Goal: Task Accomplishment & Management: Manage account settings

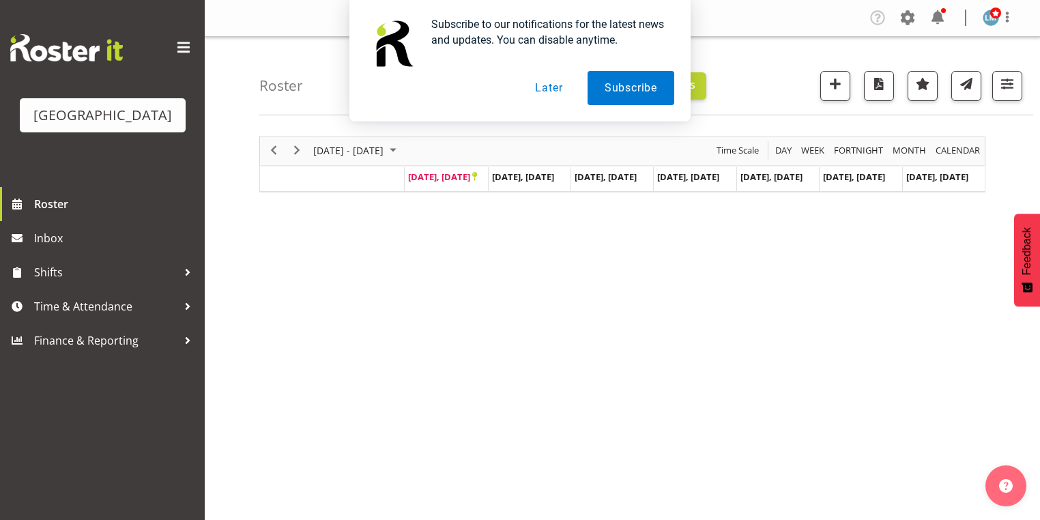
click at [545, 90] on button "Later" at bounding box center [548, 88] width 61 height 34
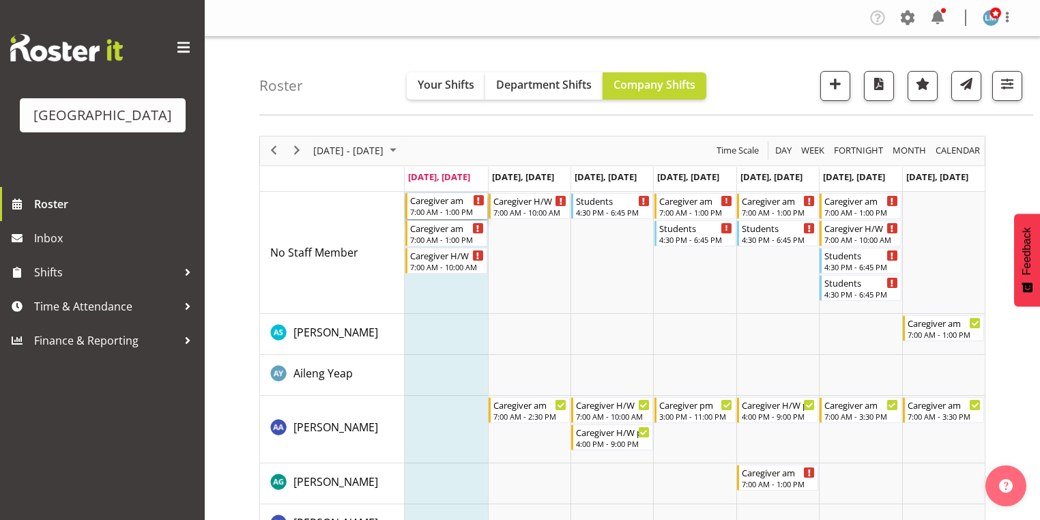
click at [448, 210] on div "7:00 AM - 1:00 PM" at bounding box center [447, 211] width 74 height 11
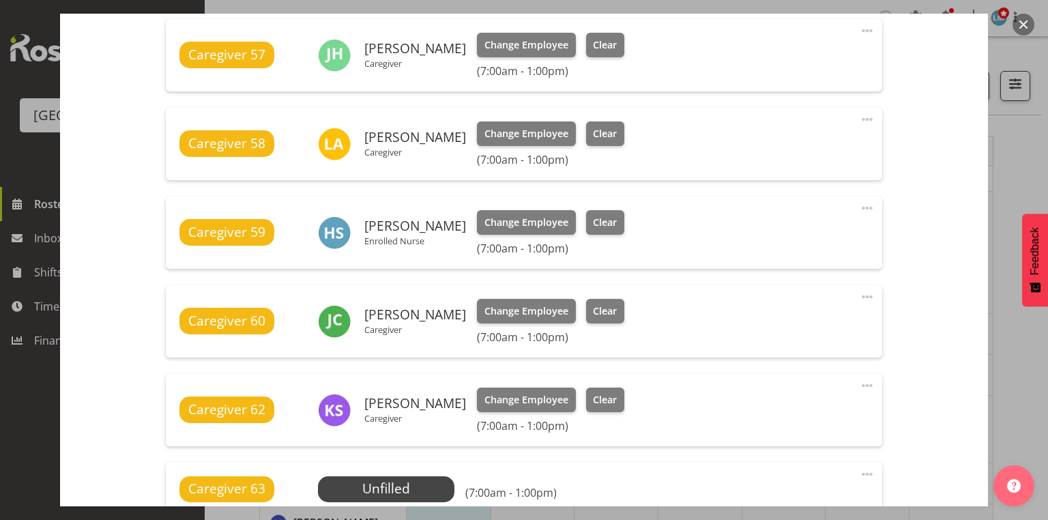
scroll to position [601, 0]
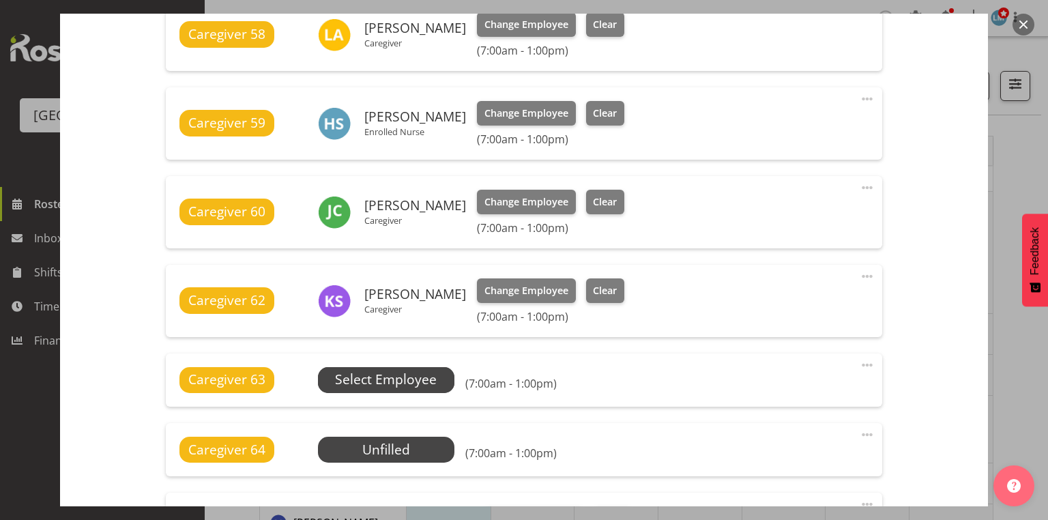
click at [393, 380] on span "Select Employee" at bounding box center [386, 380] width 102 height 20
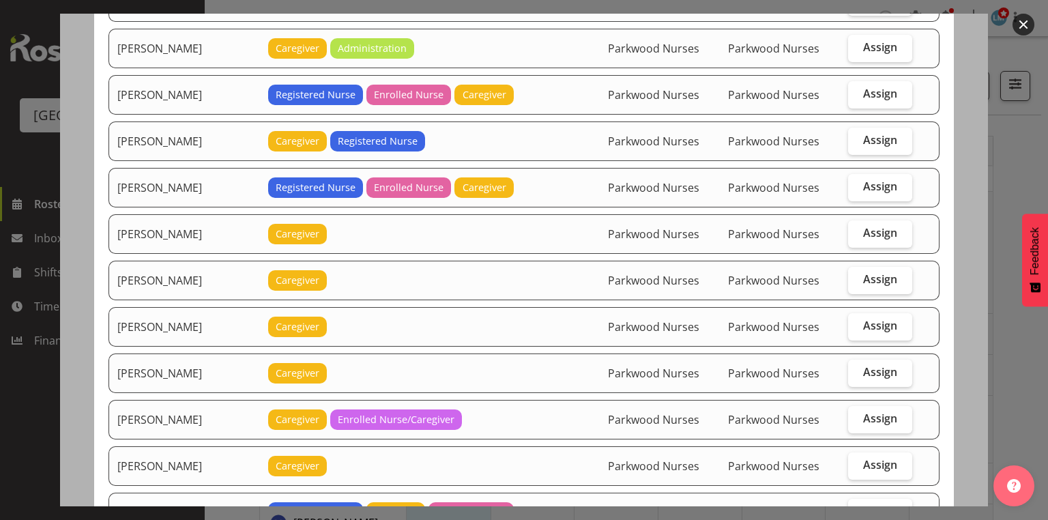
scroll to position [1256, 0]
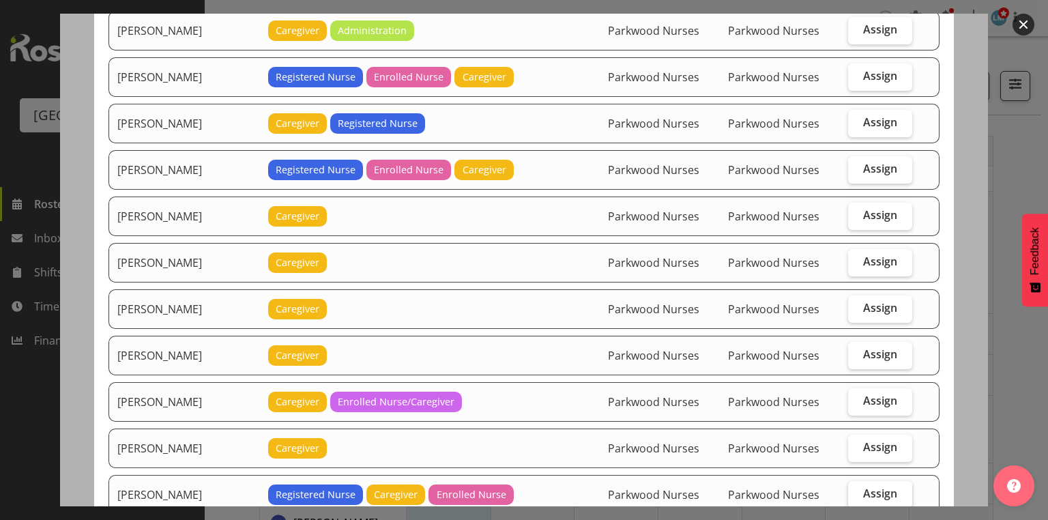
click at [869, 487] on span "Assign" at bounding box center [880, 494] width 34 height 14
click at [857, 489] on input "Assign" at bounding box center [852, 493] width 9 height 9
checkbox input "true"
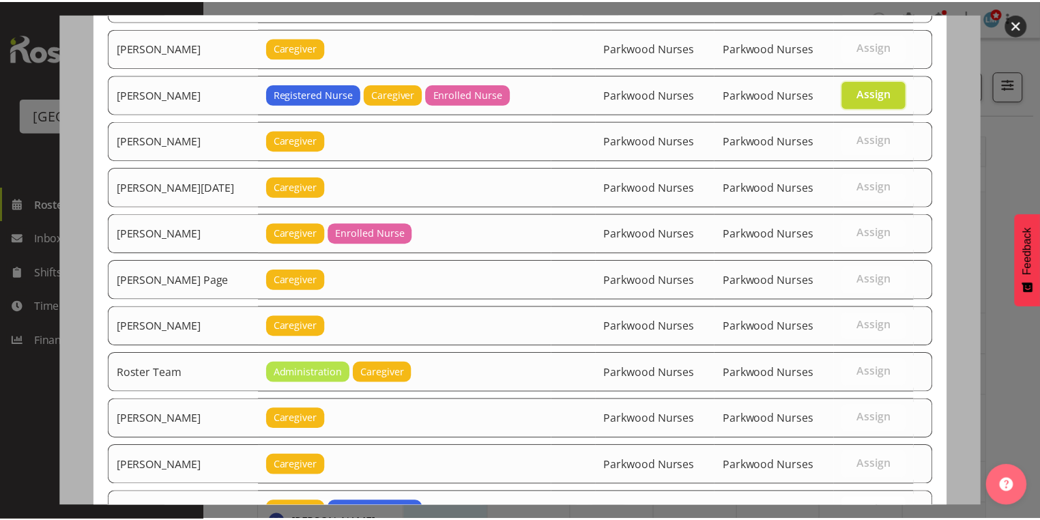
scroll to position [1742, 0]
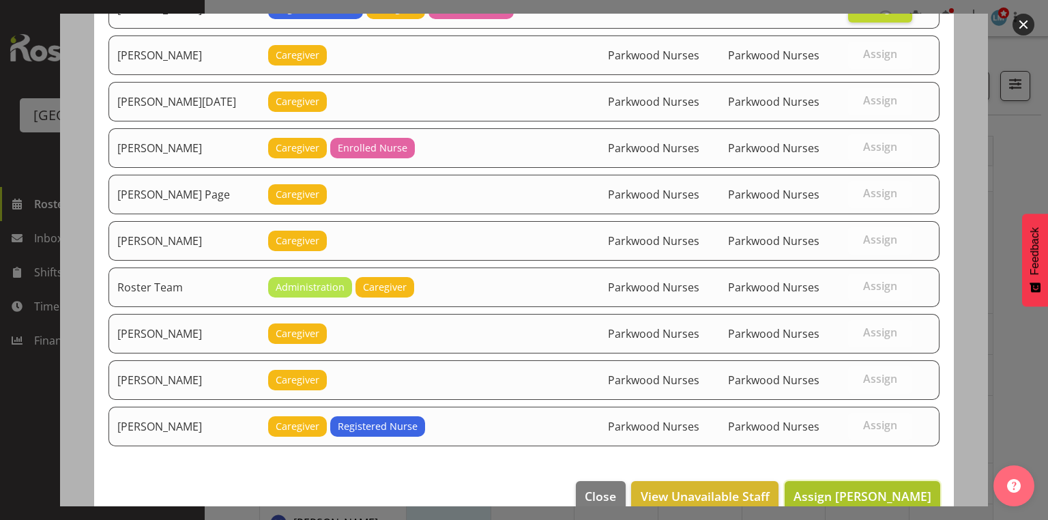
click at [873, 488] on span "Assign Miriam Jones" at bounding box center [863, 496] width 138 height 16
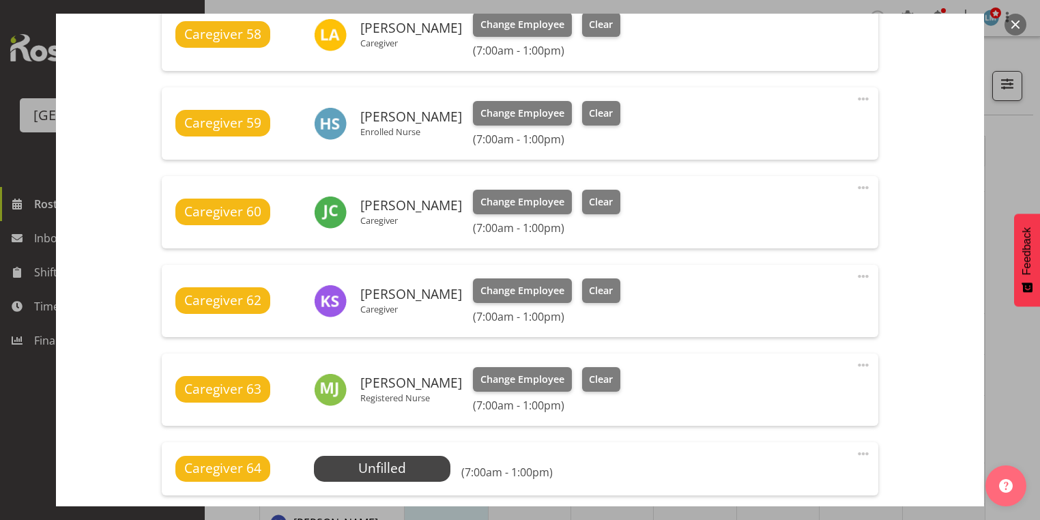
scroll to position [1111, 0]
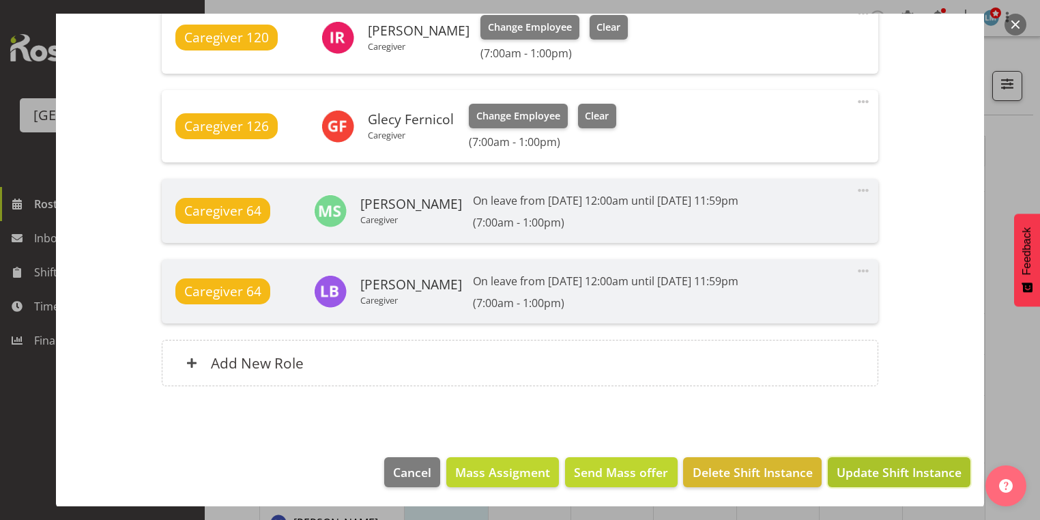
click at [874, 472] on span "Update Shift Instance" at bounding box center [899, 472] width 125 height 18
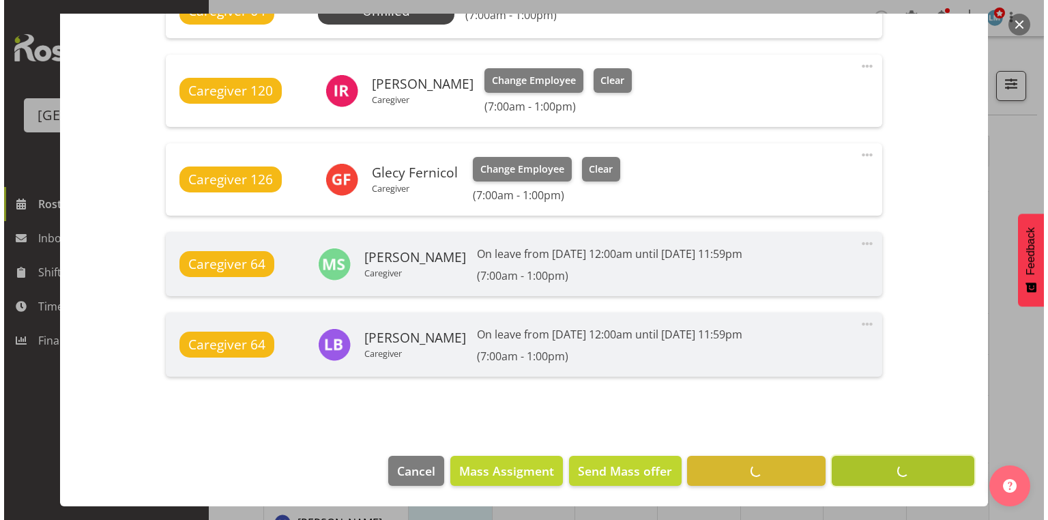
scroll to position [1057, 0]
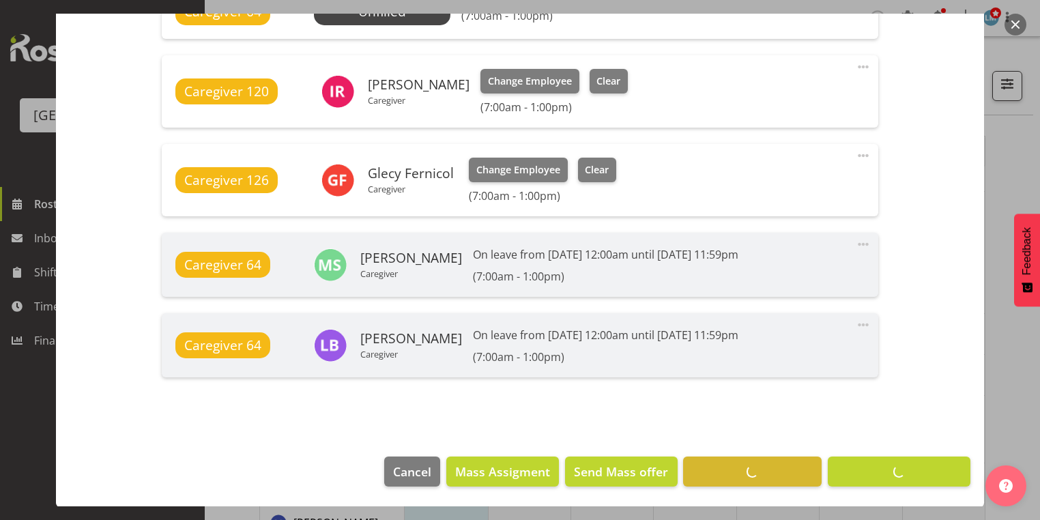
click at [1016, 19] on button "button" at bounding box center [1016, 25] width 22 height 22
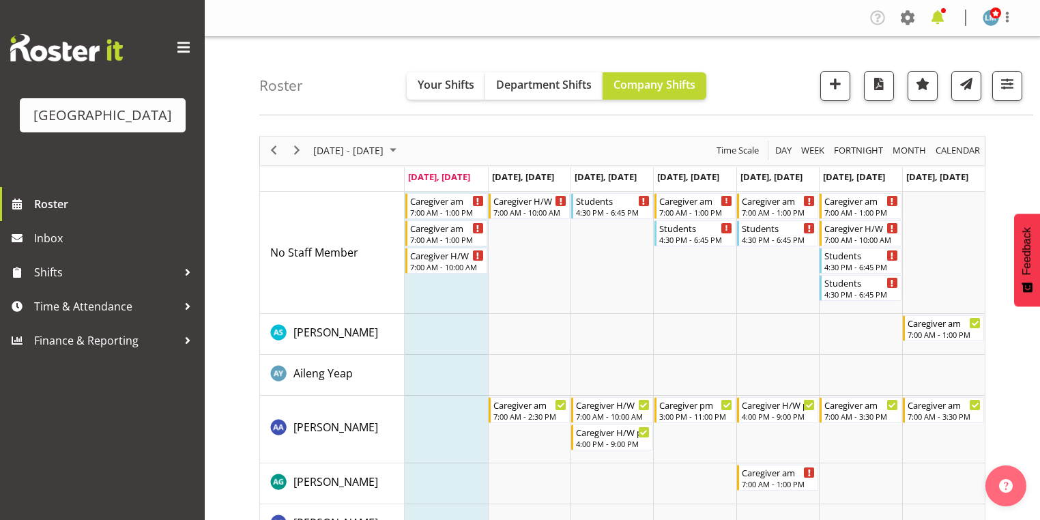
click at [939, 16] on span at bounding box center [938, 18] width 22 height 22
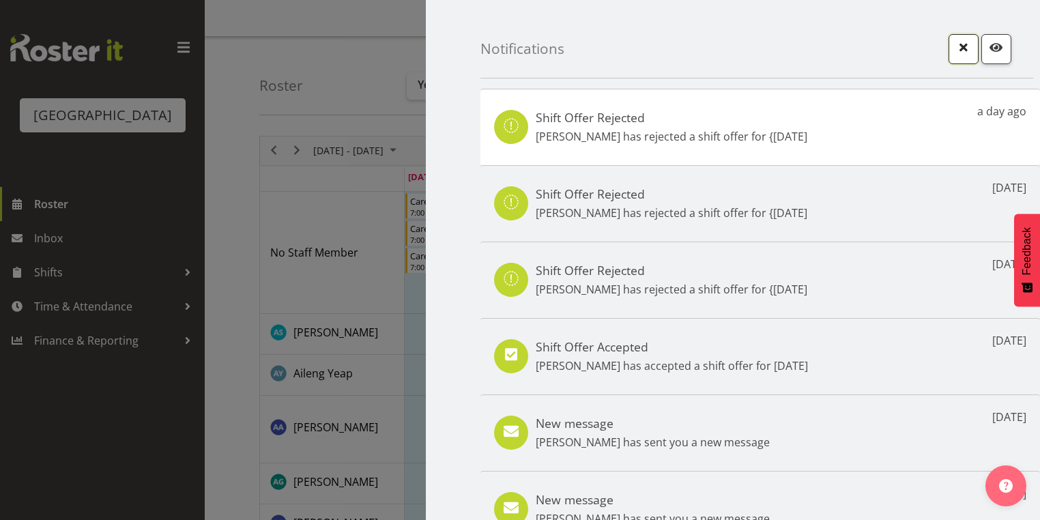
click at [955, 48] on span "button" at bounding box center [964, 47] width 18 height 18
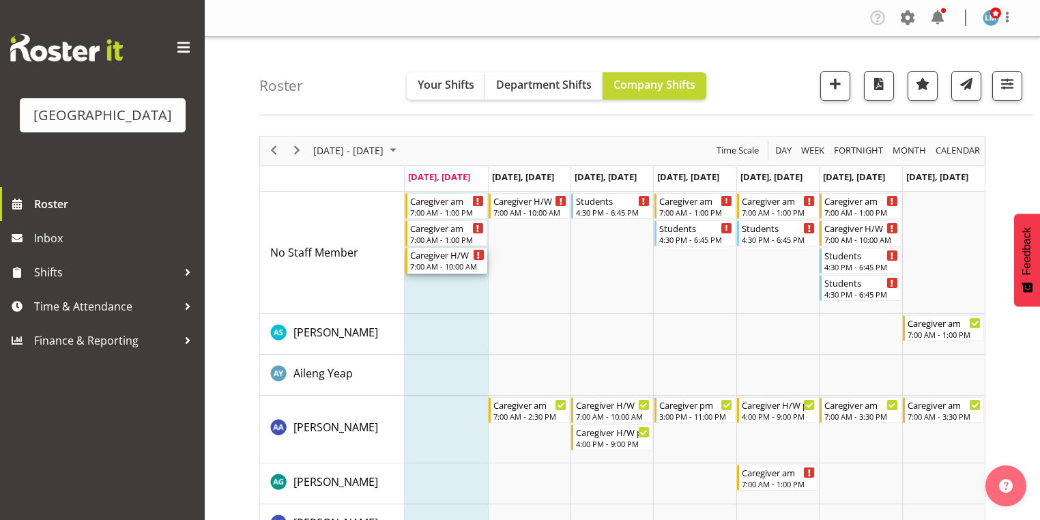
click at [433, 251] on div "Caregiver H/W" at bounding box center [447, 255] width 74 height 14
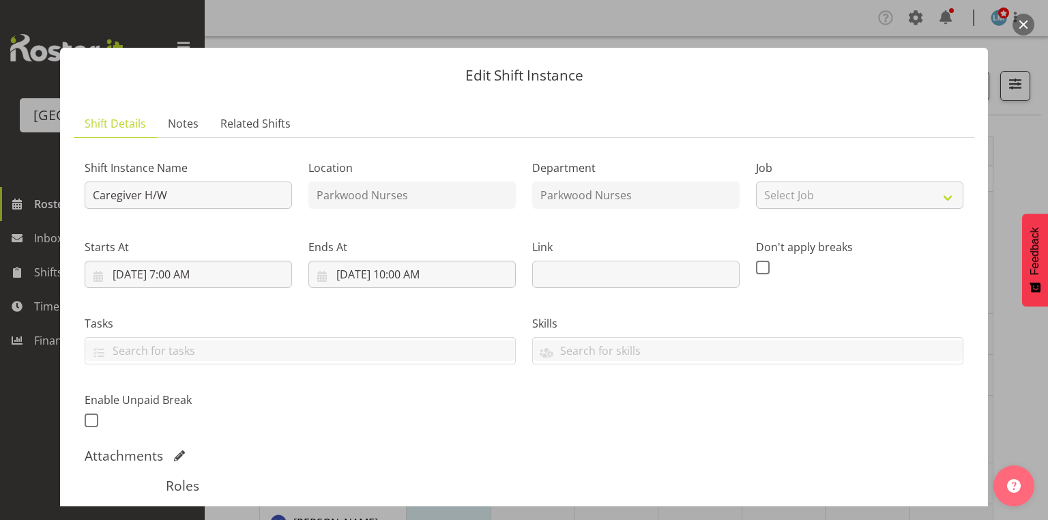
scroll to position [240, 0]
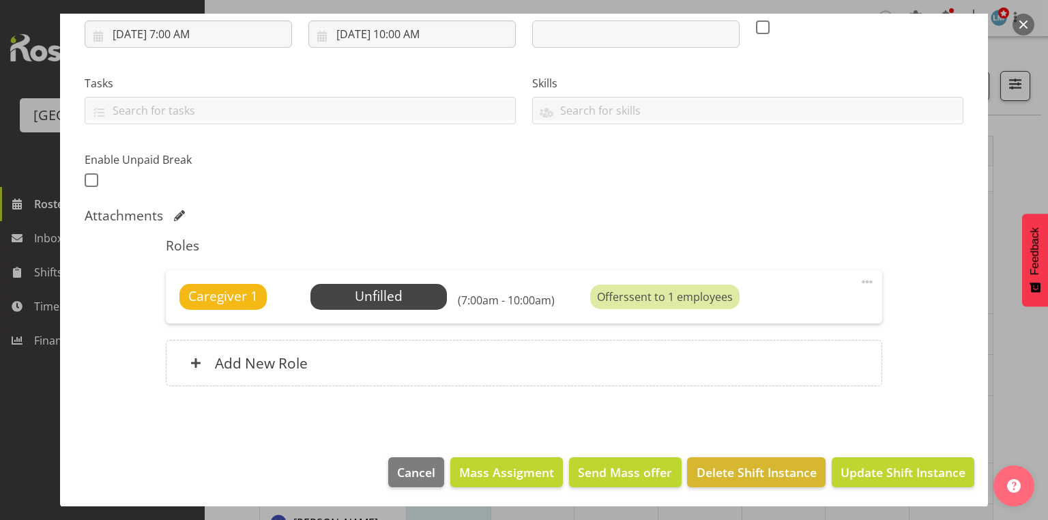
click at [862, 280] on span at bounding box center [867, 282] width 16 height 16
click at [762, 360] on link "Delete" at bounding box center [810, 361] width 131 height 25
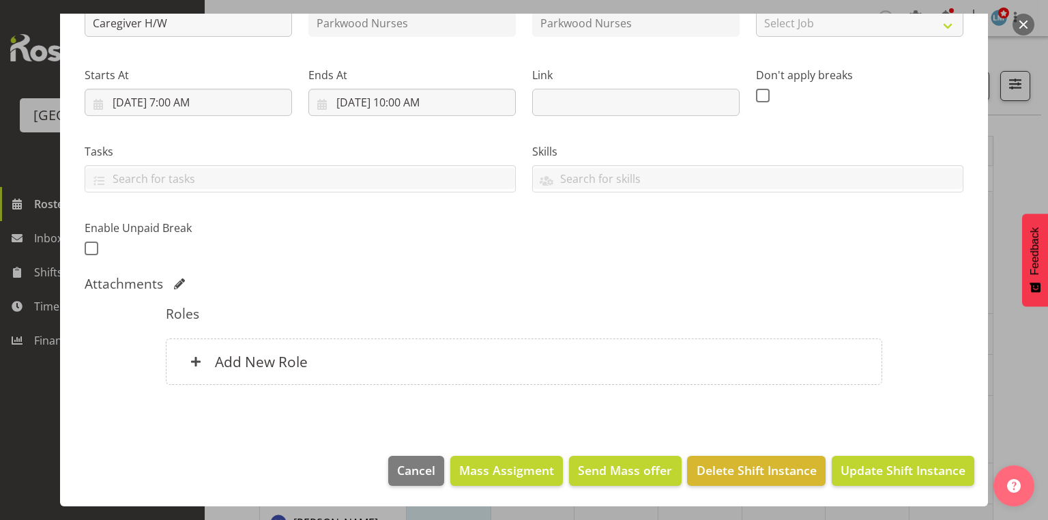
scroll to position [171, 0]
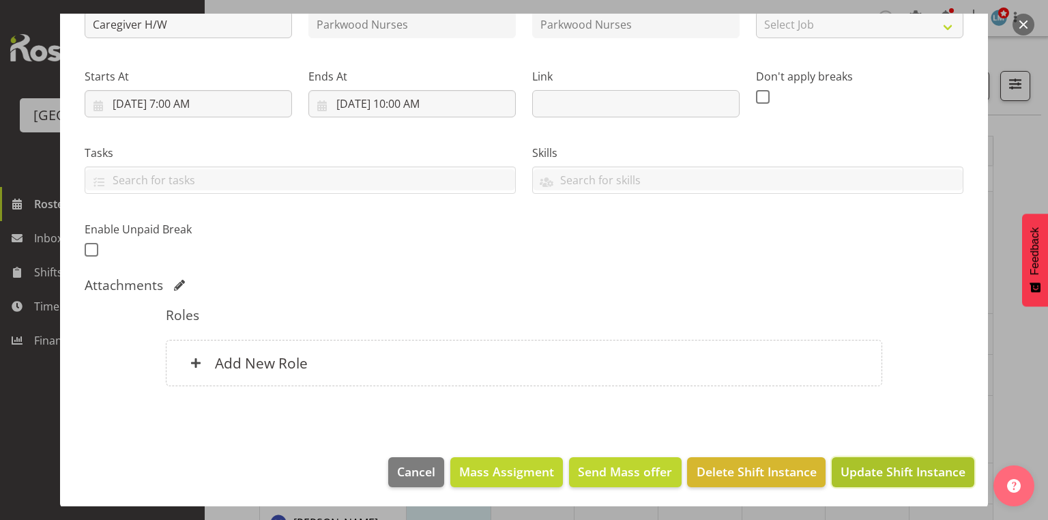
click at [893, 476] on span "Update Shift Instance" at bounding box center [903, 472] width 125 height 18
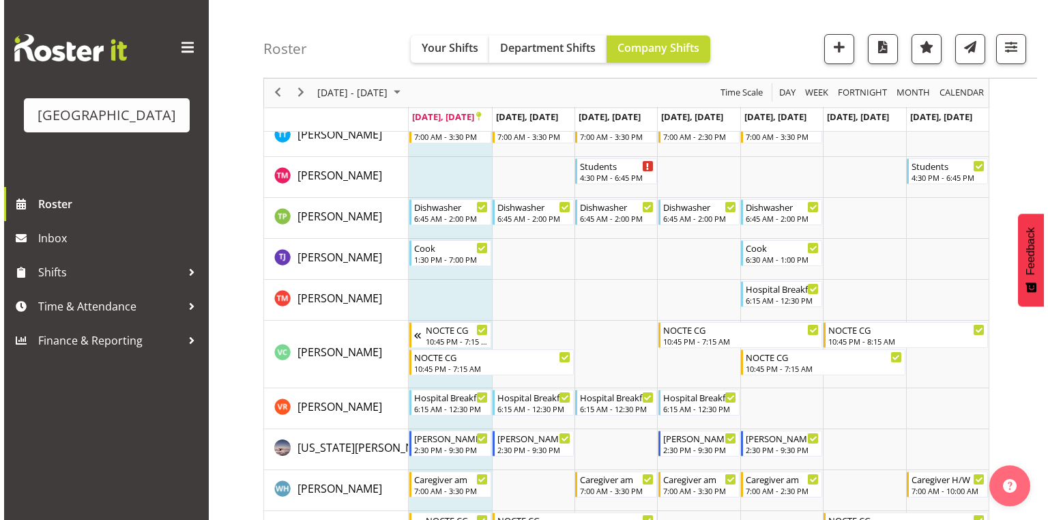
scroll to position [4625, 0]
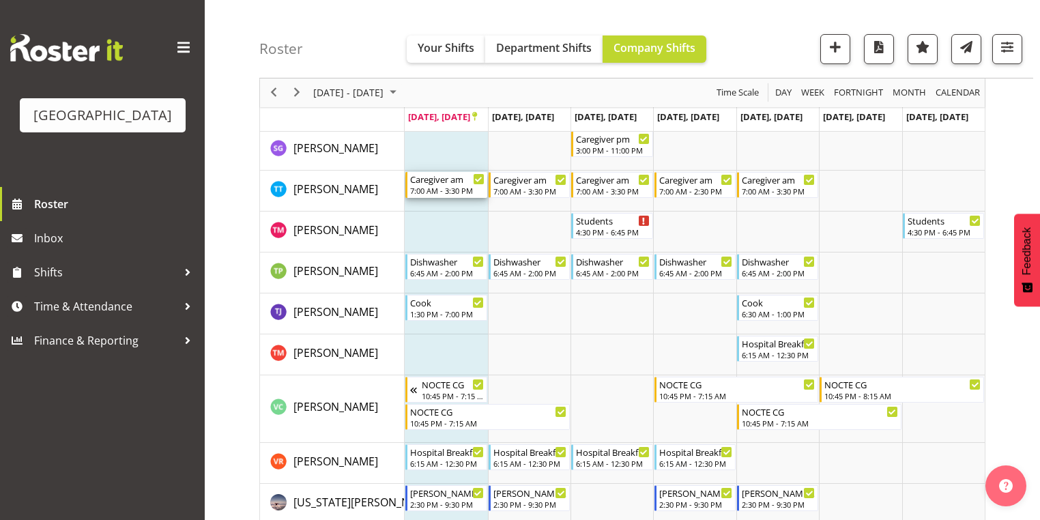
click at [431, 192] on div "7:00 AM - 3:30 PM" at bounding box center [447, 190] width 74 height 11
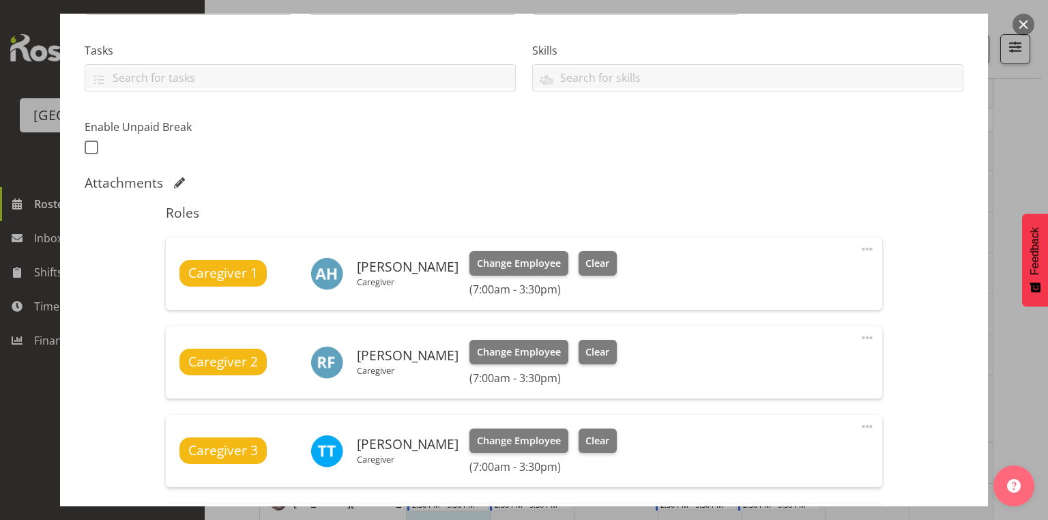
scroll to position [546, 0]
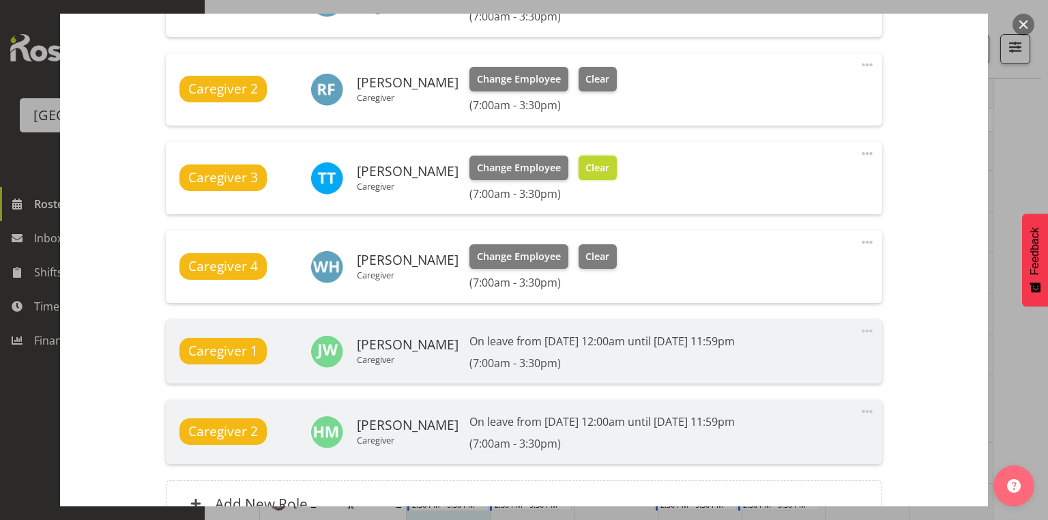
click at [587, 165] on span "Clear" at bounding box center [598, 167] width 24 height 15
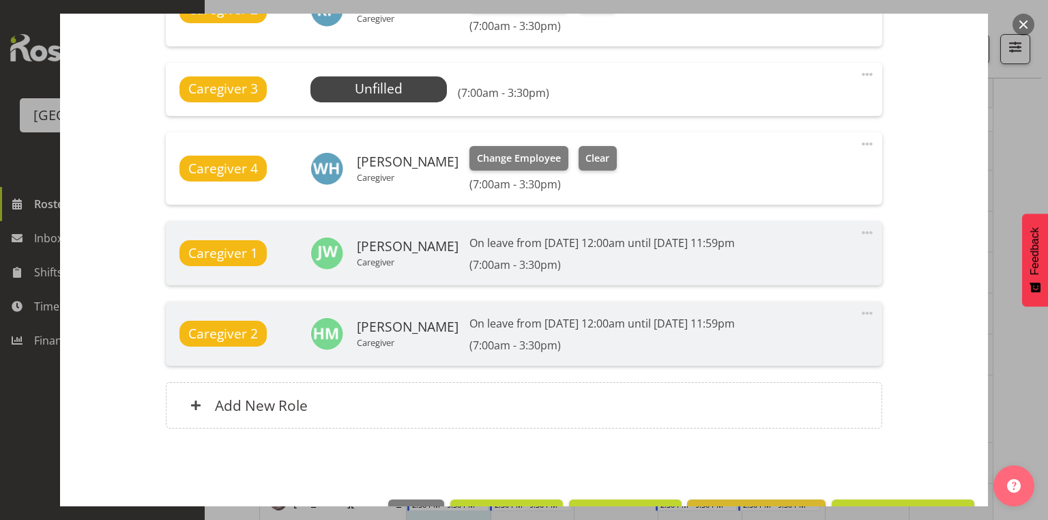
scroll to position [668, 0]
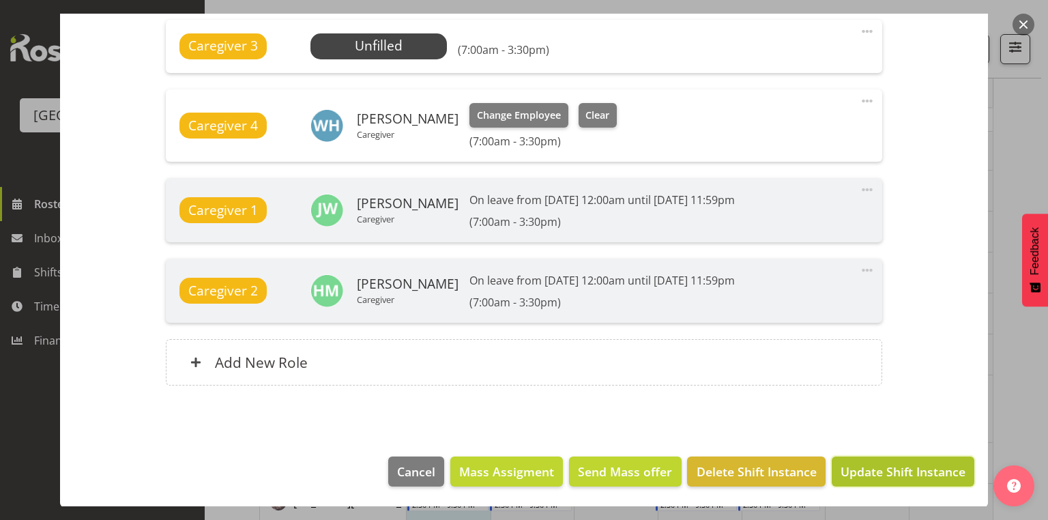
click at [895, 473] on span "Update Shift Instance" at bounding box center [903, 472] width 125 height 18
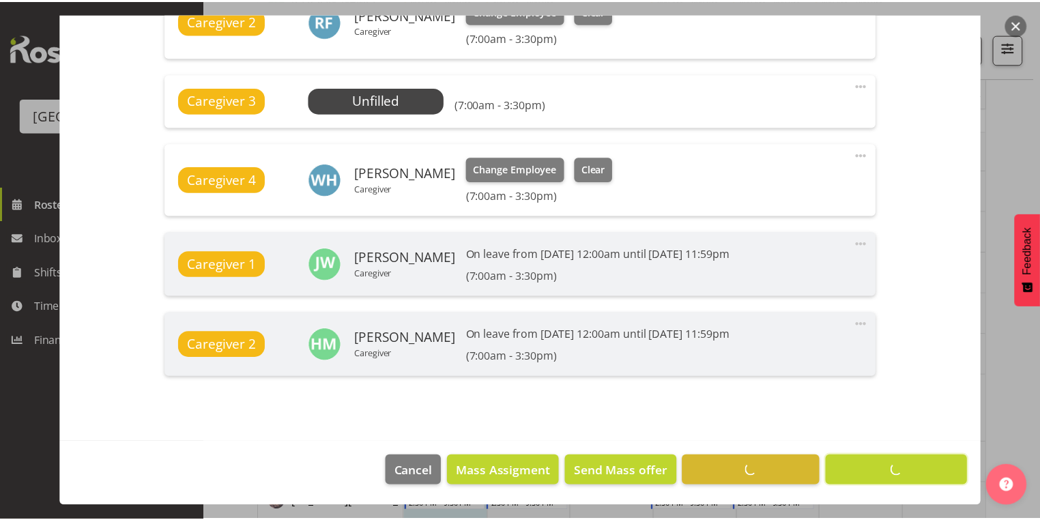
scroll to position [613, 0]
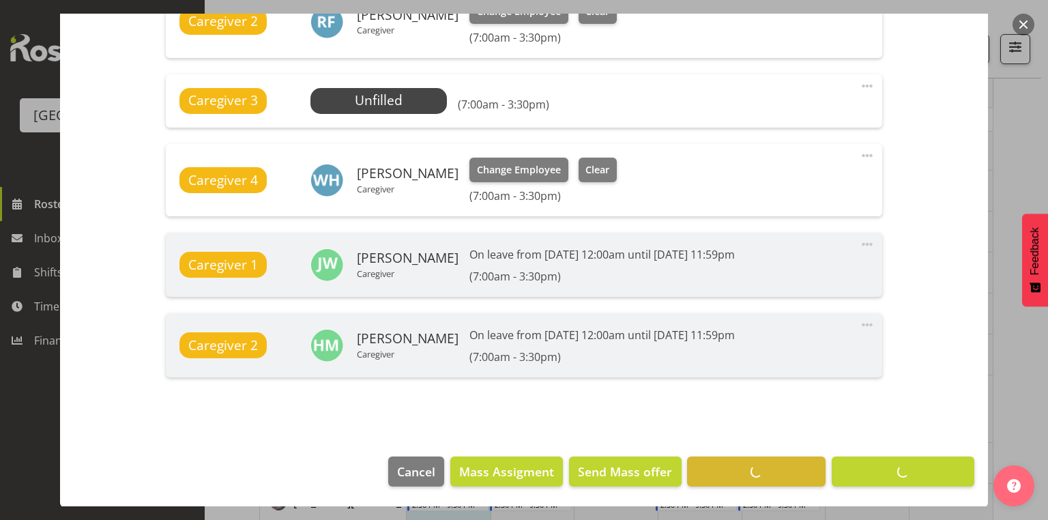
click at [1018, 23] on button "button" at bounding box center [1024, 25] width 22 height 22
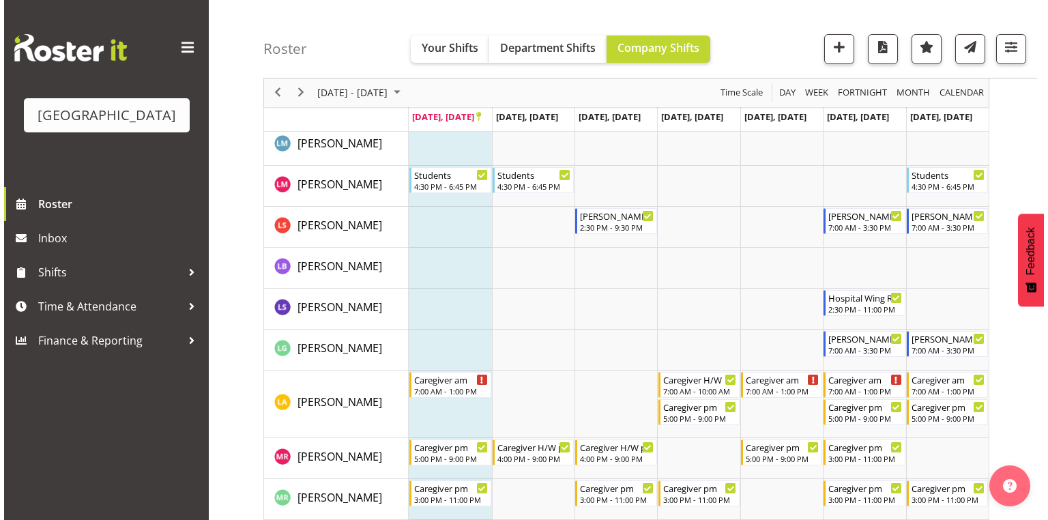
scroll to position [2823, 0]
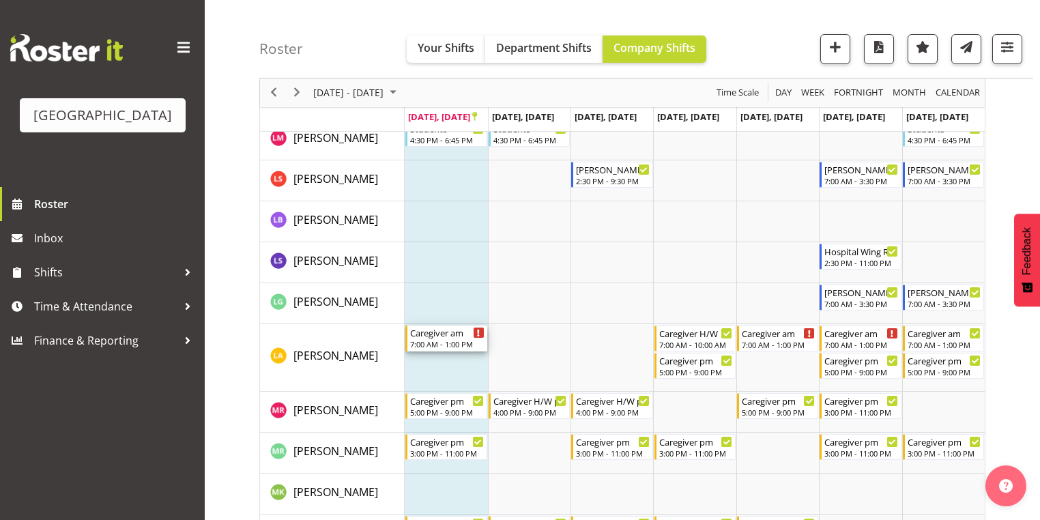
click at [433, 338] on div "Caregiver am" at bounding box center [447, 333] width 74 height 14
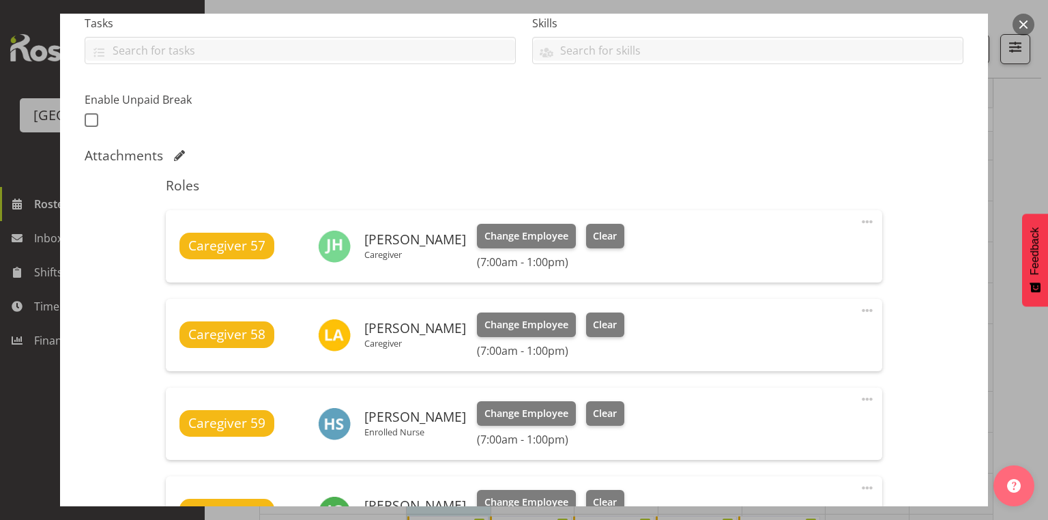
scroll to position [382, 0]
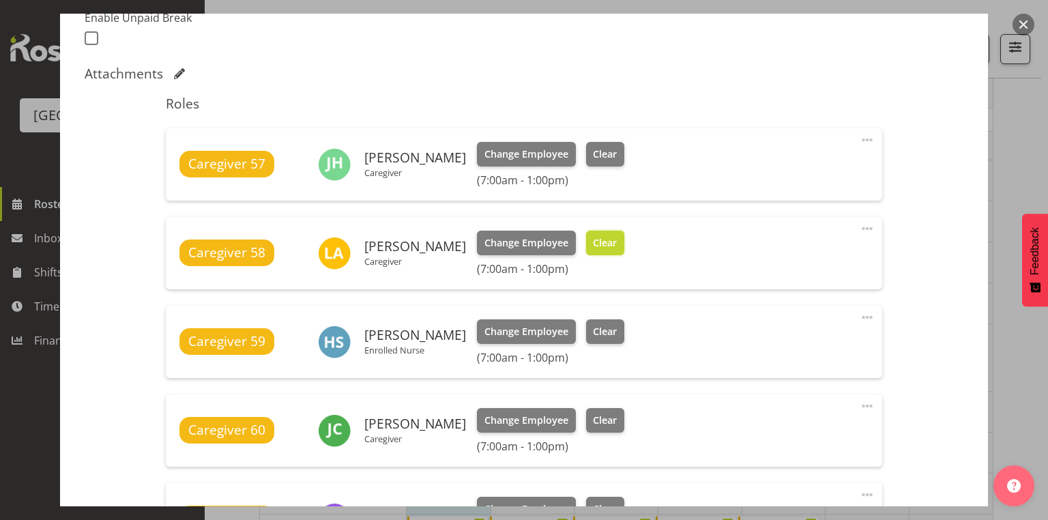
click at [593, 240] on span "Clear" at bounding box center [605, 242] width 24 height 15
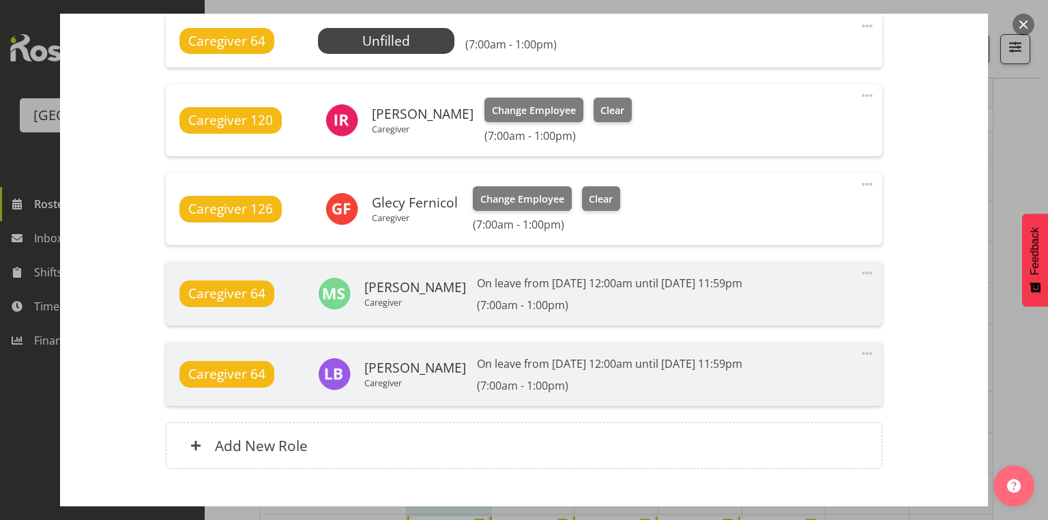
scroll to position [1093, 0]
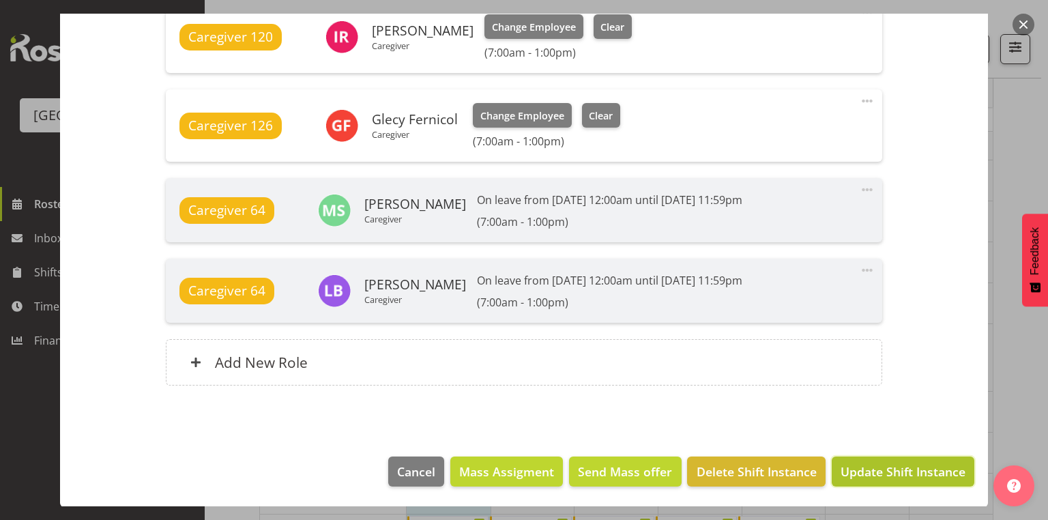
click at [895, 464] on span "Update Shift Instance" at bounding box center [903, 472] width 125 height 18
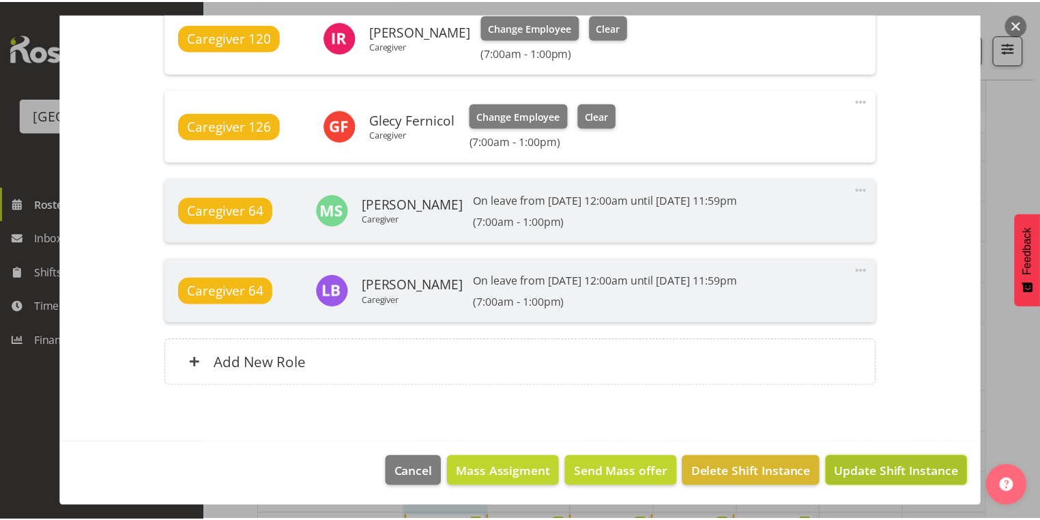
scroll to position [1038, 0]
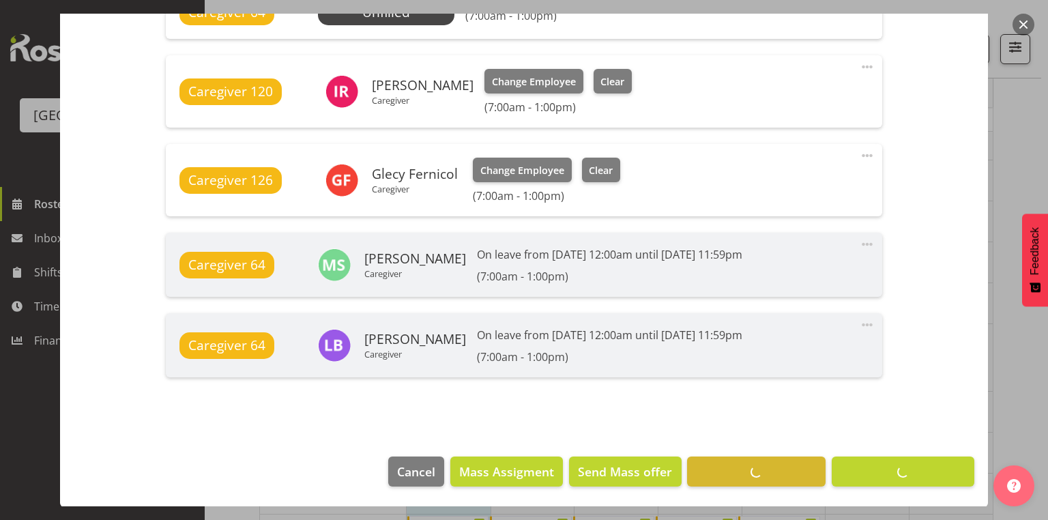
click at [1026, 18] on button "button" at bounding box center [1024, 25] width 22 height 22
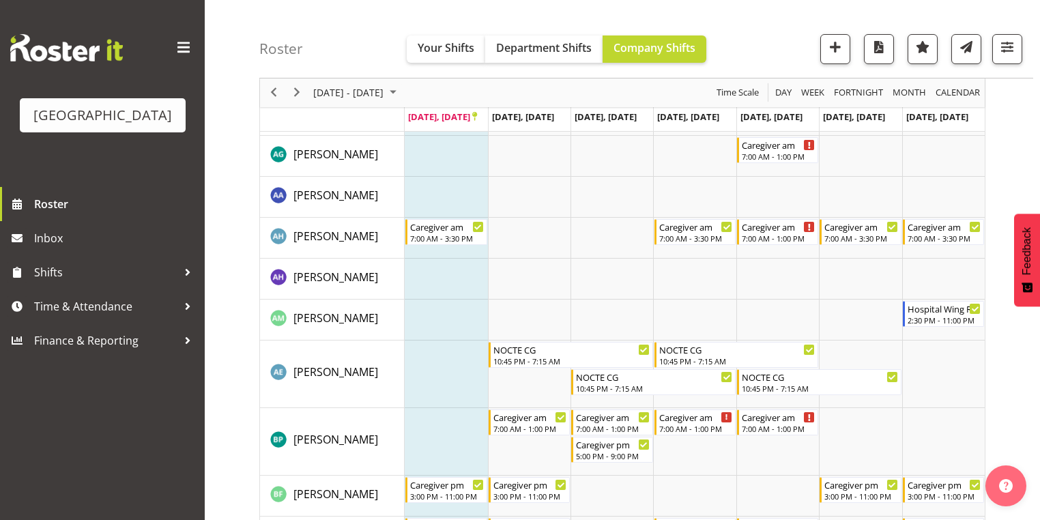
scroll to position [655, 0]
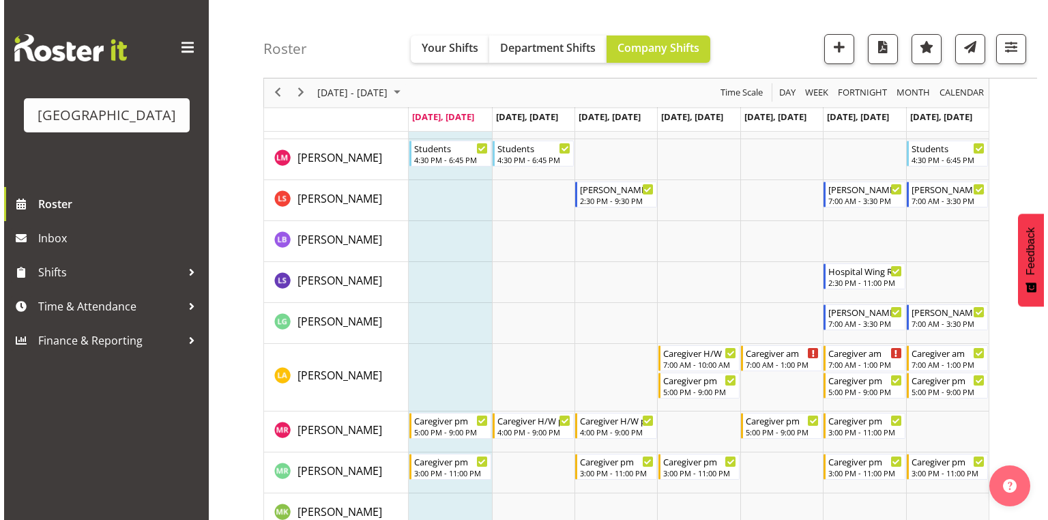
scroll to position [2893, 0]
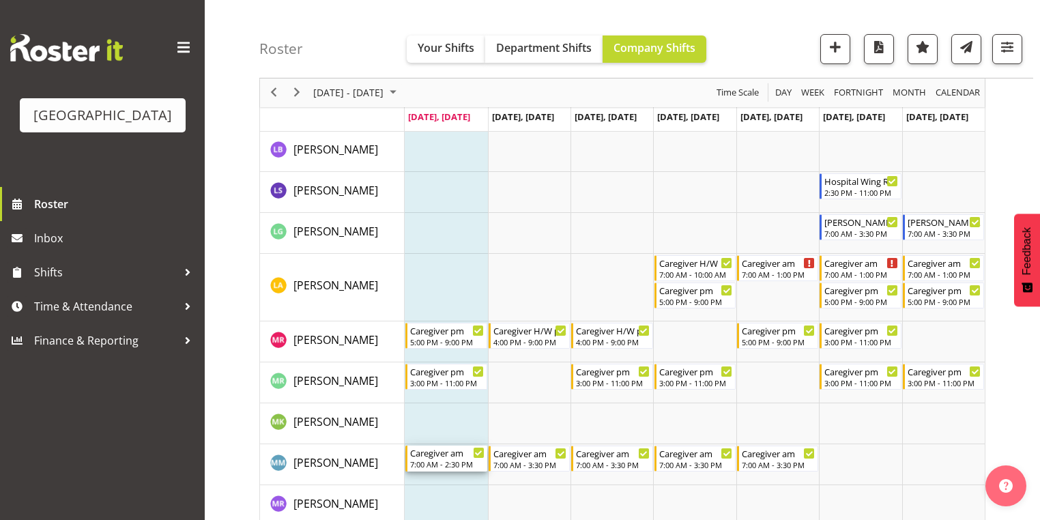
click at [442, 453] on div "Caregiver am" at bounding box center [447, 453] width 74 height 14
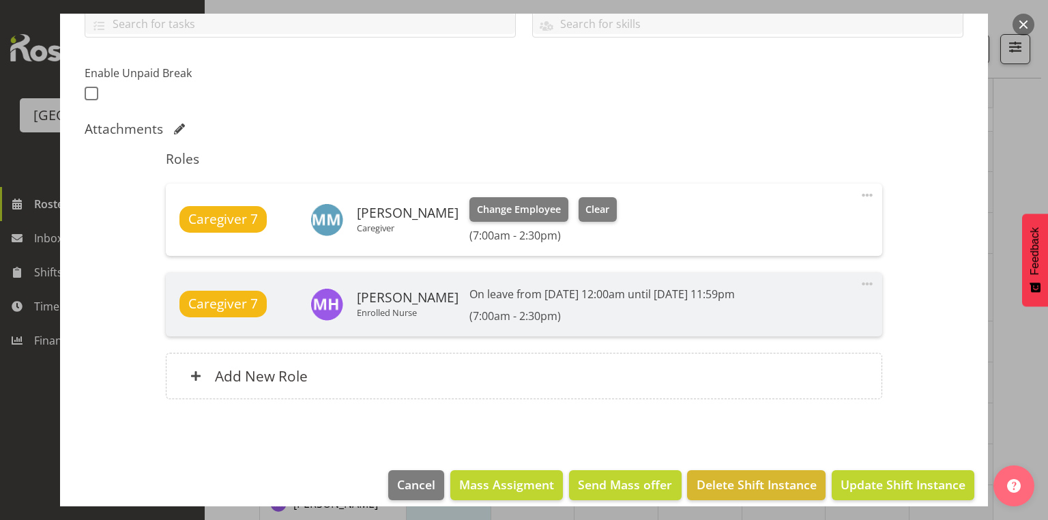
scroll to position [328, 0]
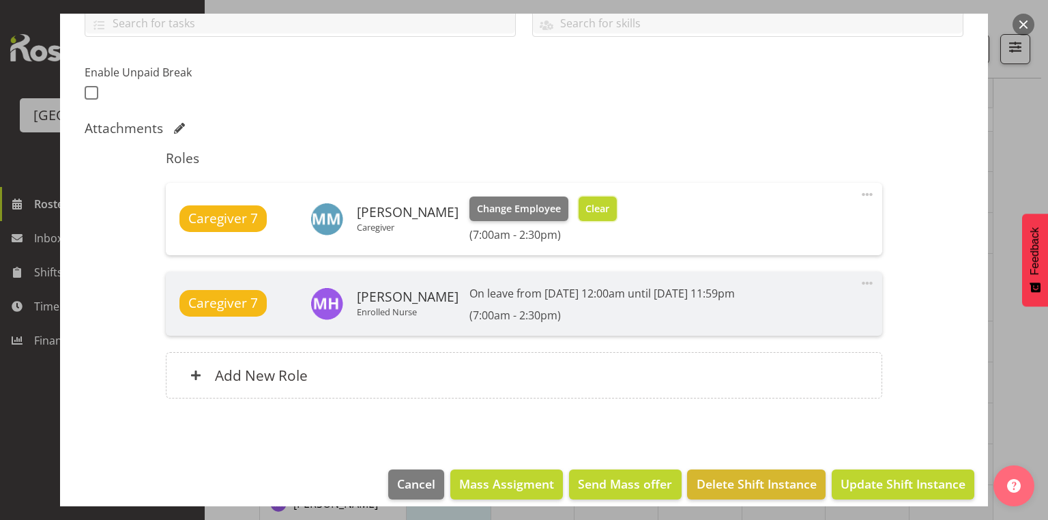
click at [586, 207] on span "Clear" at bounding box center [598, 208] width 24 height 15
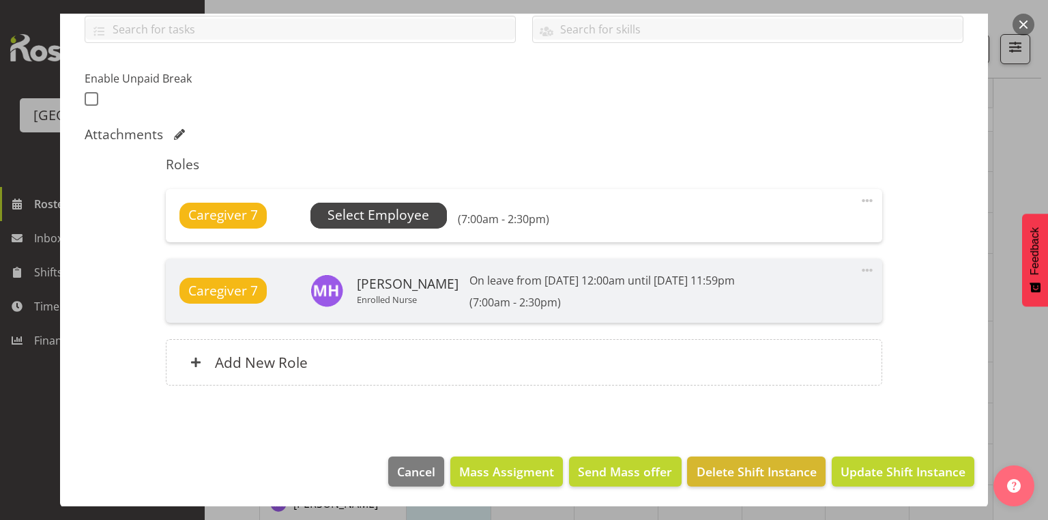
click at [369, 210] on span "Select Employee" at bounding box center [379, 215] width 102 height 20
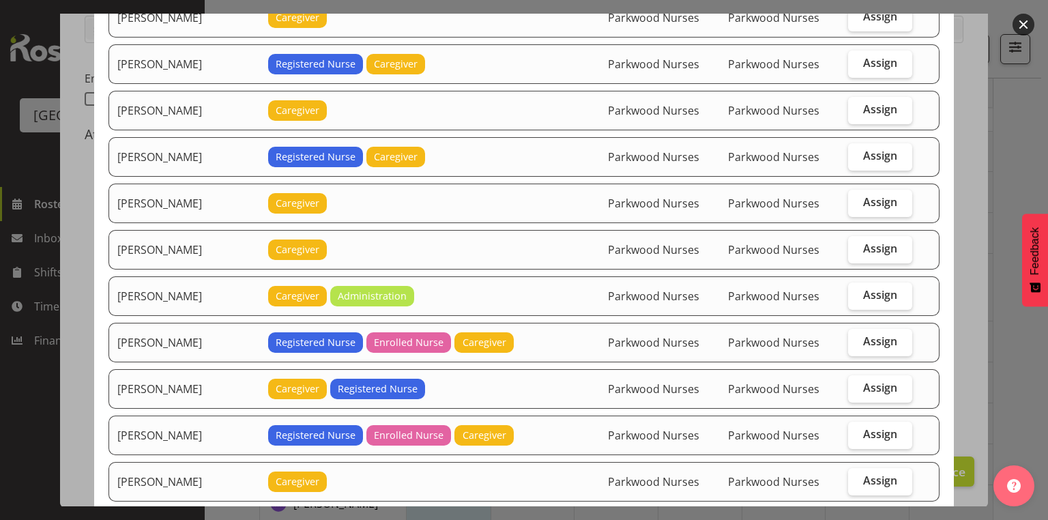
scroll to position [1037, 0]
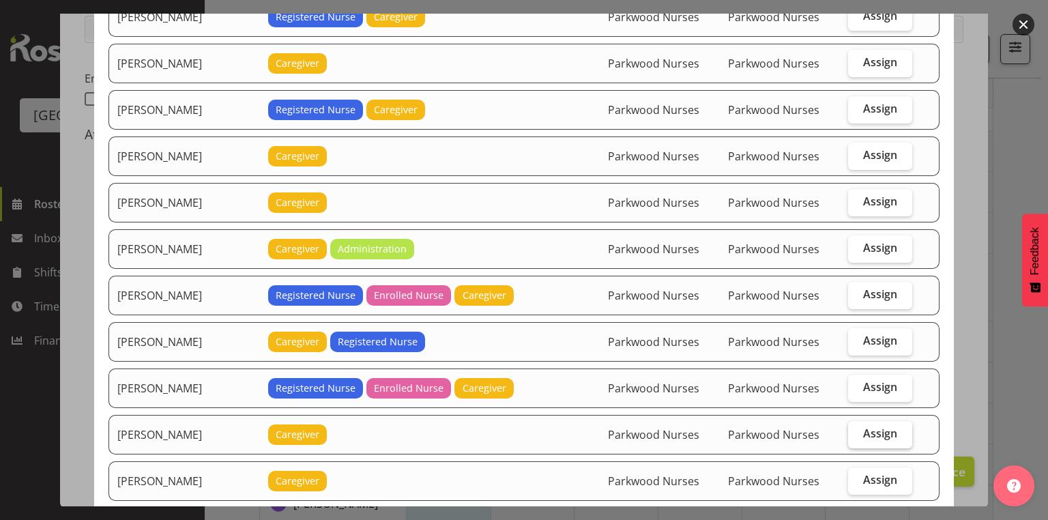
click at [876, 427] on span "Assign" at bounding box center [880, 434] width 34 height 14
click at [857, 429] on input "Assign" at bounding box center [852, 433] width 9 height 9
checkbox input "true"
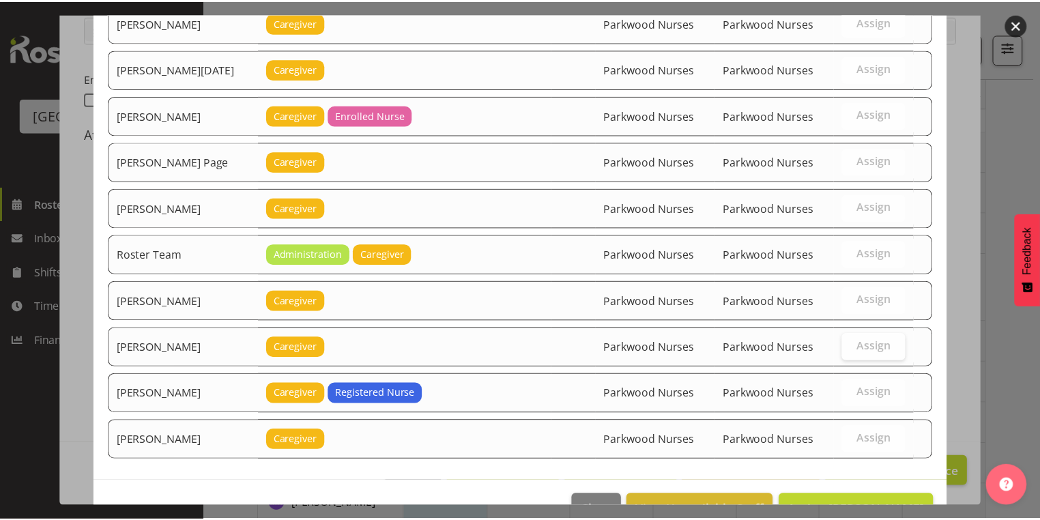
scroll to position [1787, 0]
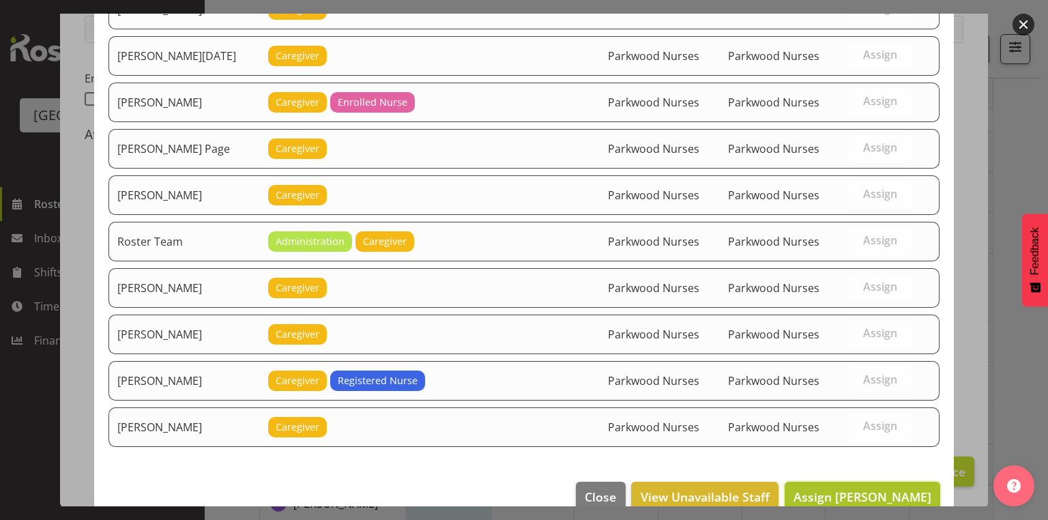
click at [869, 489] on span "Assign Lorie Angeles" at bounding box center [863, 497] width 138 height 16
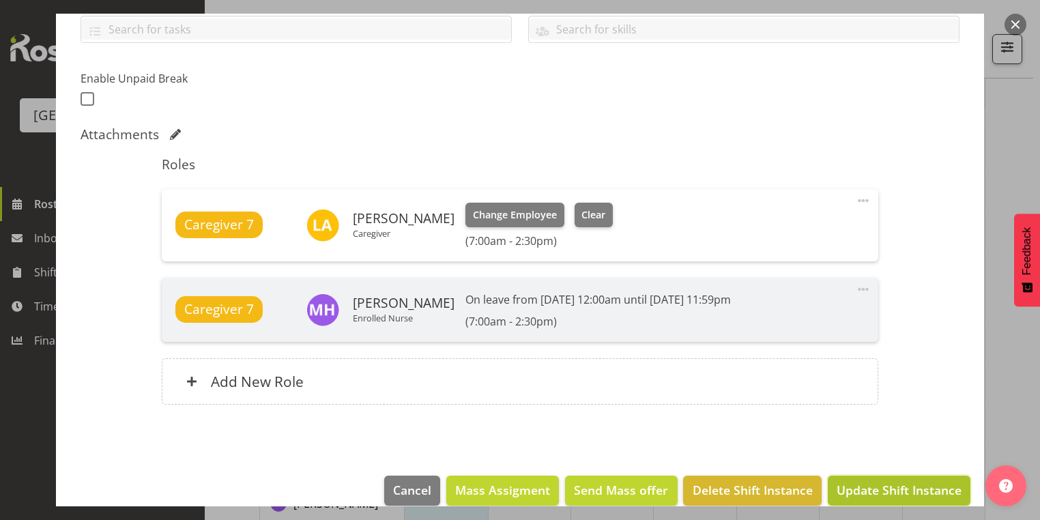
click at [884, 488] on span "Update Shift Instance" at bounding box center [899, 490] width 125 height 18
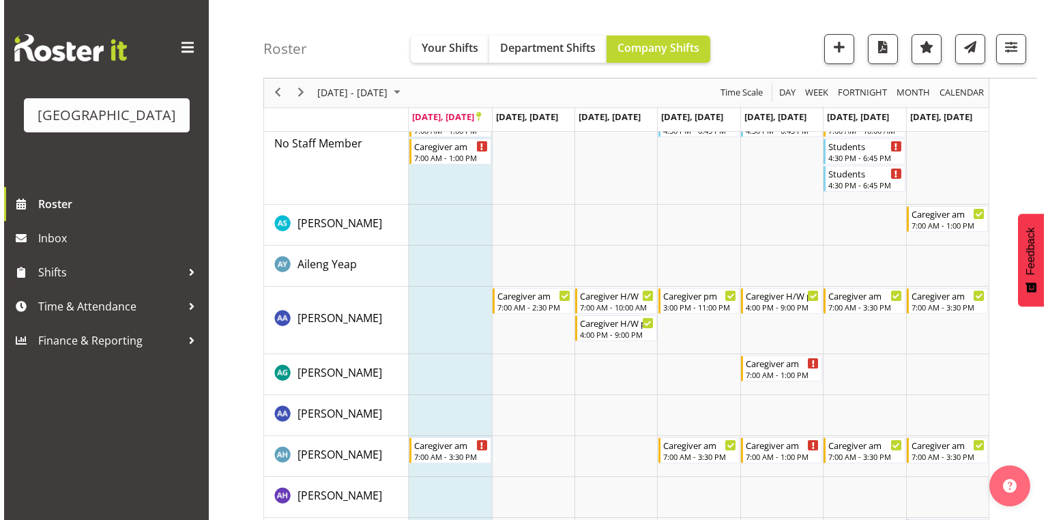
scroll to position [0, 0]
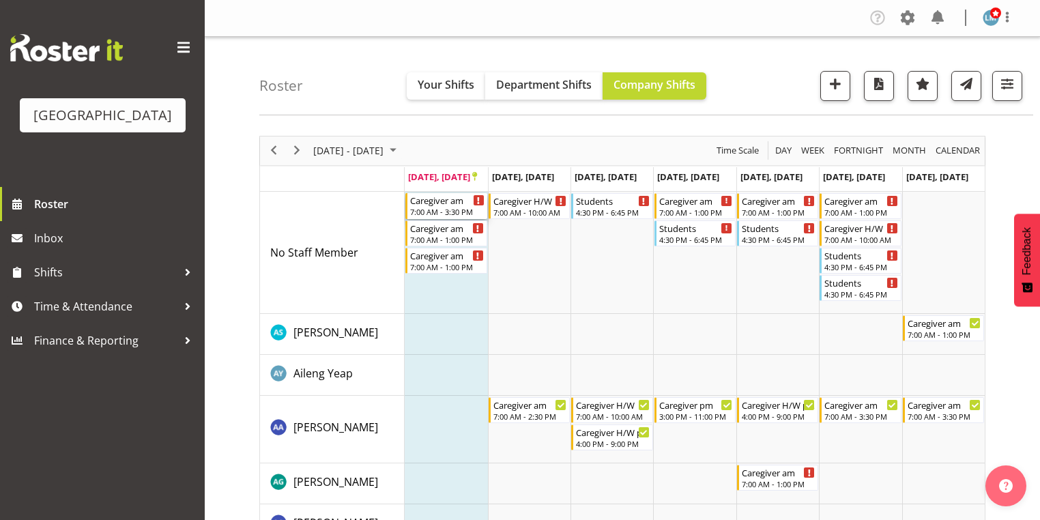
click at [429, 204] on div "Caregiver am" at bounding box center [447, 200] width 74 height 14
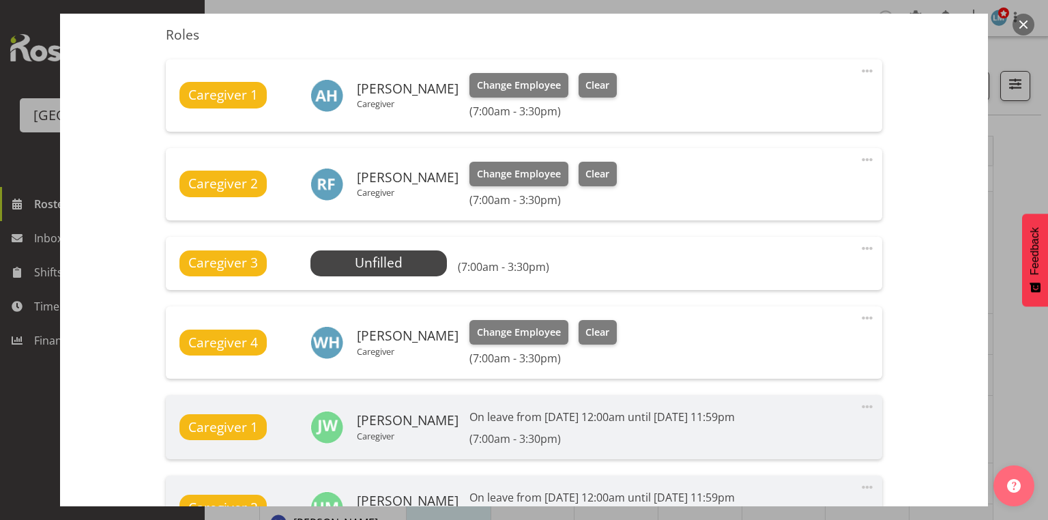
scroll to position [546, 0]
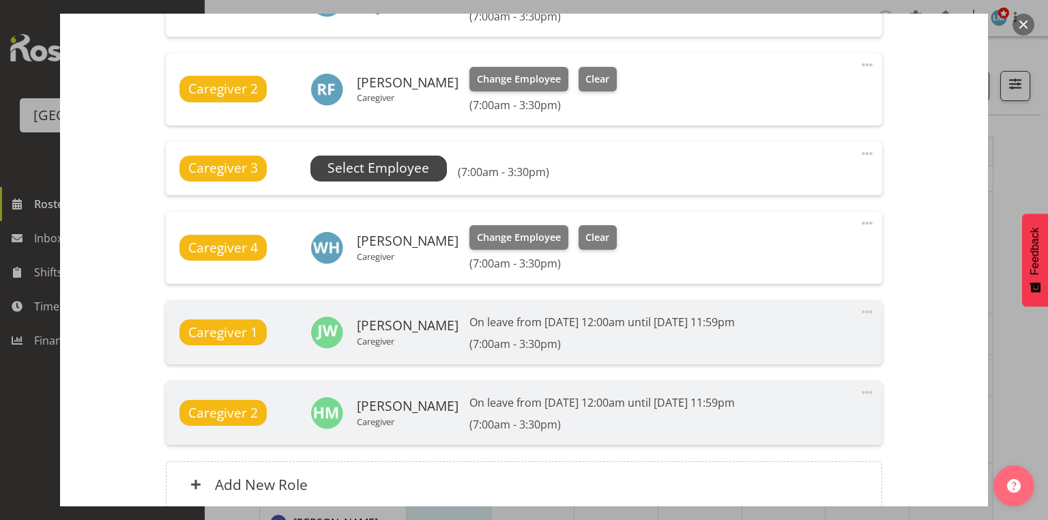
click at [356, 164] on span "Select Employee" at bounding box center [379, 168] width 102 height 20
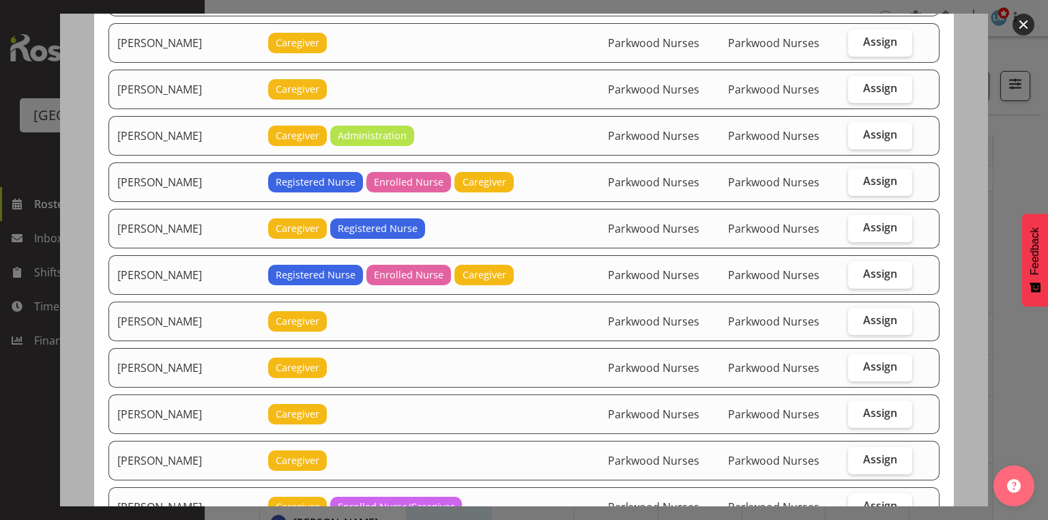
scroll to position [983, 0]
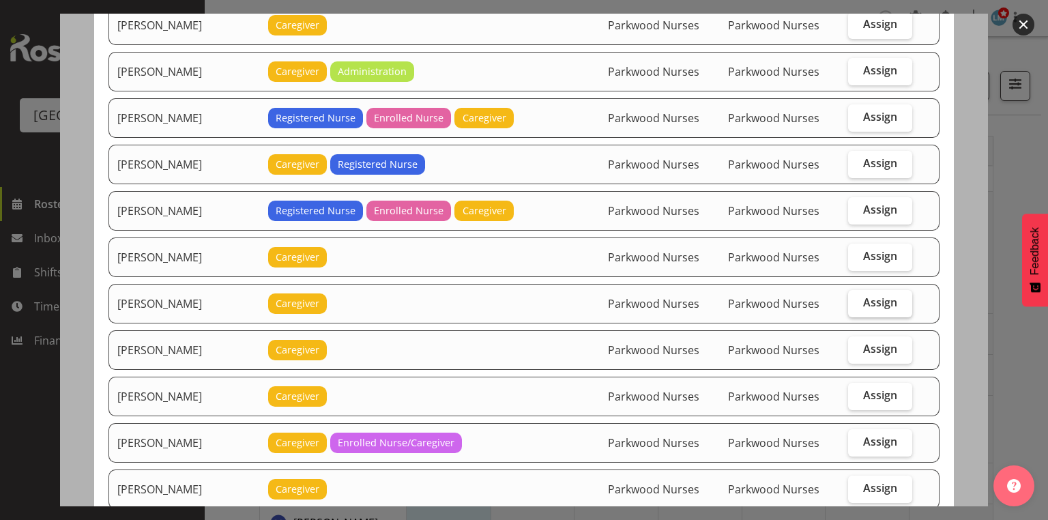
click at [869, 295] on span "Assign" at bounding box center [880, 302] width 34 height 14
click at [857, 298] on input "Assign" at bounding box center [852, 302] width 9 height 9
checkbox input "true"
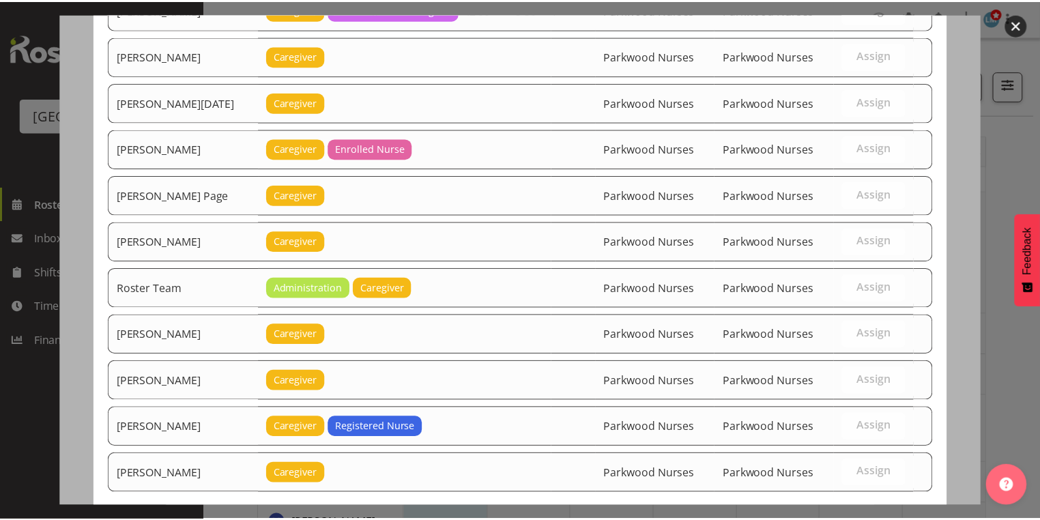
scroll to position [1466, 0]
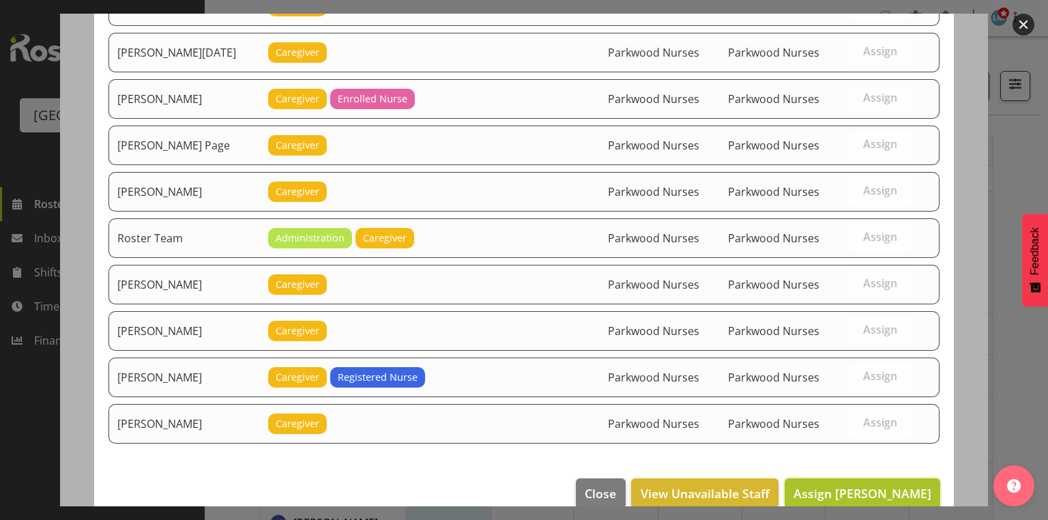
click at [874, 485] on span "Assign Maria Morgan" at bounding box center [863, 493] width 138 height 16
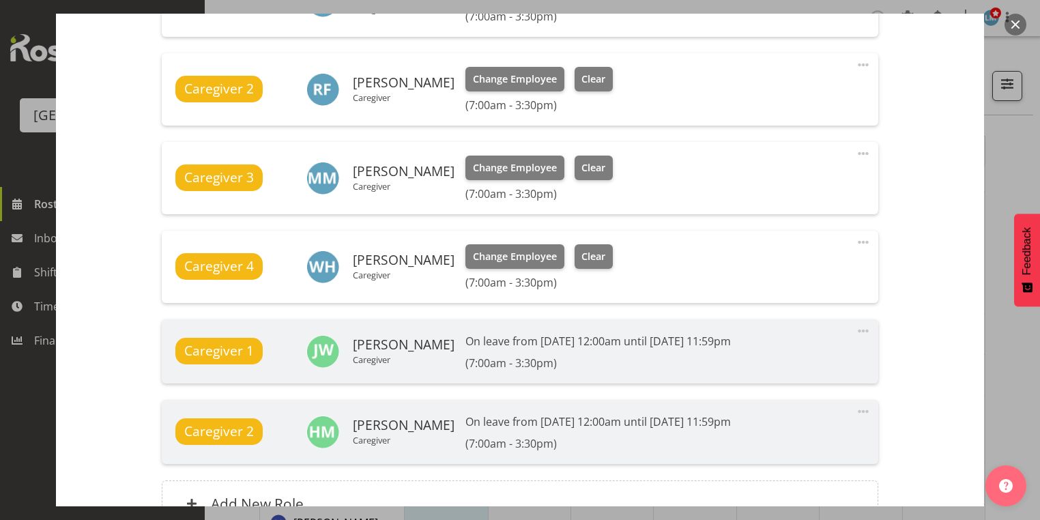
scroll to position [687, 0]
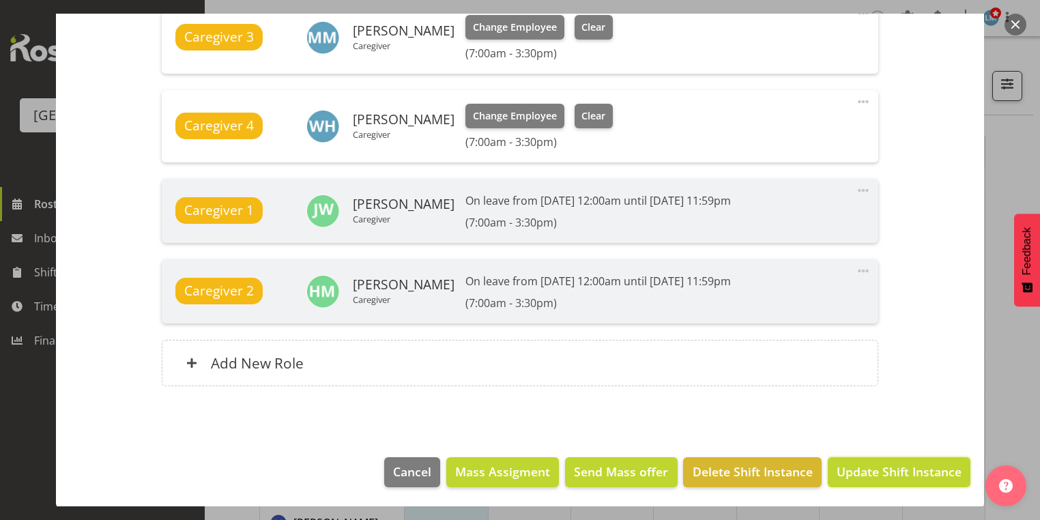
click at [874, 470] on span "Update Shift Instance" at bounding box center [899, 472] width 125 height 18
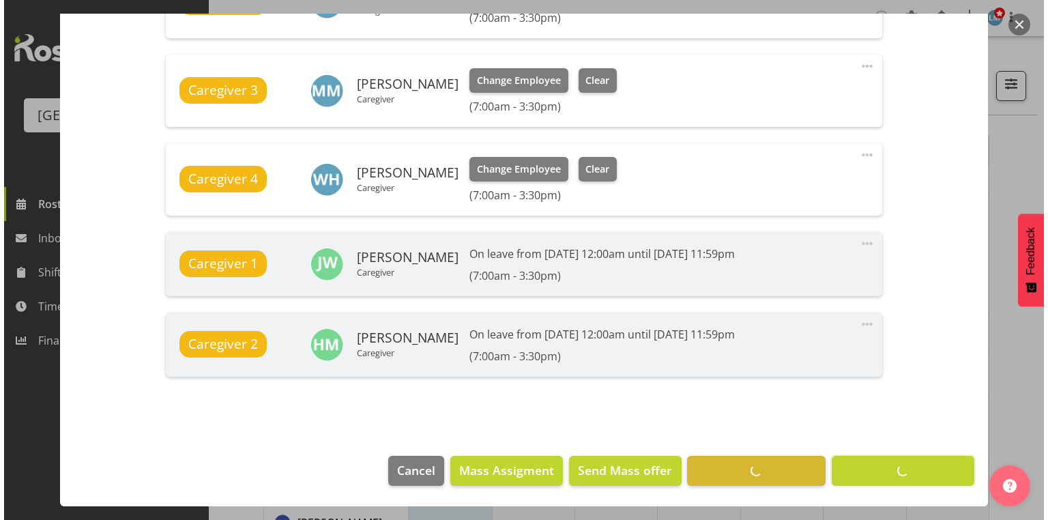
scroll to position [633, 0]
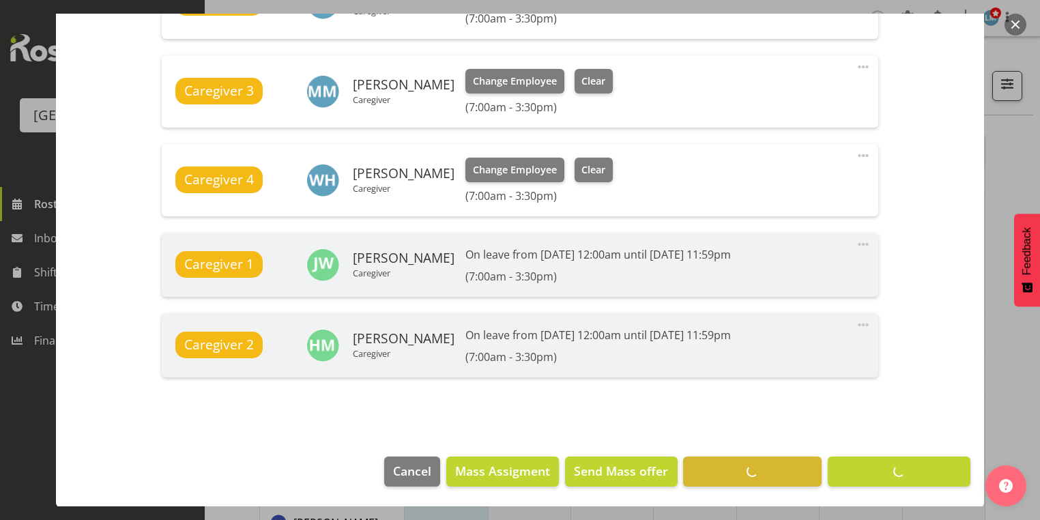
click at [1015, 22] on button "button" at bounding box center [1016, 25] width 22 height 22
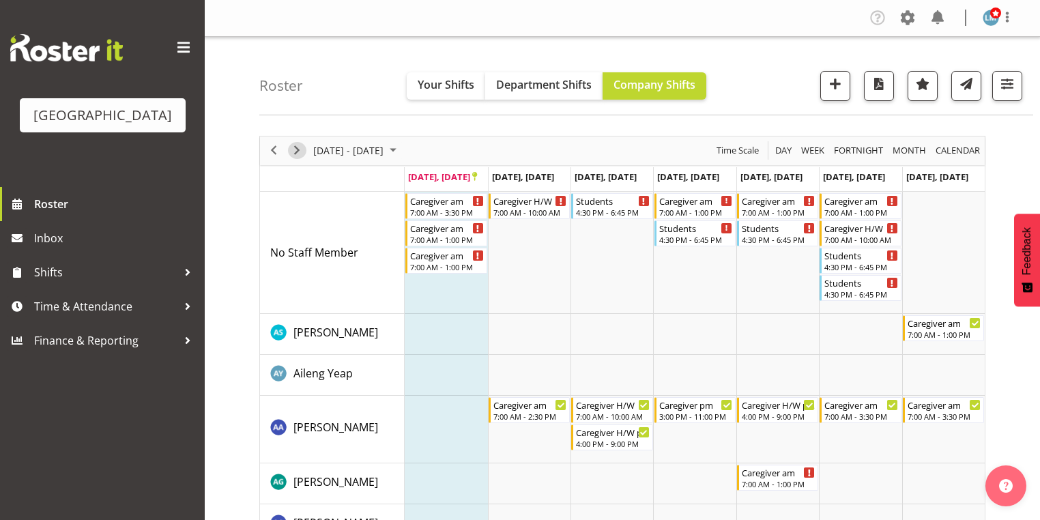
click at [298, 147] on span "Next" at bounding box center [297, 150] width 16 height 17
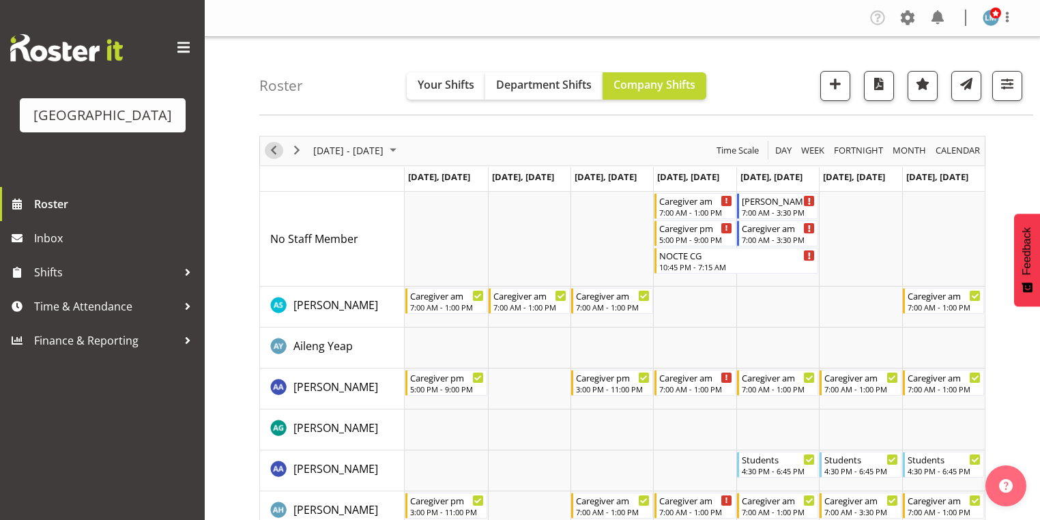
click at [276, 147] on span "Previous" at bounding box center [273, 150] width 16 height 17
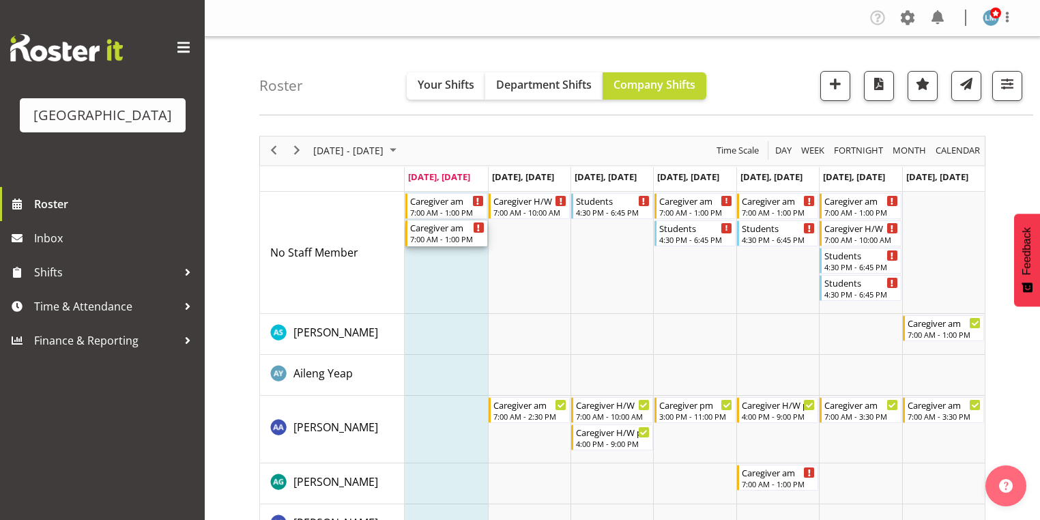
click at [443, 236] on div "7:00 AM - 1:00 PM" at bounding box center [447, 238] width 74 height 11
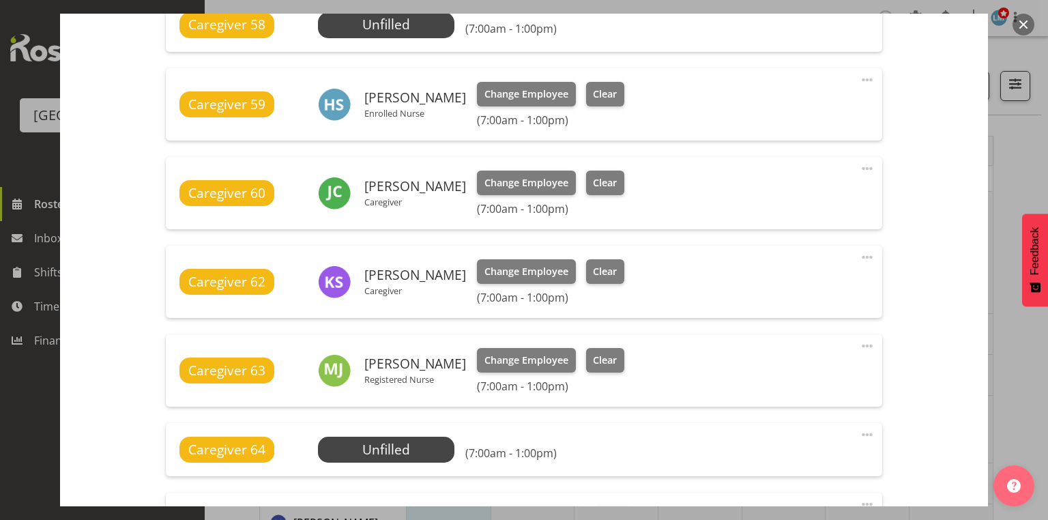
scroll to position [382, 0]
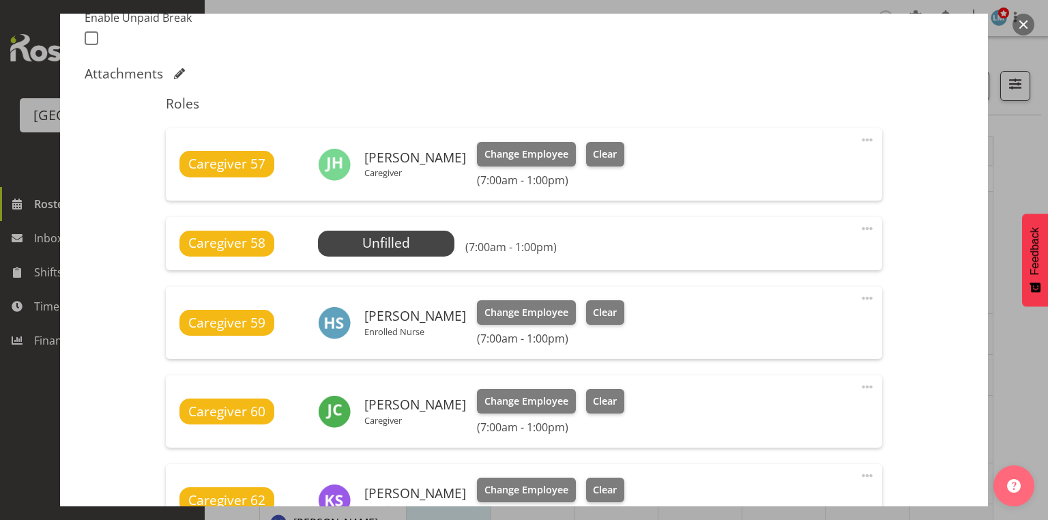
click at [867, 224] on span at bounding box center [867, 228] width 16 height 16
click at [770, 304] on link "Delete" at bounding box center [810, 307] width 131 height 25
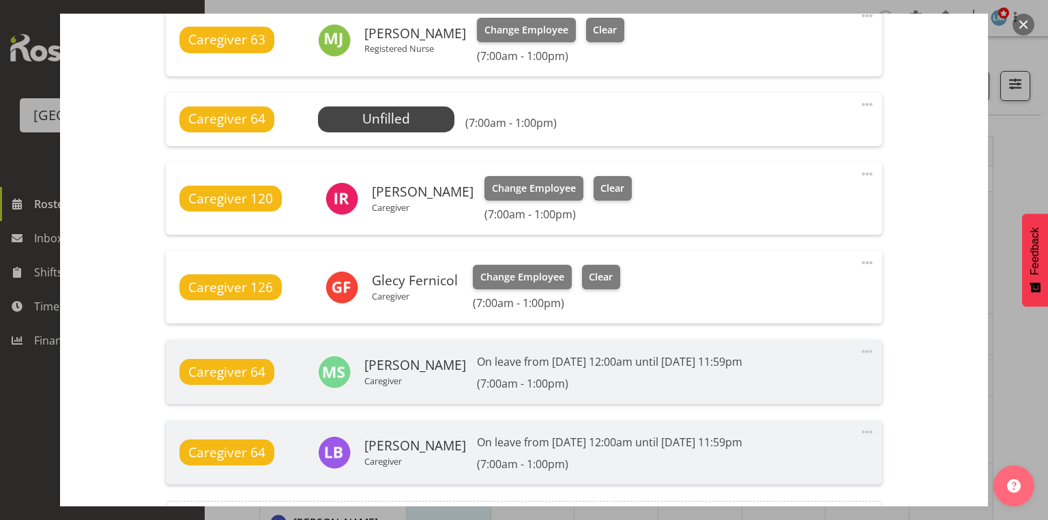
scroll to position [859, 0]
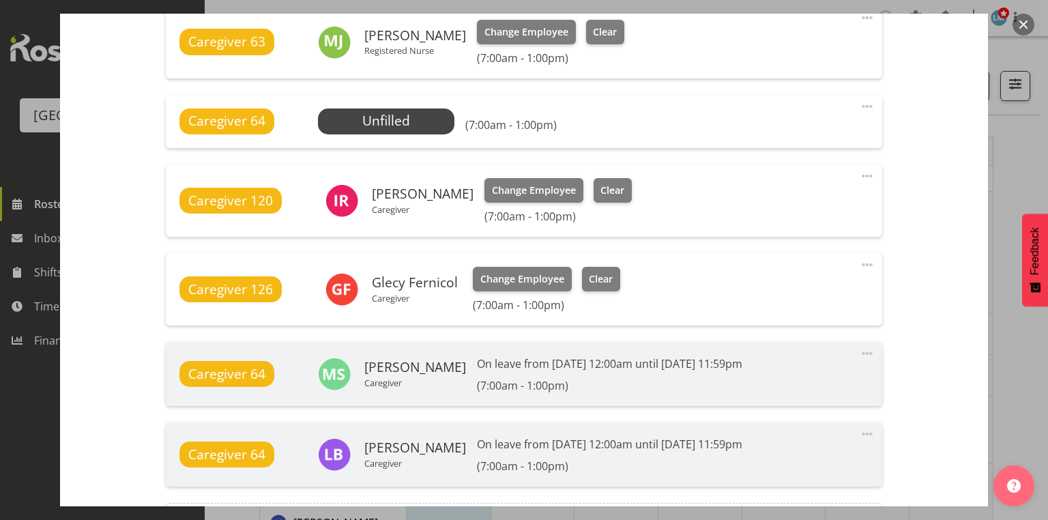
click at [864, 106] on span at bounding box center [867, 106] width 16 height 16
click at [766, 181] on link "Delete" at bounding box center [810, 185] width 131 height 25
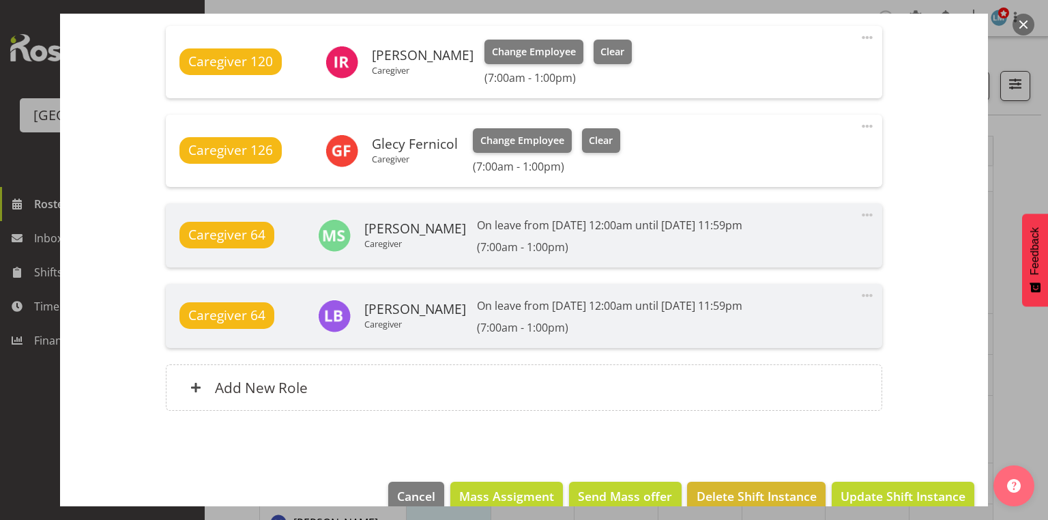
scroll to position [953, 0]
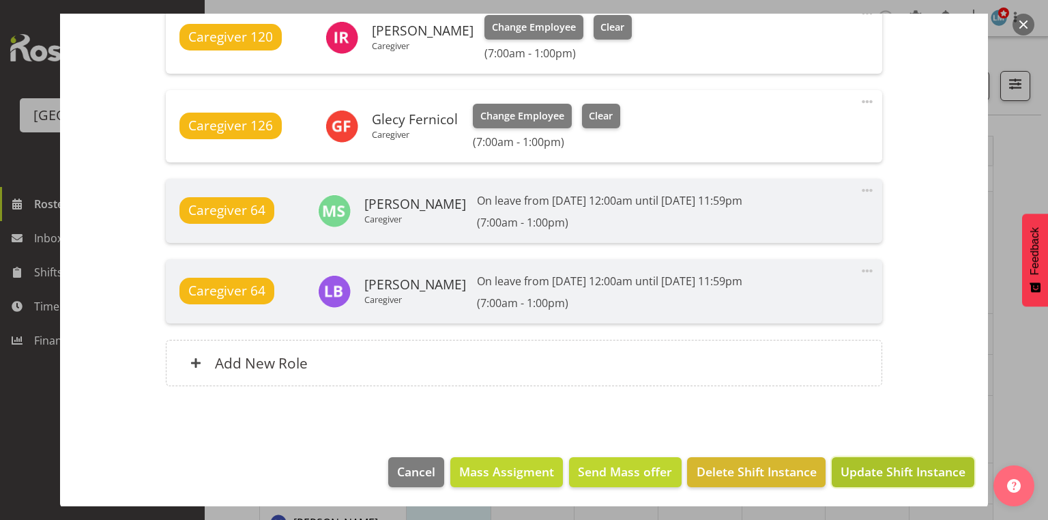
click at [865, 467] on span "Update Shift Instance" at bounding box center [903, 472] width 125 height 18
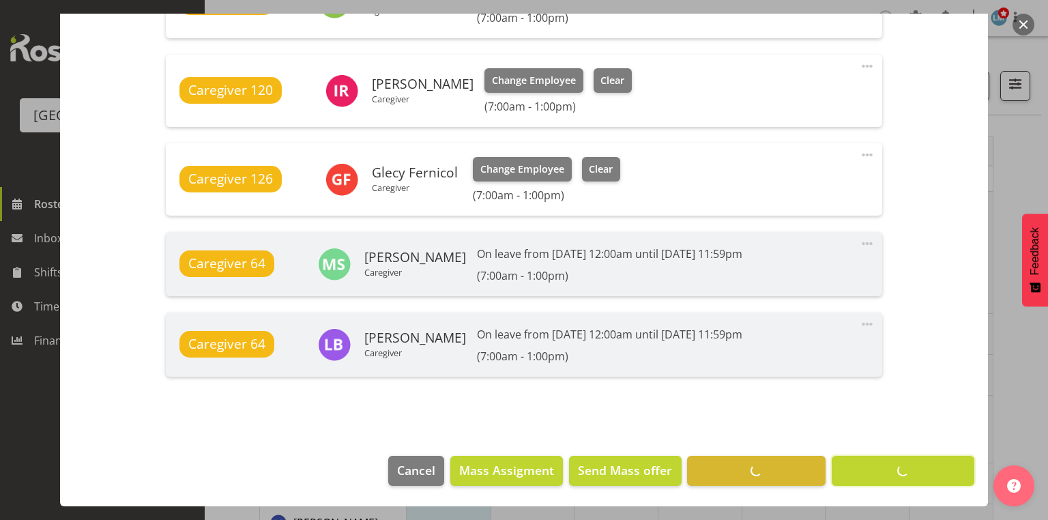
scroll to position [898, 0]
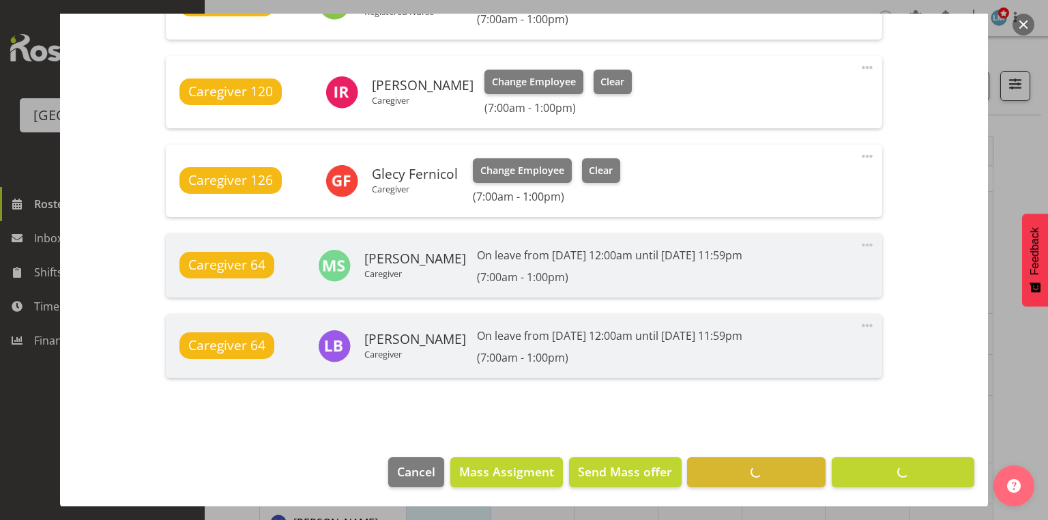
click at [1024, 19] on button "button" at bounding box center [1024, 25] width 22 height 22
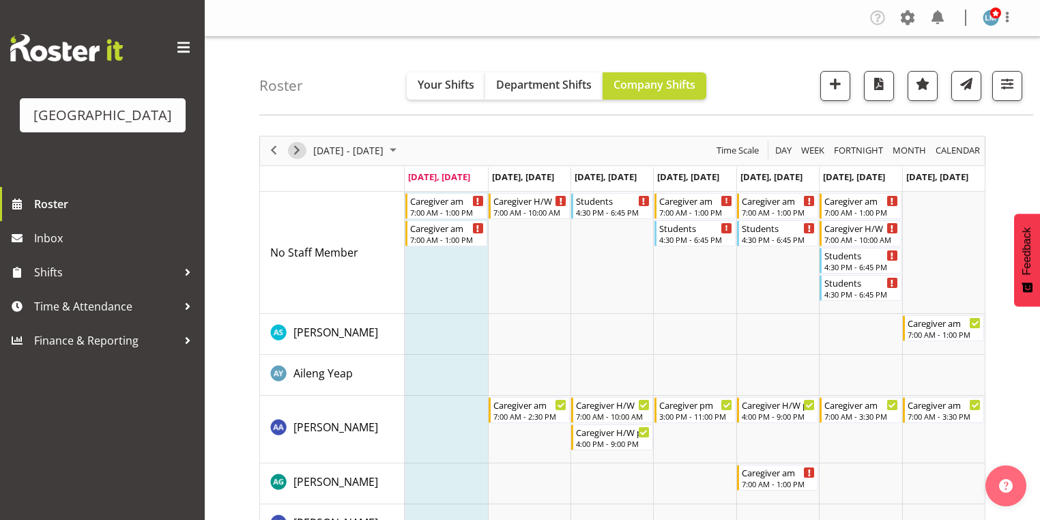
click at [298, 149] on span "Next" at bounding box center [297, 150] width 16 height 17
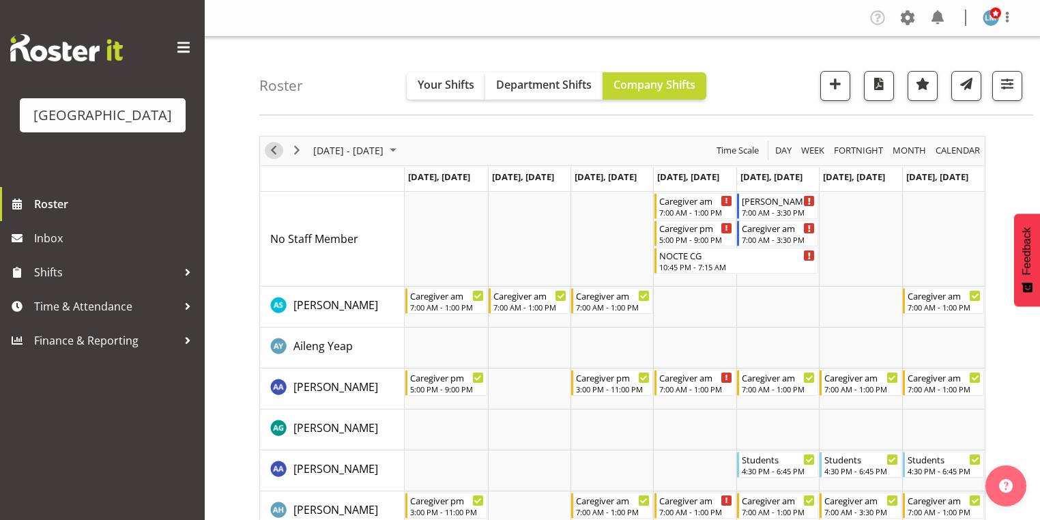
click at [274, 147] on span "Previous" at bounding box center [273, 150] width 16 height 17
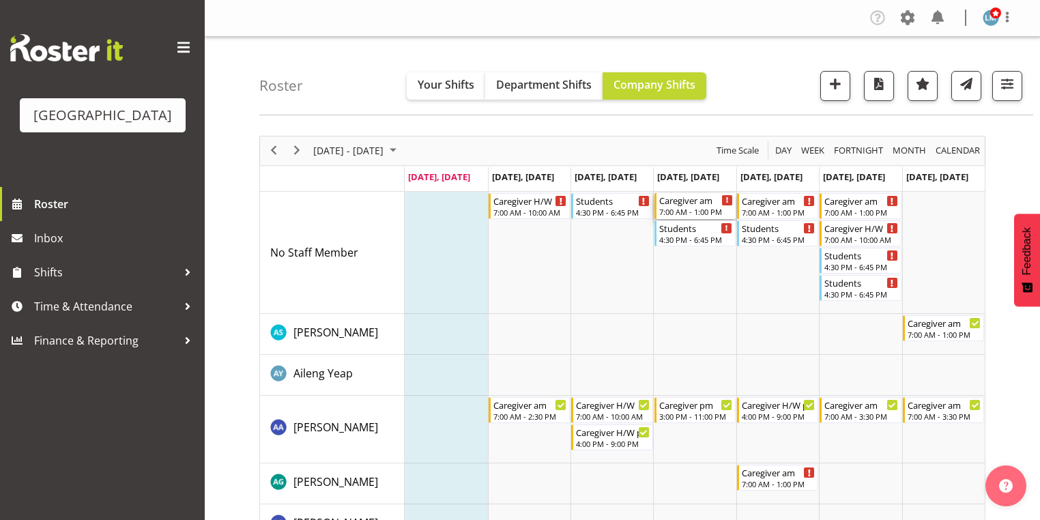
click at [688, 207] on div "7:00 AM - 1:00 PM" at bounding box center [696, 211] width 74 height 11
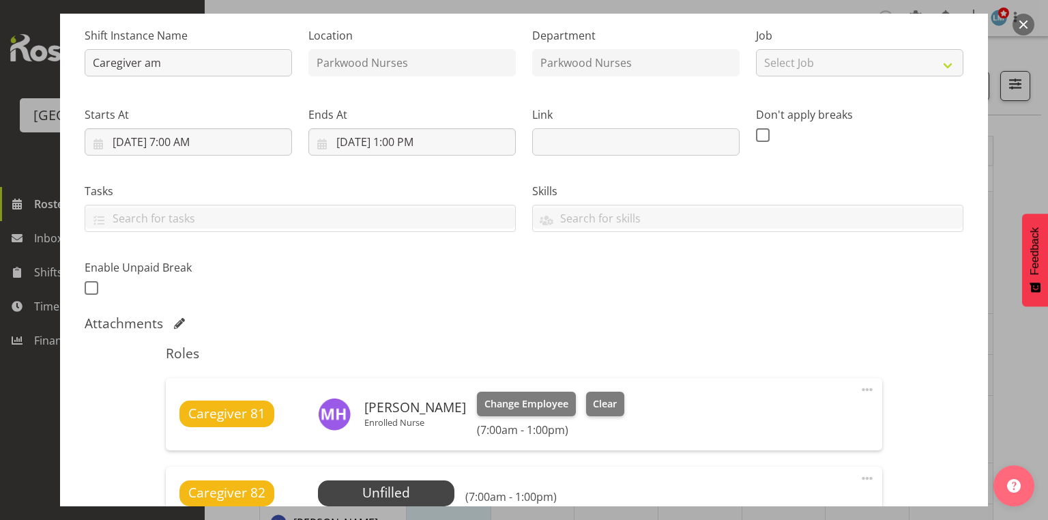
scroll to position [218, 0]
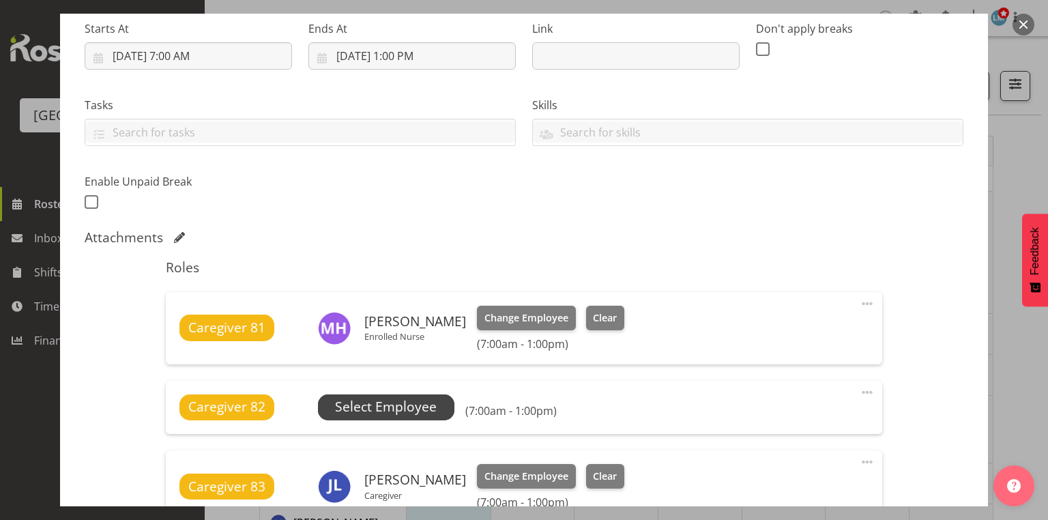
click at [372, 407] on span "Select Employee" at bounding box center [386, 407] width 102 height 20
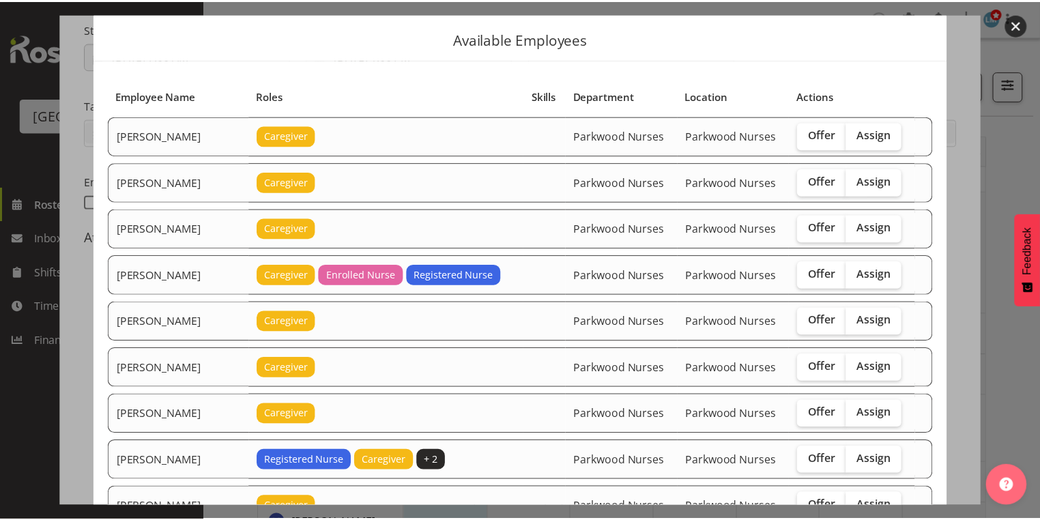
scroll to position [55, 0]
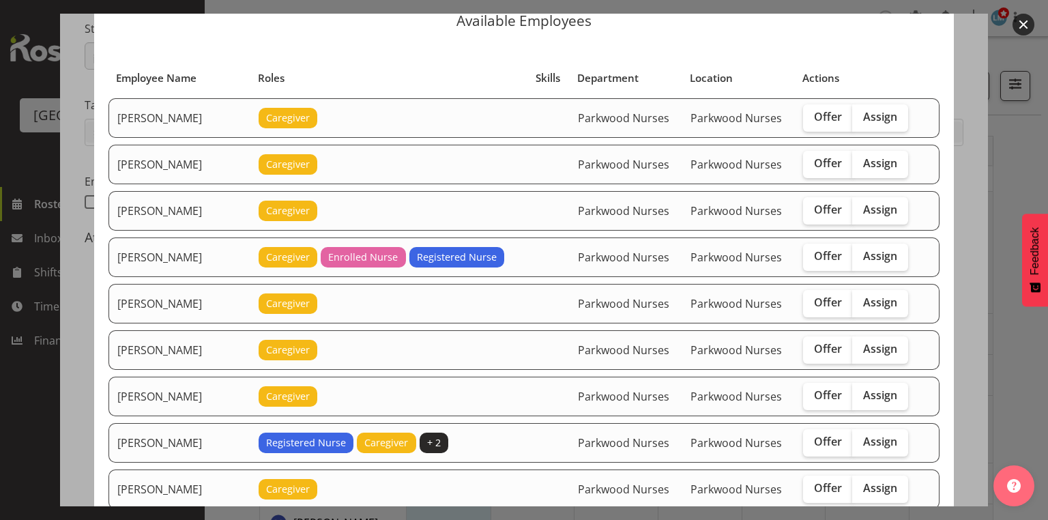
click at [1022, 21] on button "button" at bounding box center [1024, 25] width 22 height 22
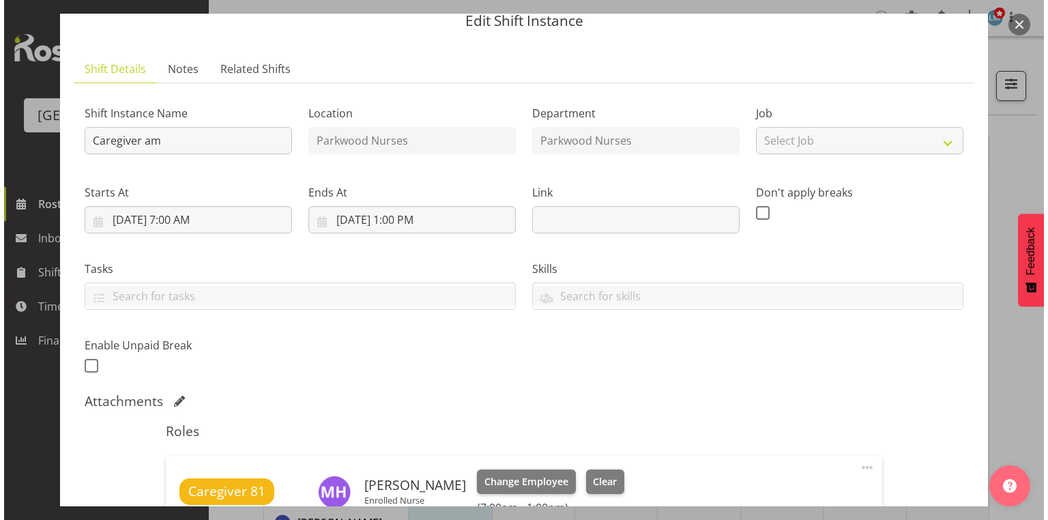
scroll to position [273, 0]
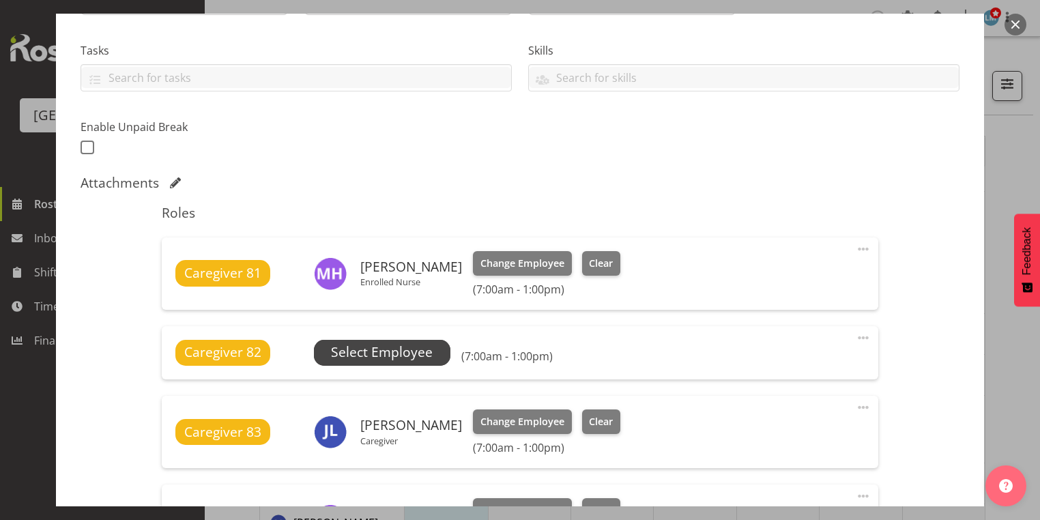
click at [384, 349] on span "Select Employee" at bounding box center [382, 353] width 102 height 20
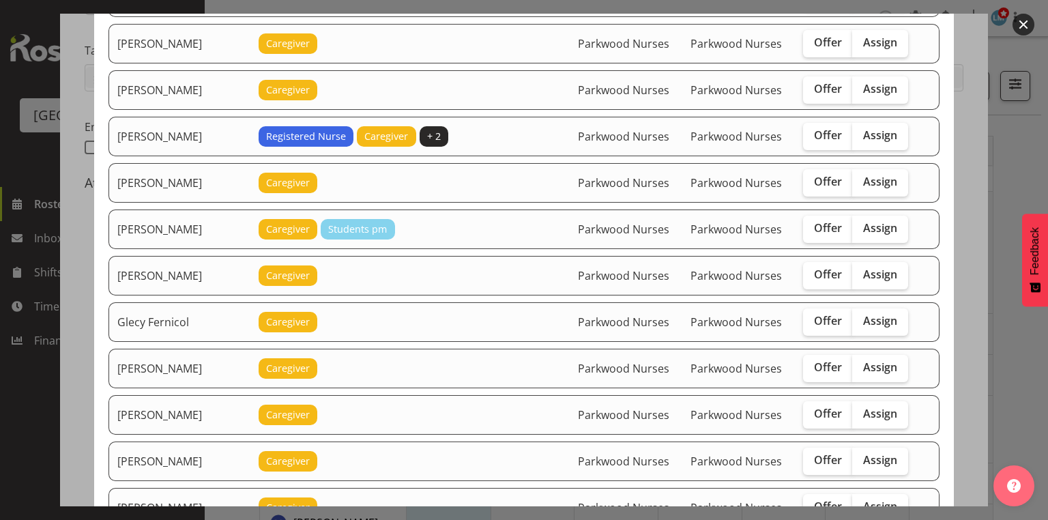
scroll to position [382, 0]
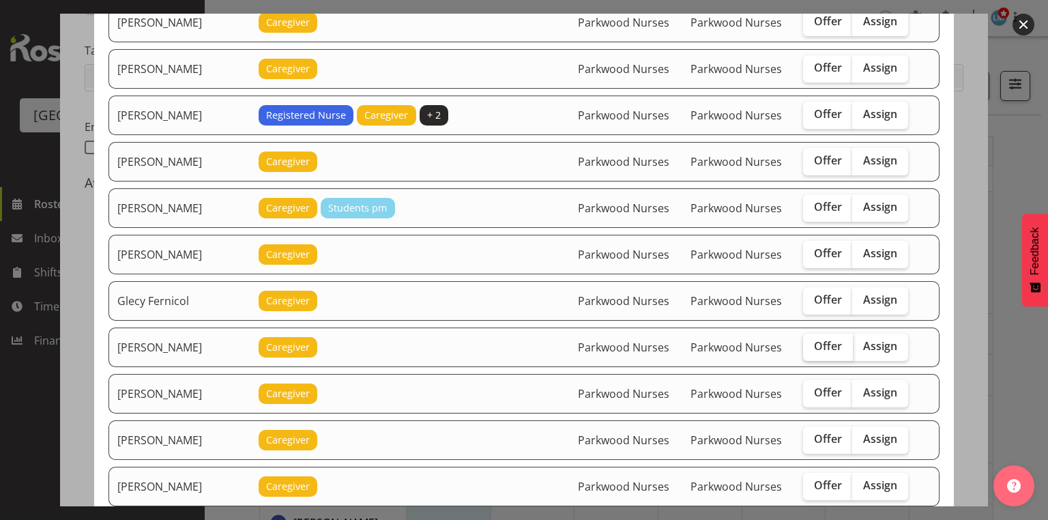
click at [824, 339] on span "Offer" at bounding box center [828, 346] width 28 height 14
click at [812, 342] on input "Offer" at bounding box center [807, 346] width 9 height 9
checkbox input "true"
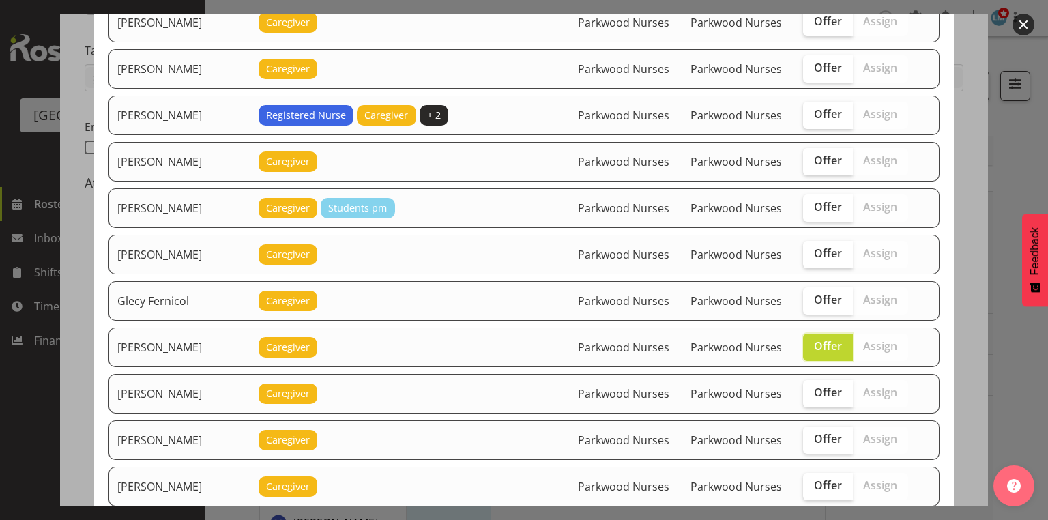
scroll to position [491, 0]
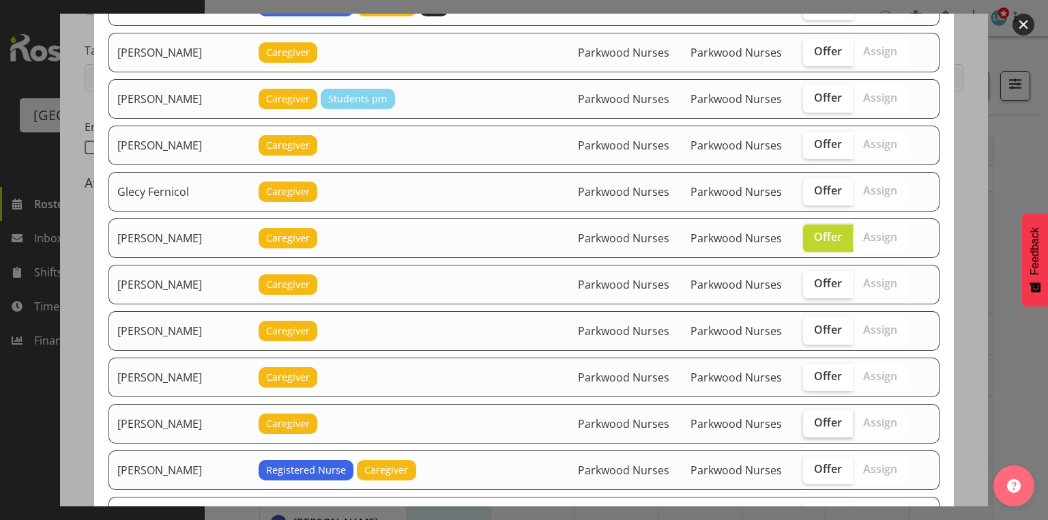
click at [824, 416] on span "Offer" at bounding box center [828, 423] width 28 height 14
click at [812, 418] on input "Offer" at bounding box center [807, 422] width 9 height 9
checkbox input "true"
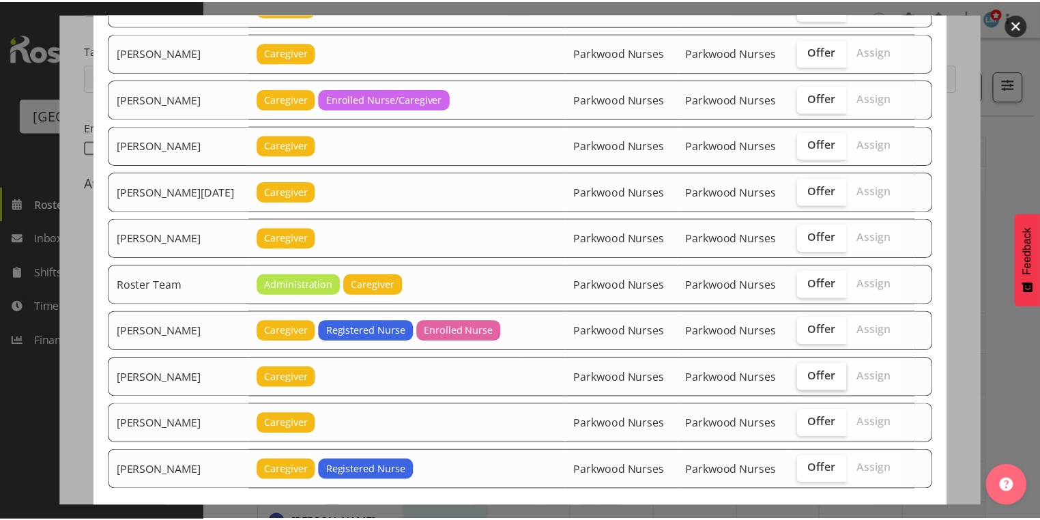
scroll to position [1466, 0]
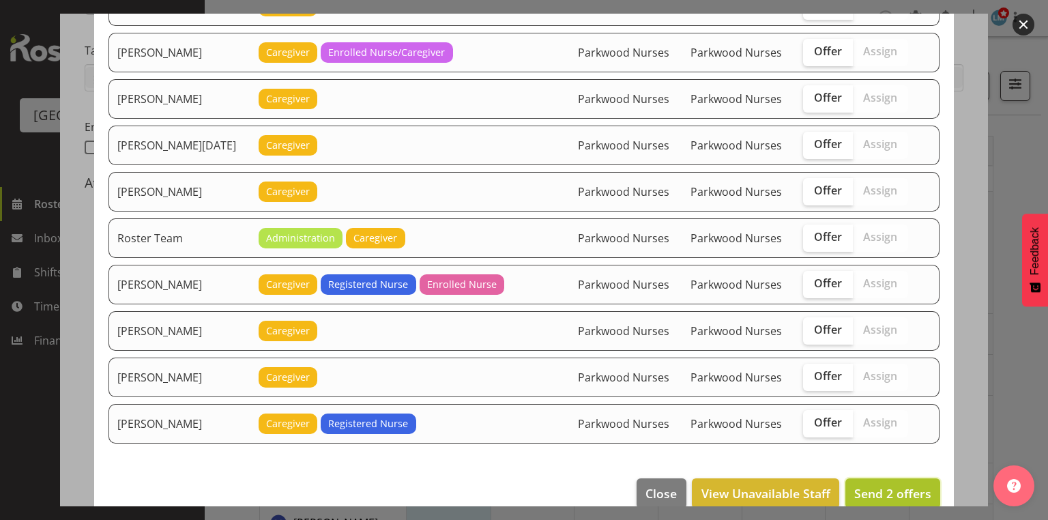
click at [880, 485] on span "Send 2 offers" at bounding box center [892, 493] width 77 height 16
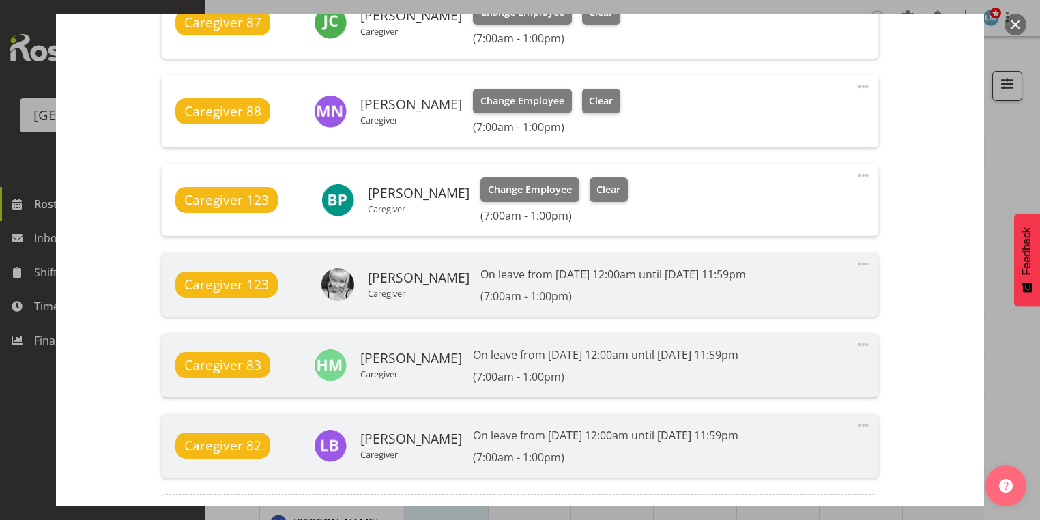
scroll to position [1192, 0]
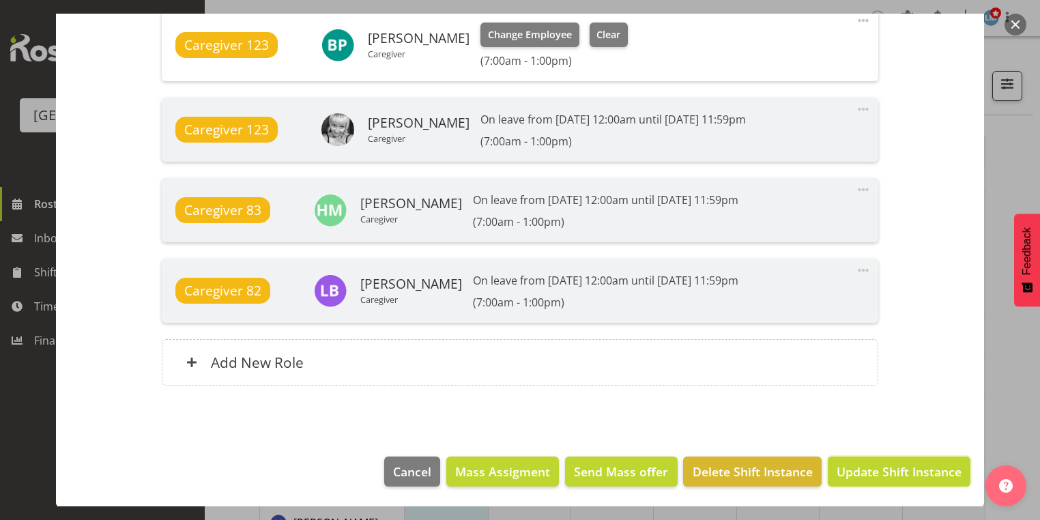
click at [880, 468] on span "Update Shift Instance" at bounding box center [899, 472] width 125 height 18
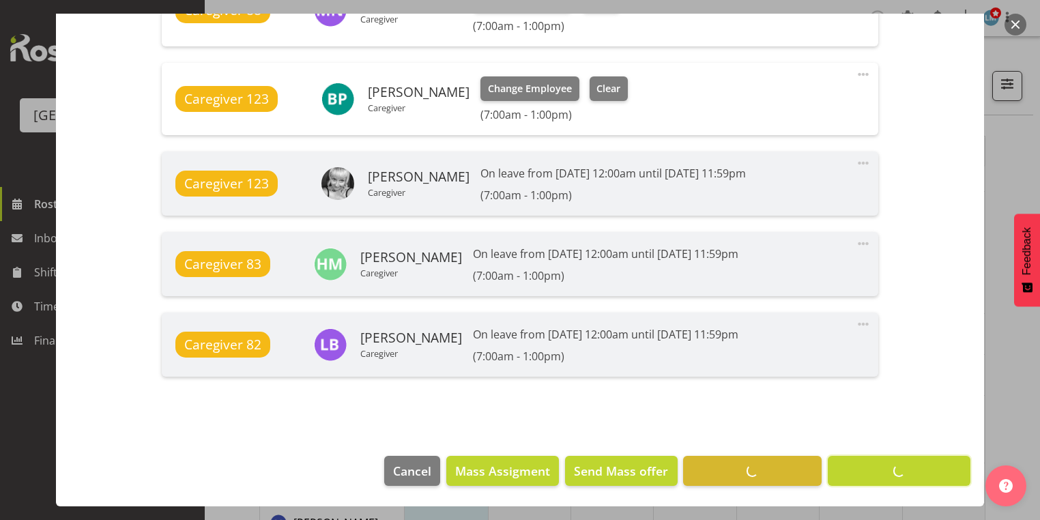
scroll to position [1138, 0]
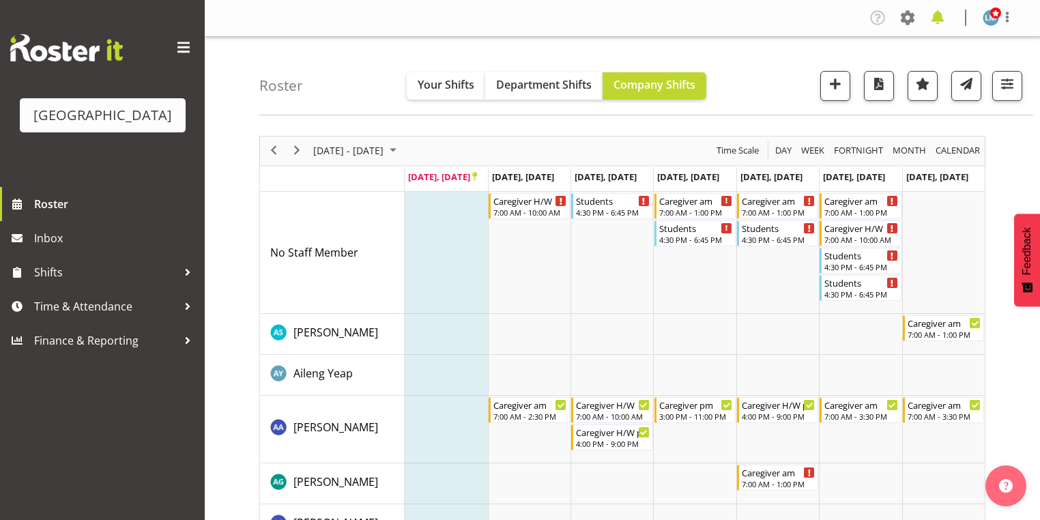
click at [939, 20] on span at bounding box center [938, 18] width 22 height 22
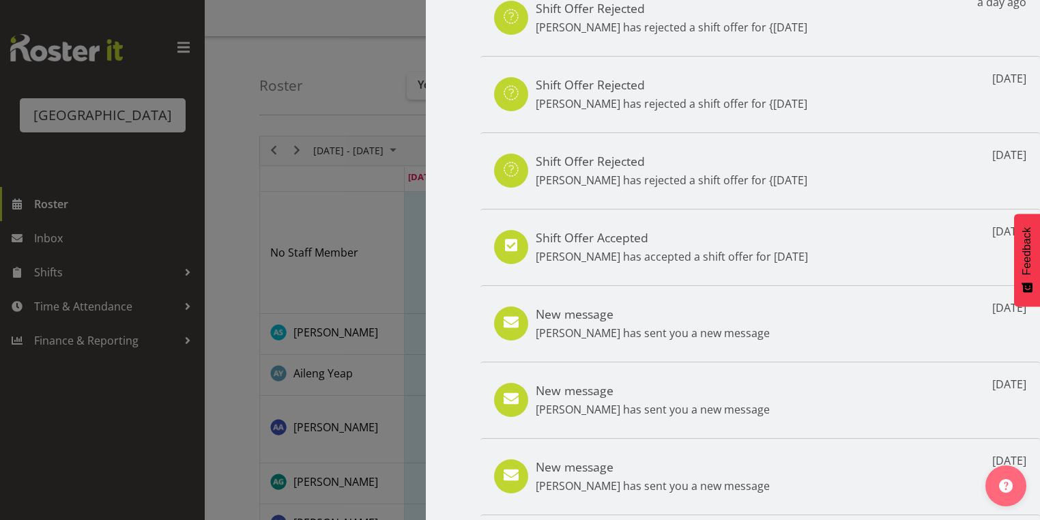
scroll to position [0, 0]
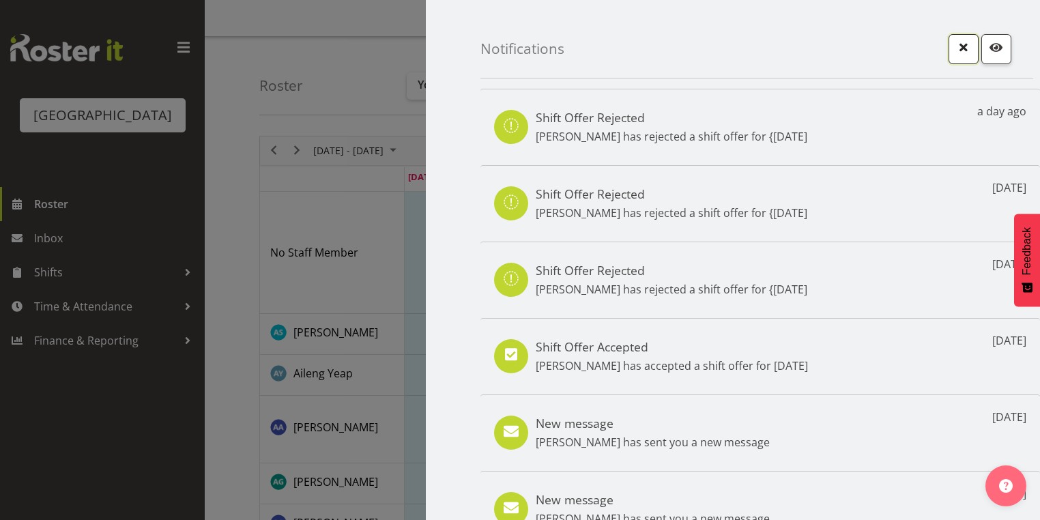
click at [955, 49] on span "button" at bounding box center [964, 47] width 18 height 18
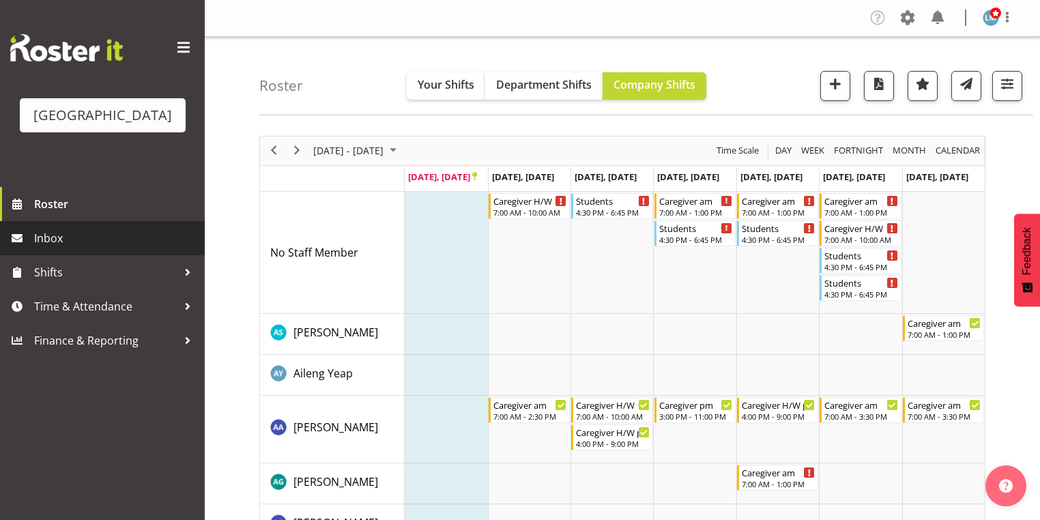
click at [57, 248] on span "Inbox" at bounding box center [116, 238] width 164 height 20
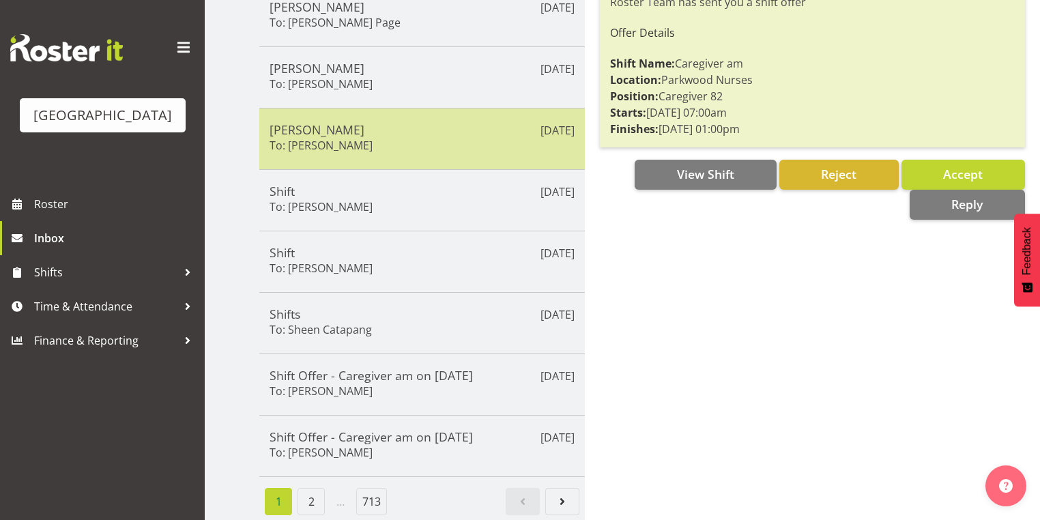
scroll to position [328, 0]
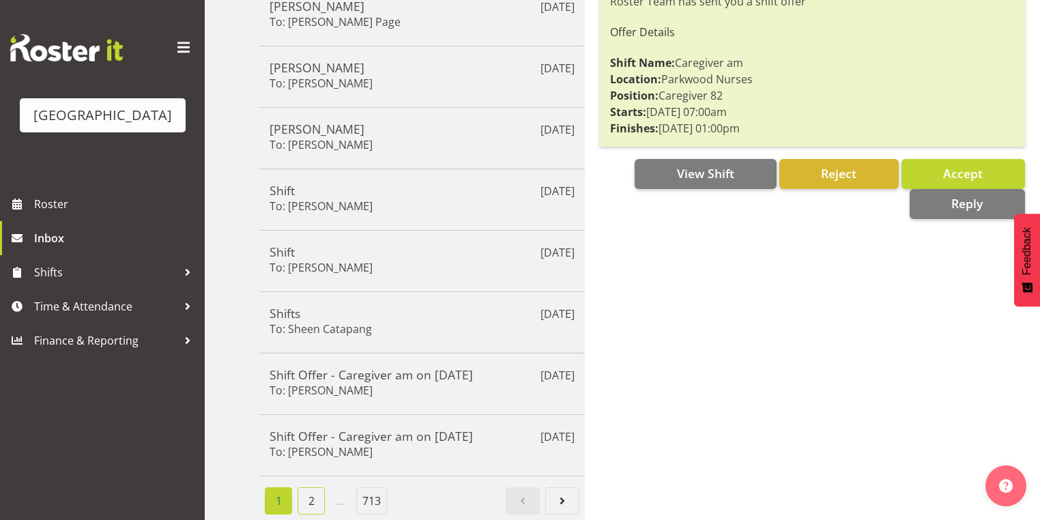
click at [311, 493] on link "2" at bounding box center [311, 500] width 27 height 27
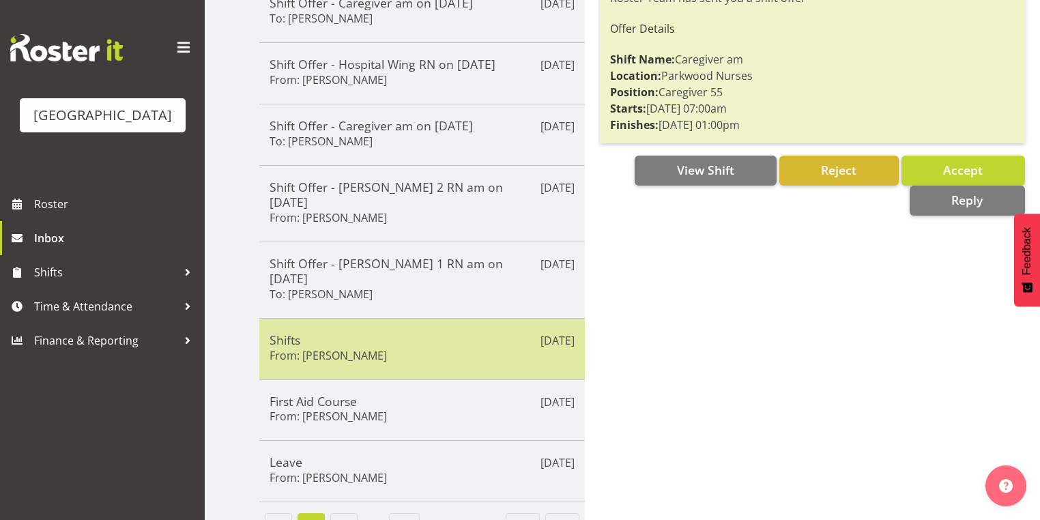
click at [422, 332] on h5 "Shifts" at bounding box center [422, 339] width 305 height 15
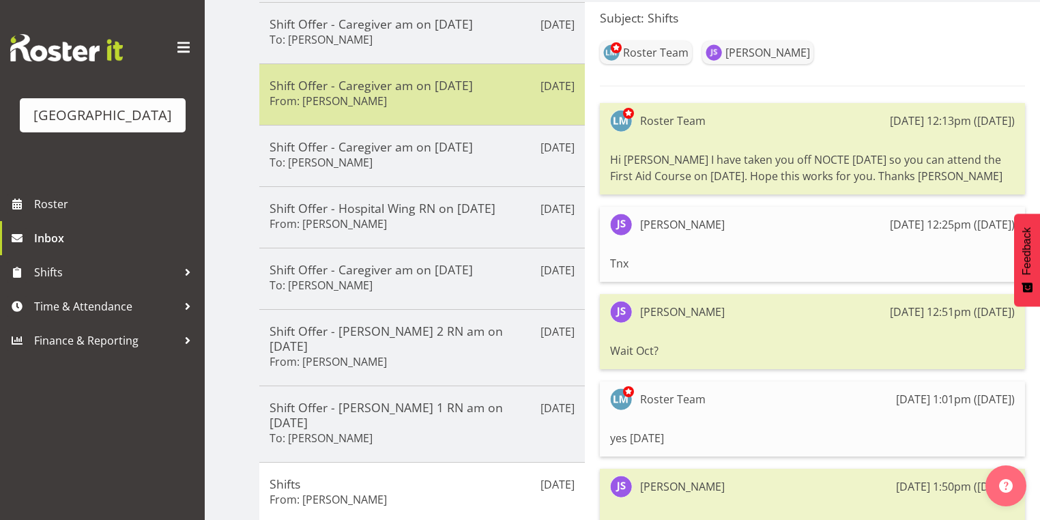
scroll to position [273, 0]
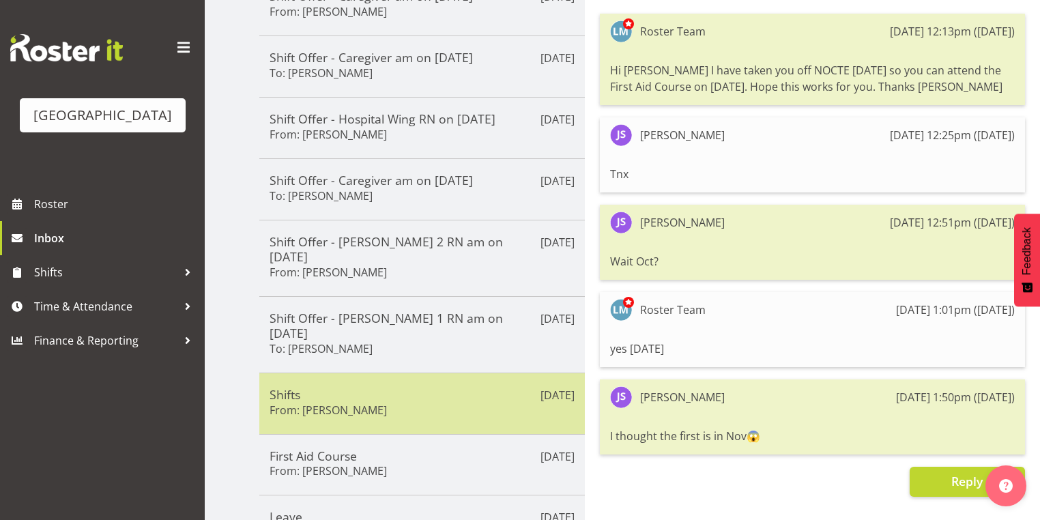
click at [411, 387] on div "Shifts From: Jennifer Santos" at bounding box center [422, 403] width 305 height 33
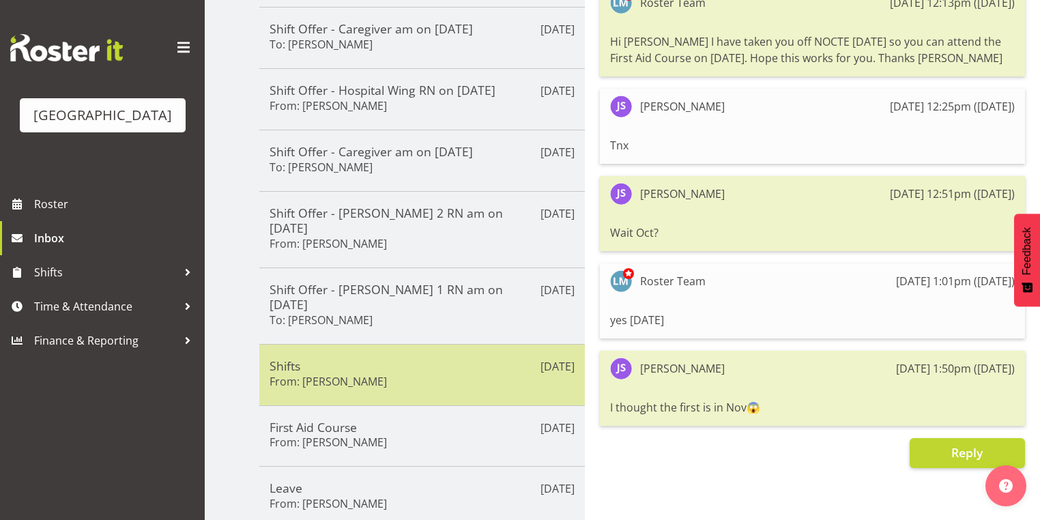
scroll to position [328, 0]
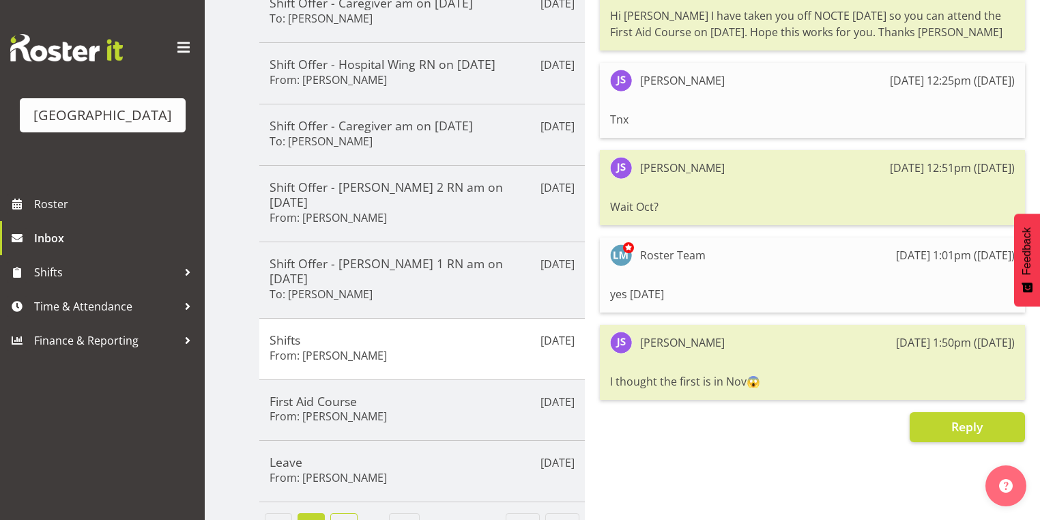
click at [337, 513] on link "3" at bounding box center [343, 526] width 27 height 27
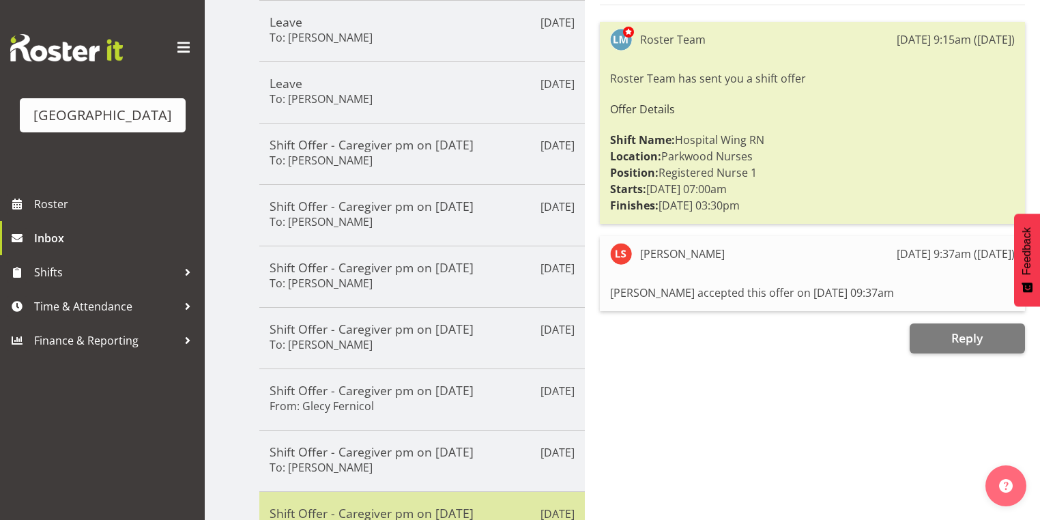
scroll to position [265, 0]
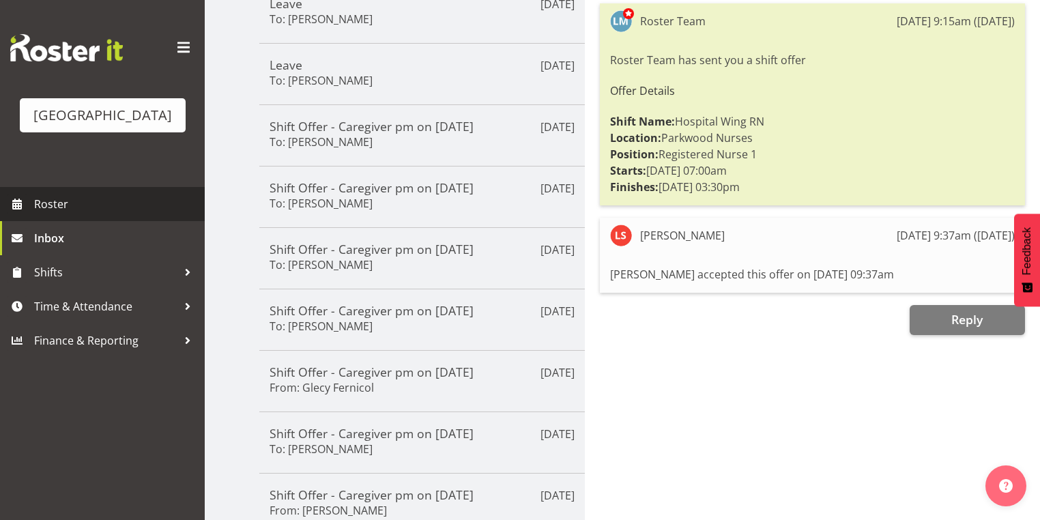
click at [63, 214] on span "Roster" at bounding box center [116, 204] width 164 height 20
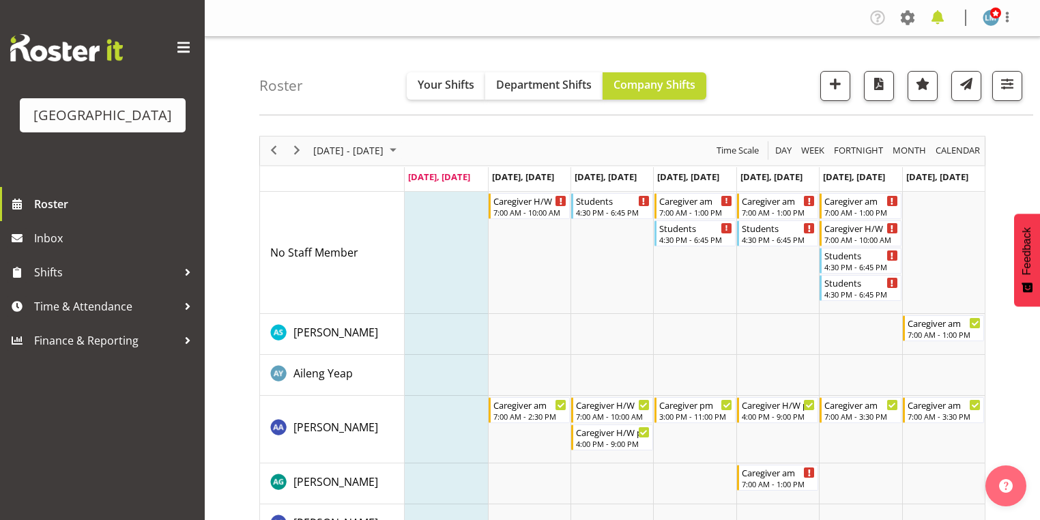
click at [942, 14] on span at bounding box center [938, 18] width 22 height 22
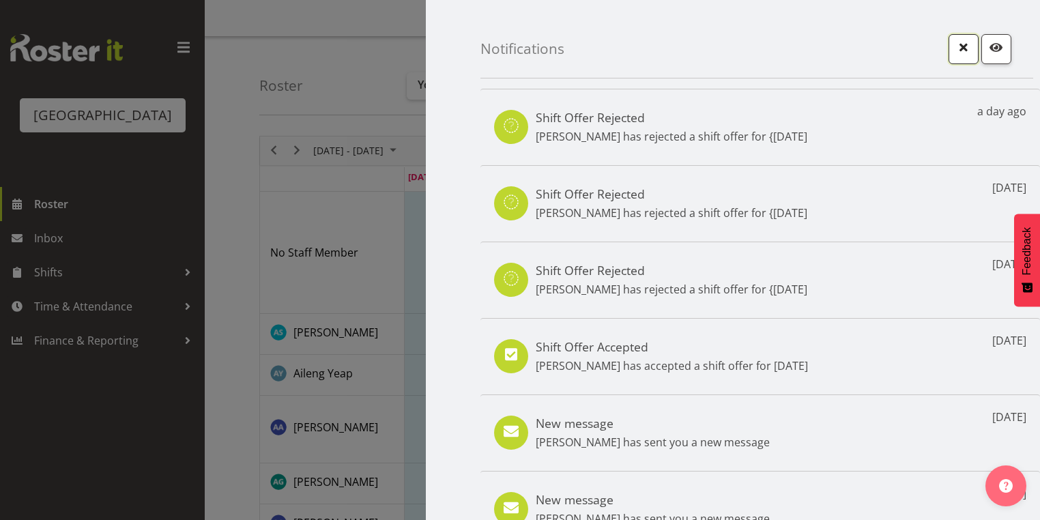
click at [955, 44] on span "button" at bounding box center [964, 47] width 18 height 18
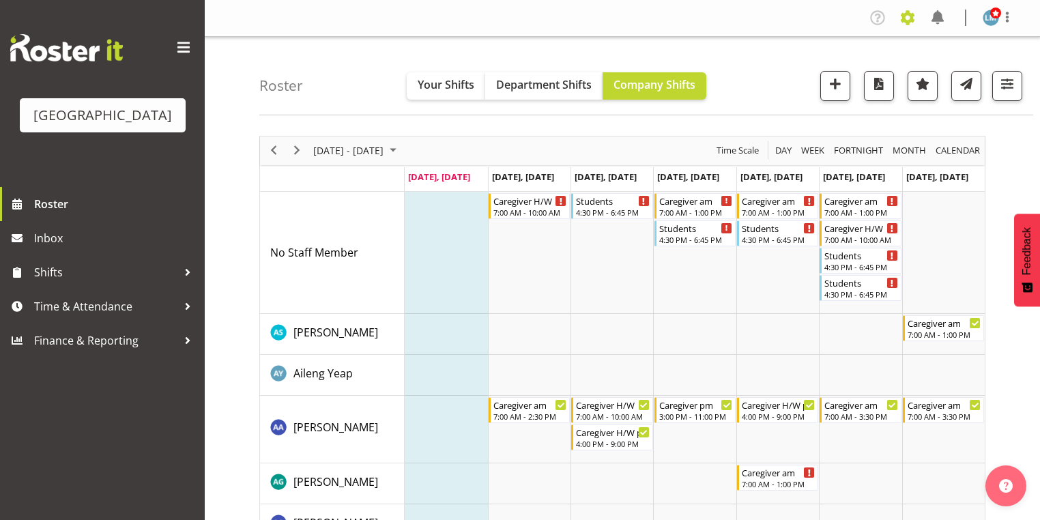
click at [907, 12] on span at bounding box center [908, 18] width 22 height 22
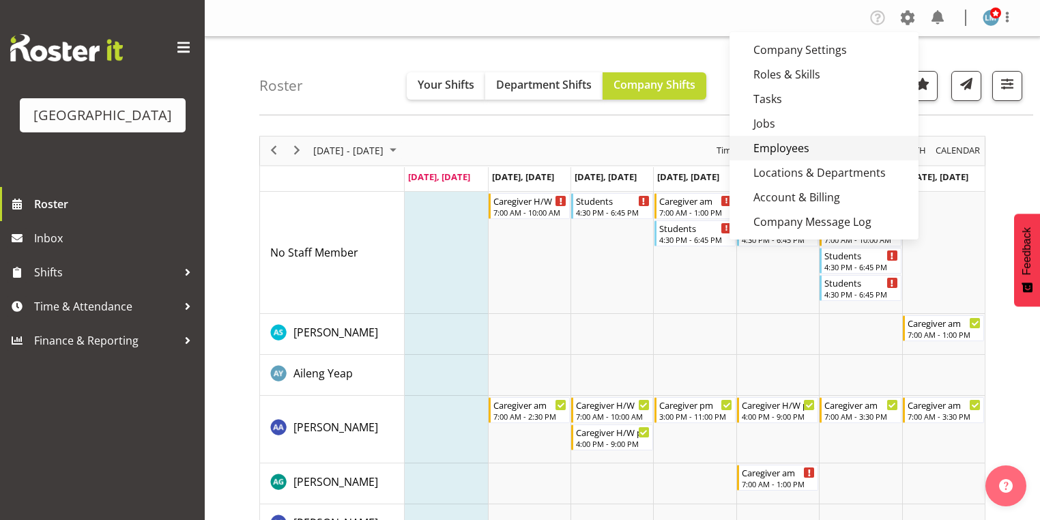
click at [783, 145] on link "Employees" at bounding box center [824, 148] width 189 height 25
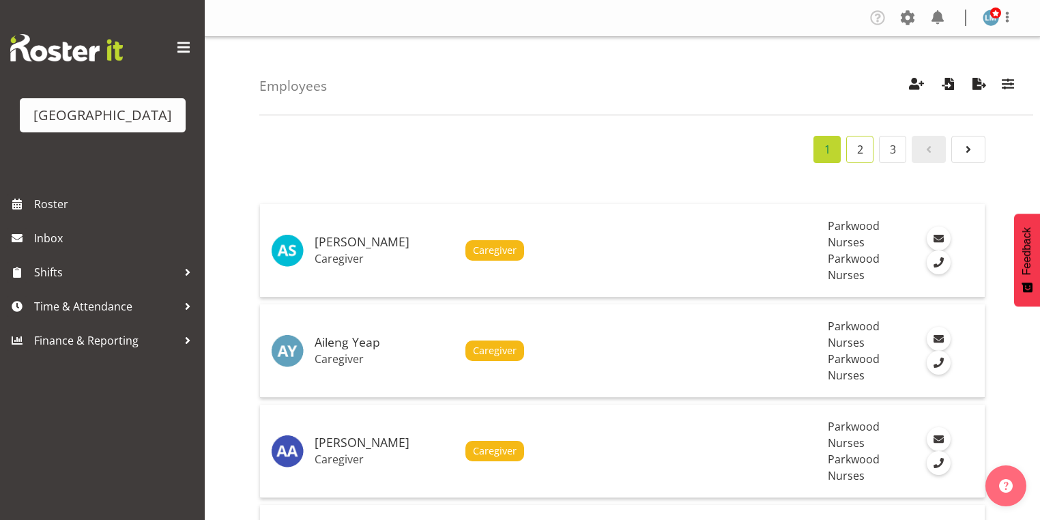
click at [863, 150] on link "2" at bounding box center [859, 149] width 27 height 27
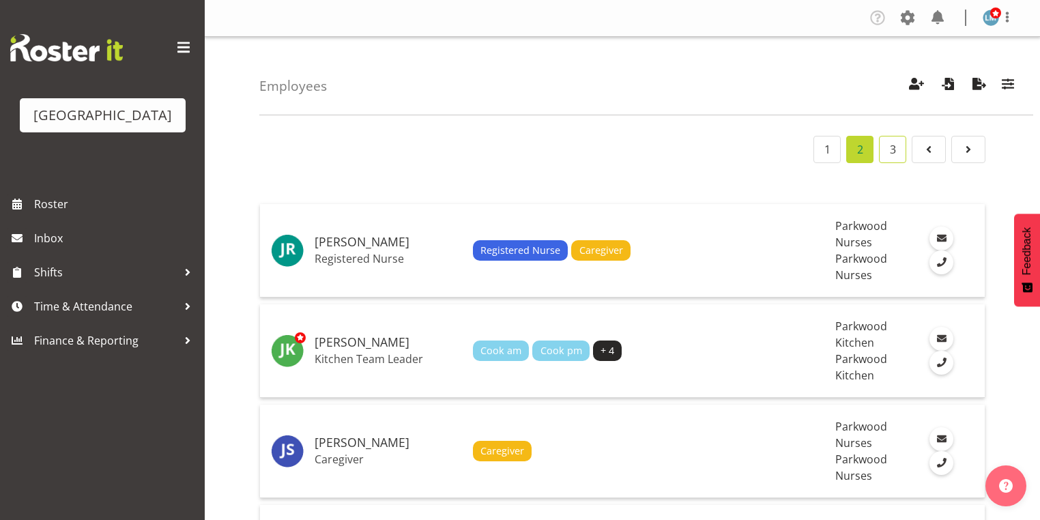
click at [897, 149] on link "3" at bounding box center [892, 149] width 27 height 27
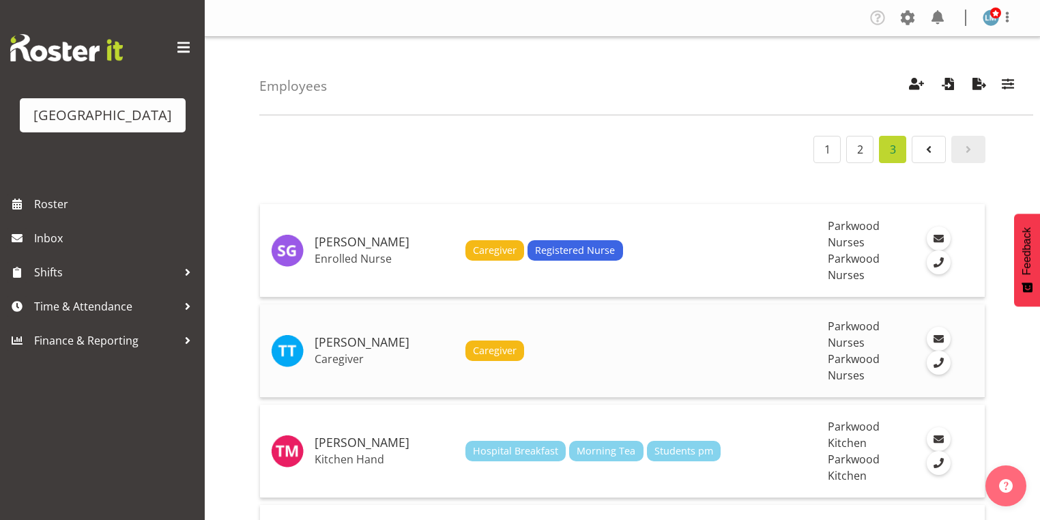
click at [401, 336] on h5 "[PERSON_NAME]" at bounding box center [385, 343] width 140 height 14
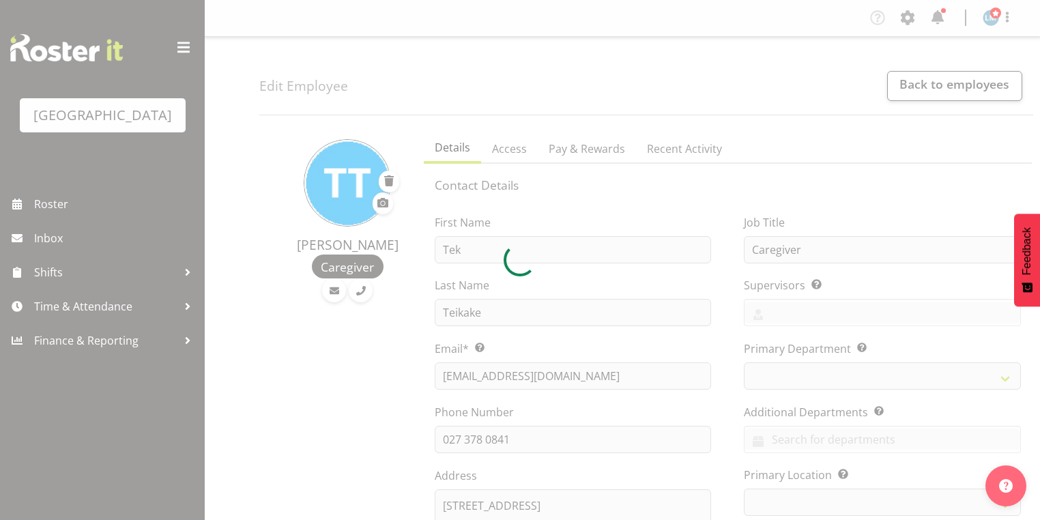
select select "TimelineWeek"
select select
select select "102"
select select "104"
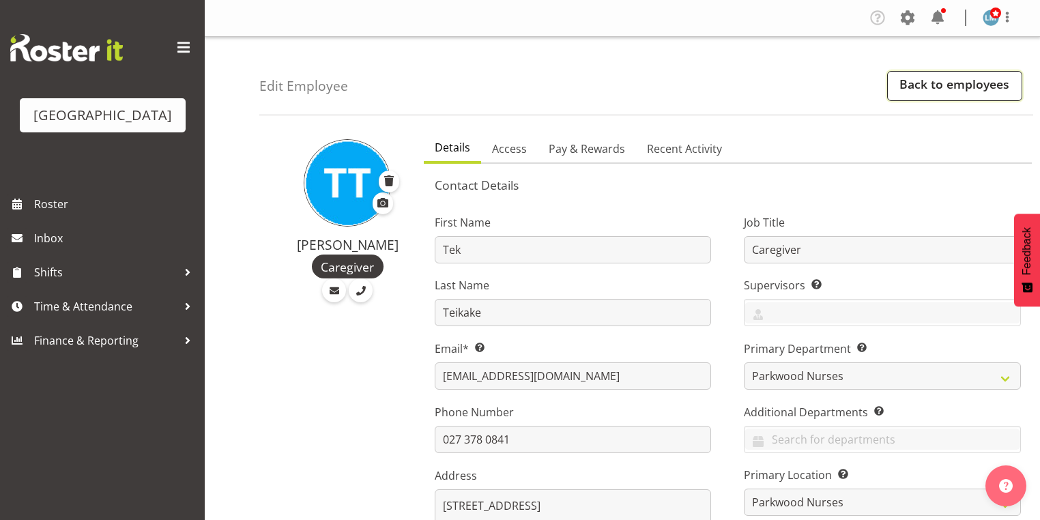
click at [916, 85] on link "Back to employees" at bounding box center [954, 86] width 135 height 30
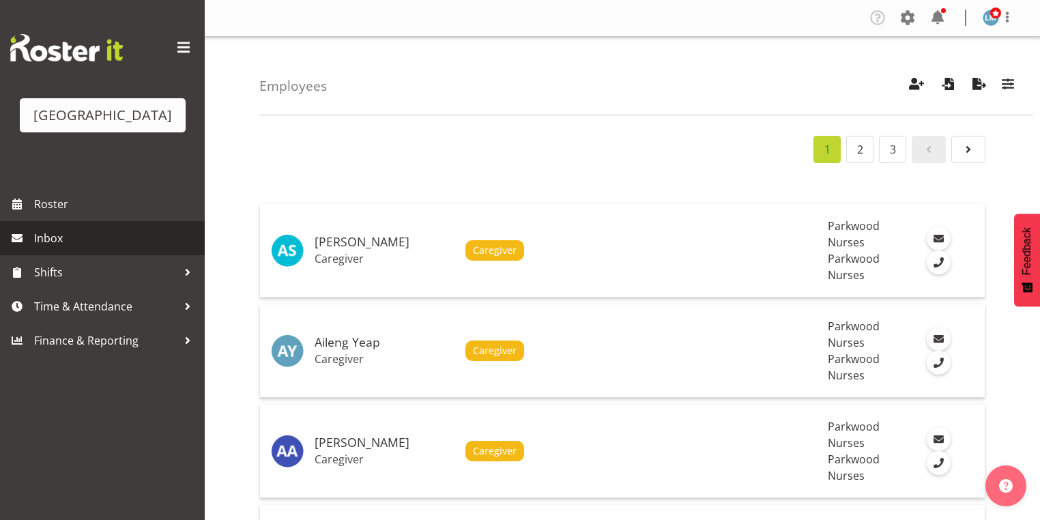
click at [53, 248] on span "Inbox" at bounding box center [116, 238] width 164 height 20
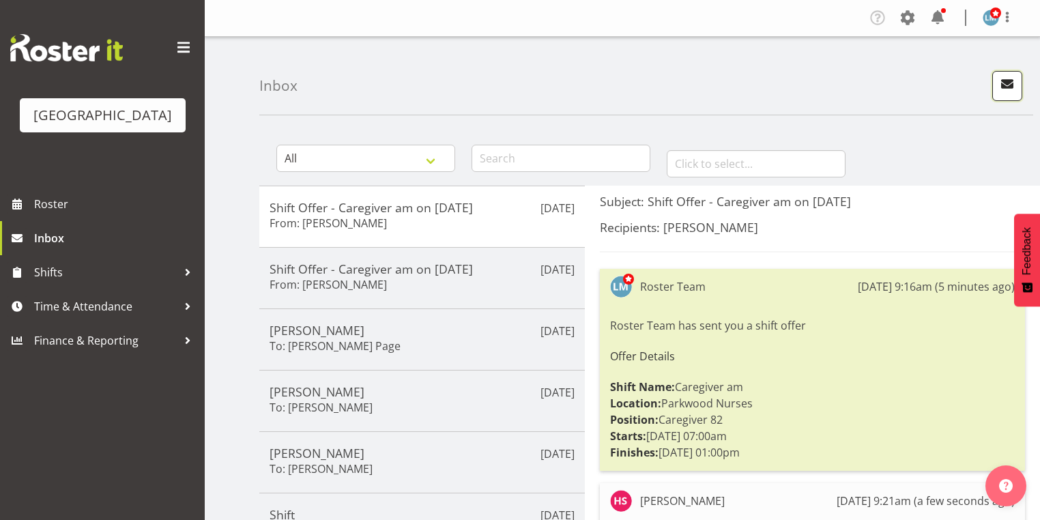
click at [1005, 84] on span "button" at bounding box center [1007, 84] width 18 height 18
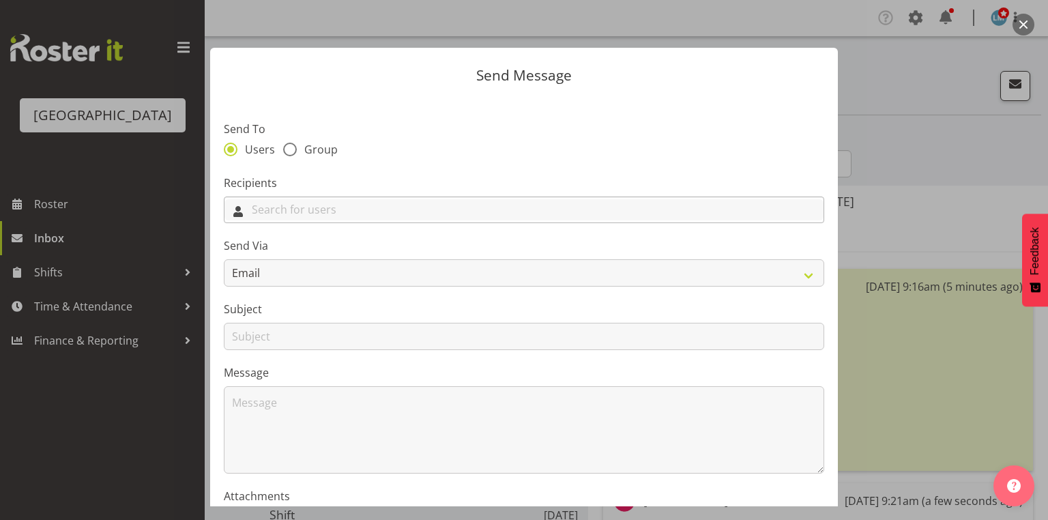
click at [459, 212] on input "text" at bounding box center [524, 209] width 599 height 21
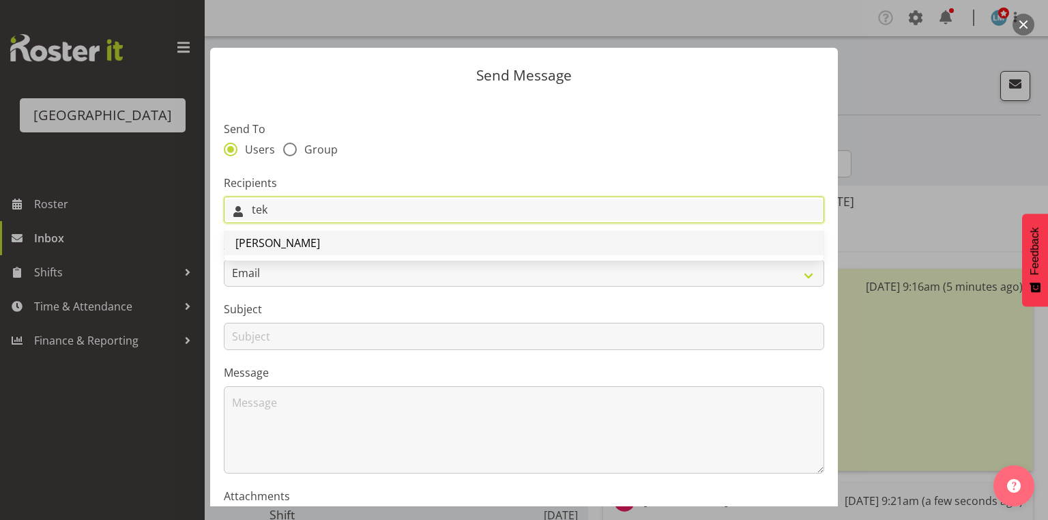
type input "tek"
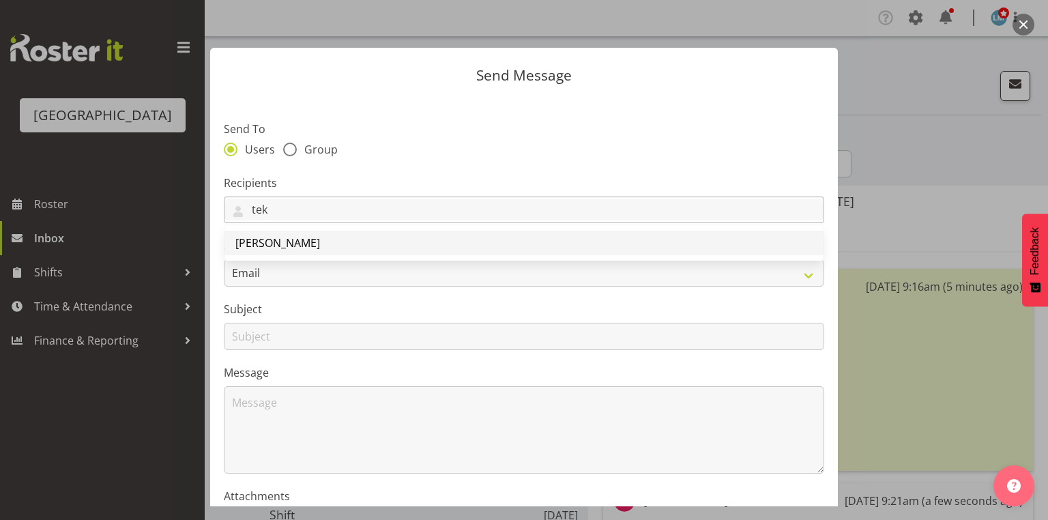
click at [280, 240] on span "[PERSON_NAME]" at bounding box center [277, 242] width 85 height 15
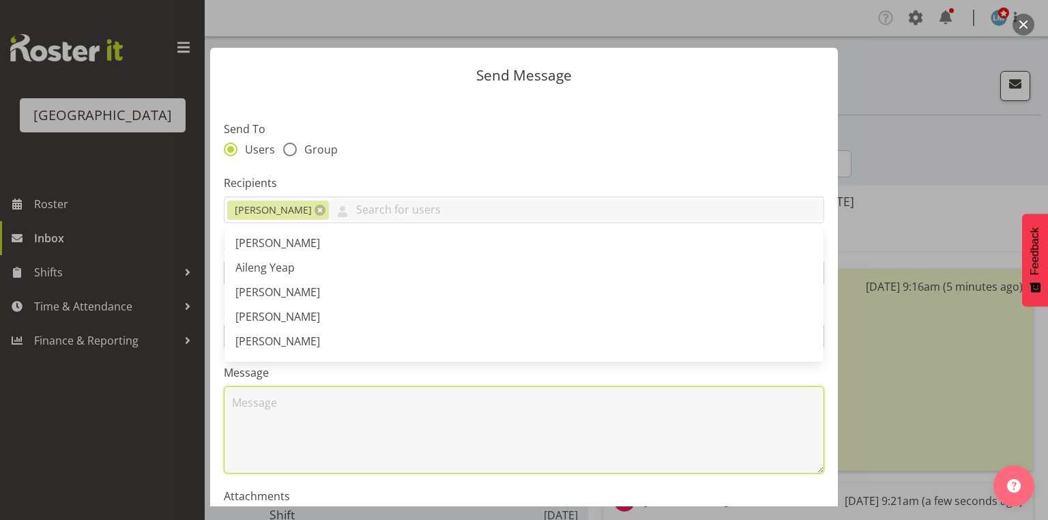
click at [293, 423] on textarea at bounding box center [524, 429] width 601 height 87
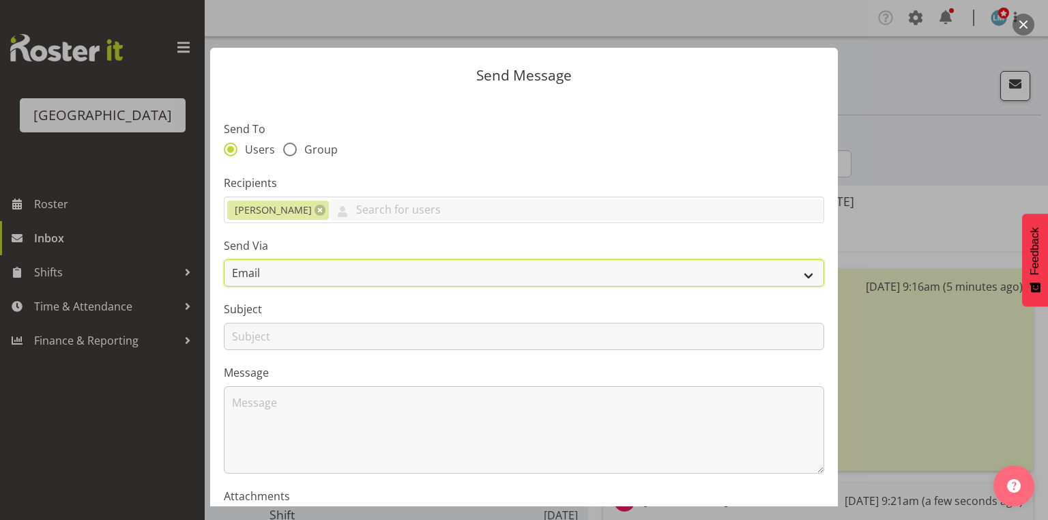
click at [807, 273] on select "Email SMS" at bounding box center [524, 272] width 601 height 27
select select "sms"
click at [224, 259] on select "Email SMS" at bounding box center [524, 272] width 601 height 27
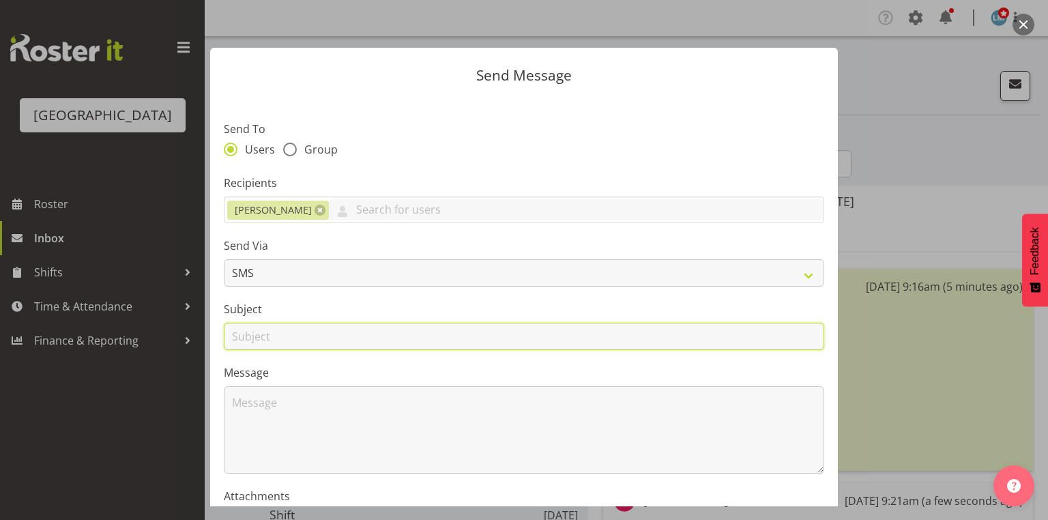
click at [258, 336] on input "text" at bounding box center [524, 336] width 601 height 27
type input "Shifts"
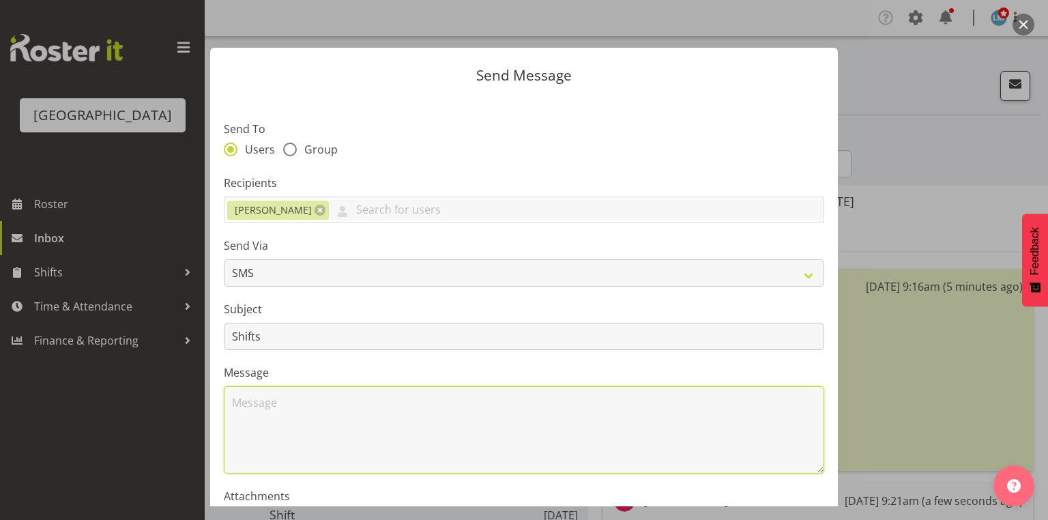
click at [289, 420] on textarea at bounding box center [524, 429] width 601 height 87
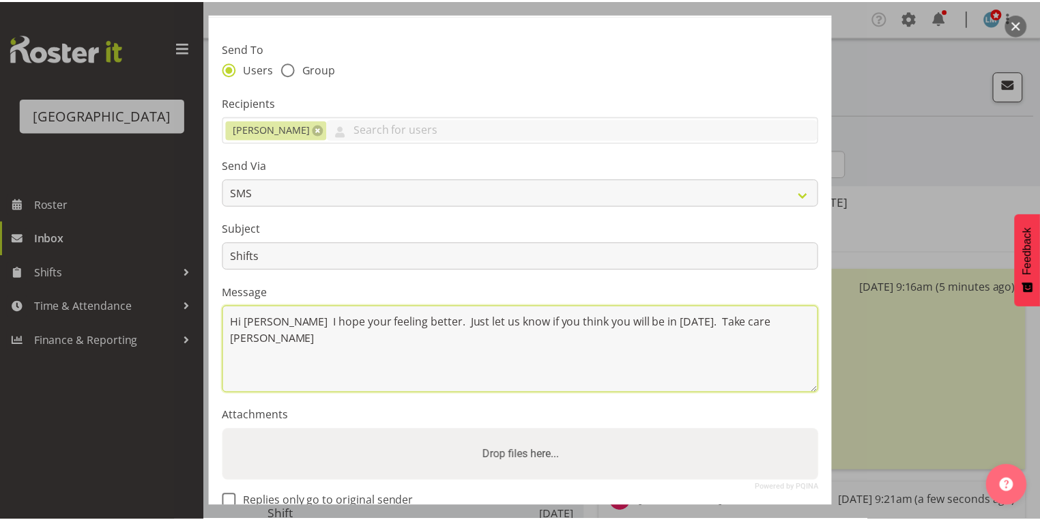
scroll to position [164, 0]
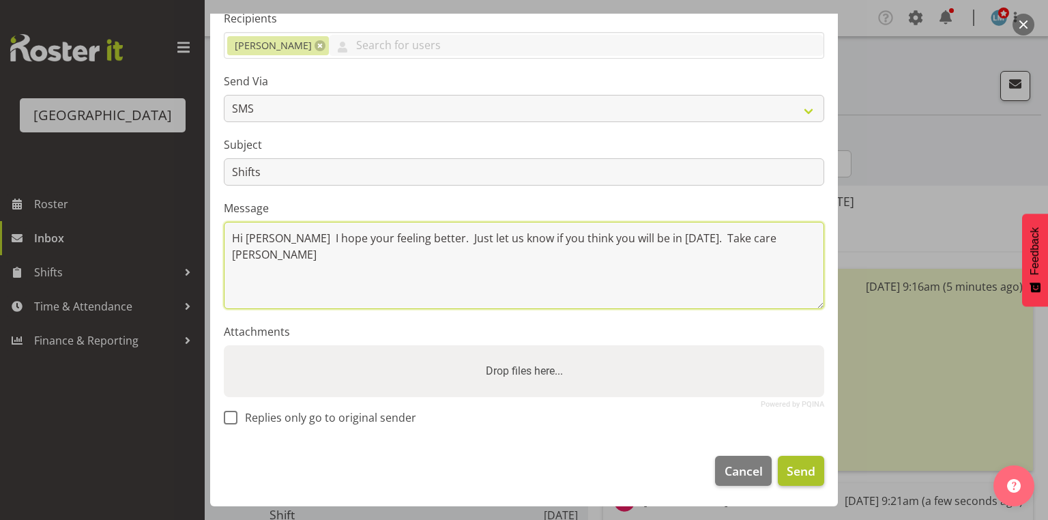
type textarea "Hi [PERSON_NAME] I hope your feeling better. Just let us know if you think you …"
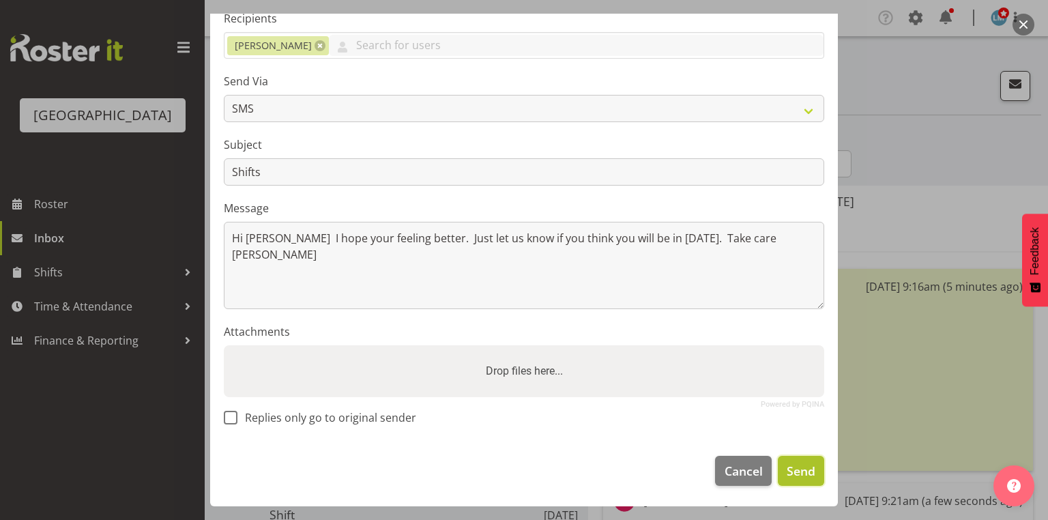
click at [794, 462] on span "Send" at bounding box center [801, 471] width 29 height 18
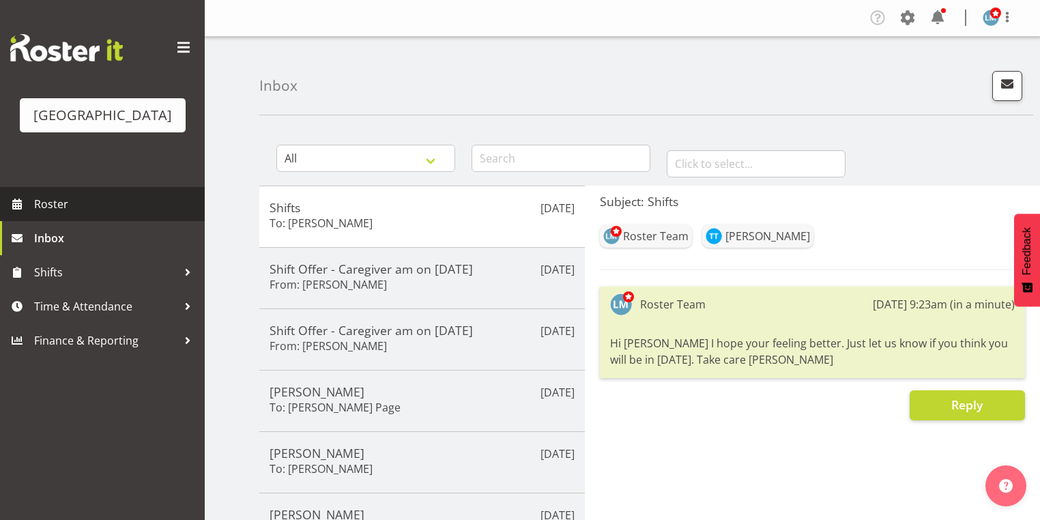
click at [65, 214] on span "Roster" at bounding box center [116, 204] width 164 height 20
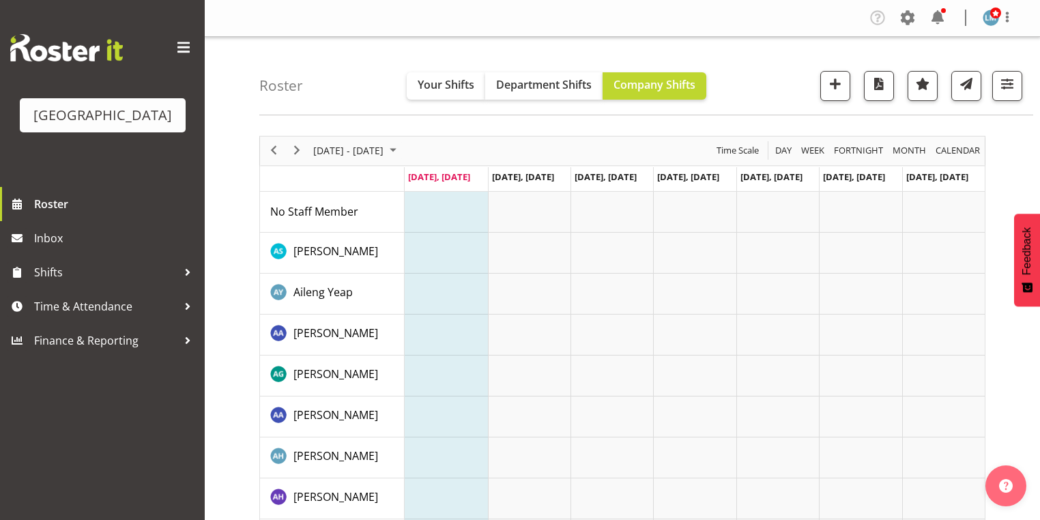
click at [401, 147] on span "September 2025" at bounding box center [393, 150] width 16 height 17
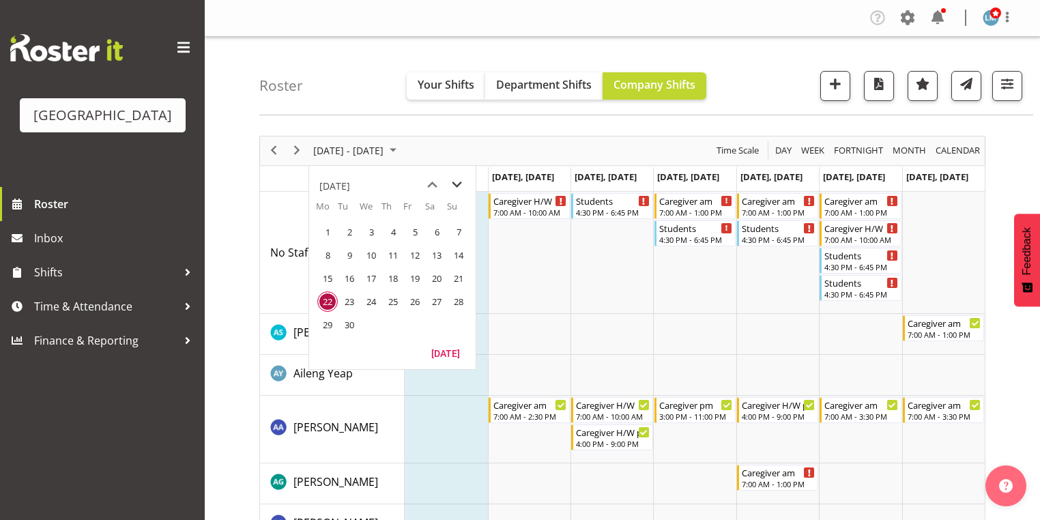
click at [458, 180] on span "next month" at bounding box center [457, 185] width 24 height 25
click at [325, 251] on span "6" at bounding box center [327, 255] width 20 height 20
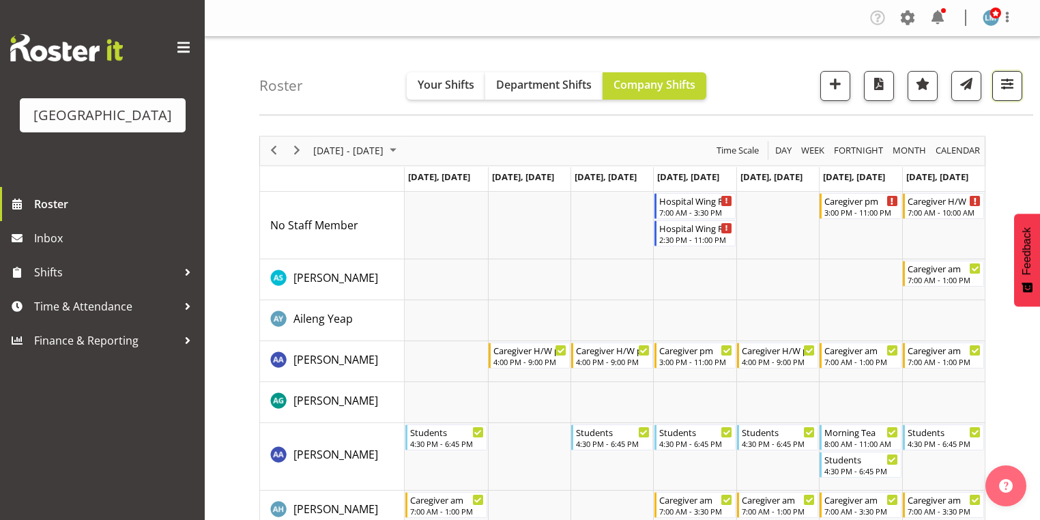
click at [1005, 79] on span "button" at bounding box center [1007, 84] width 18 height 18
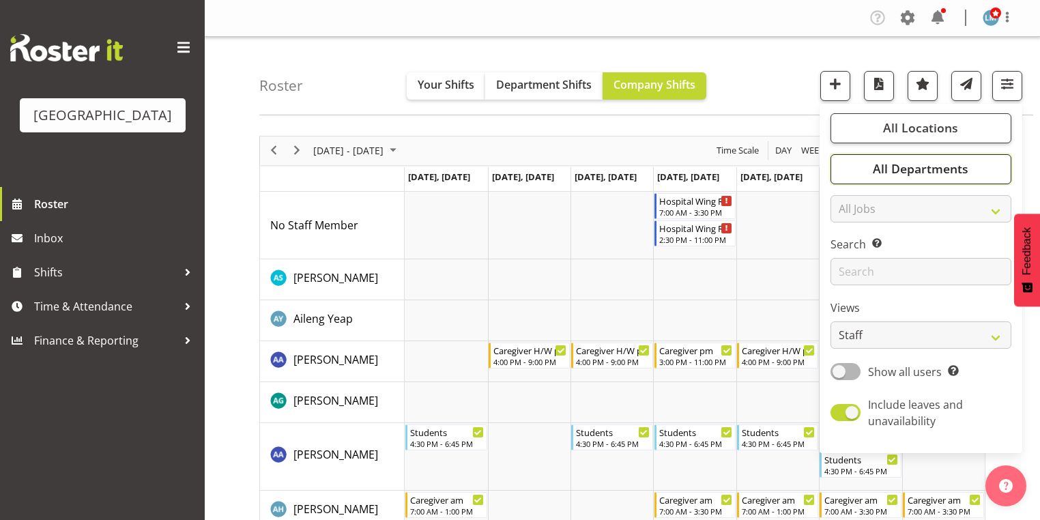
click at [904, 169] on span "All Departments" at bounding box center [921, 168] width 96 height 16
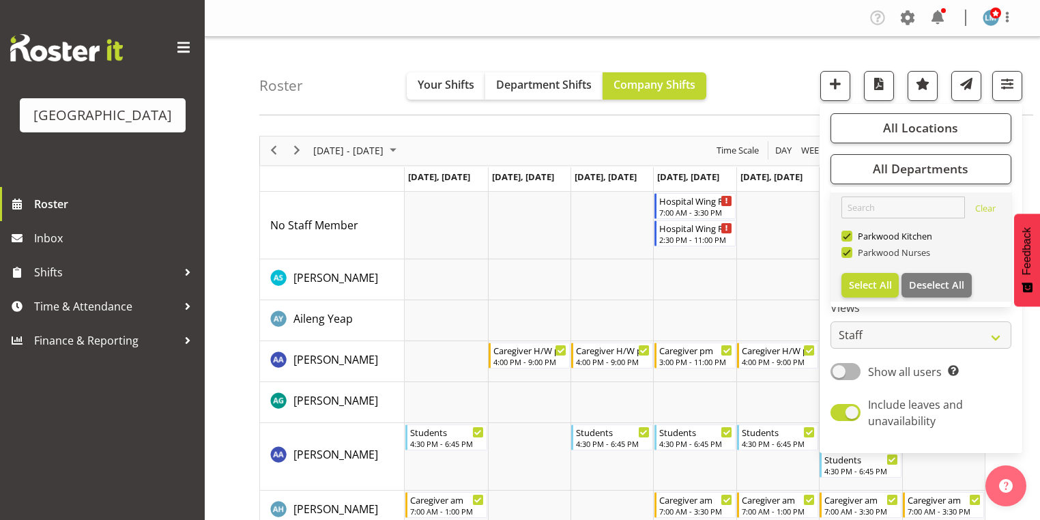
click at [851, 249] on span at bounding box center [846, 252] width 11 height 11
click at [850, 249] on input "Parkwood Nurses" at bounding box center [845, 252] width 9 height 9
checkbox input "false"
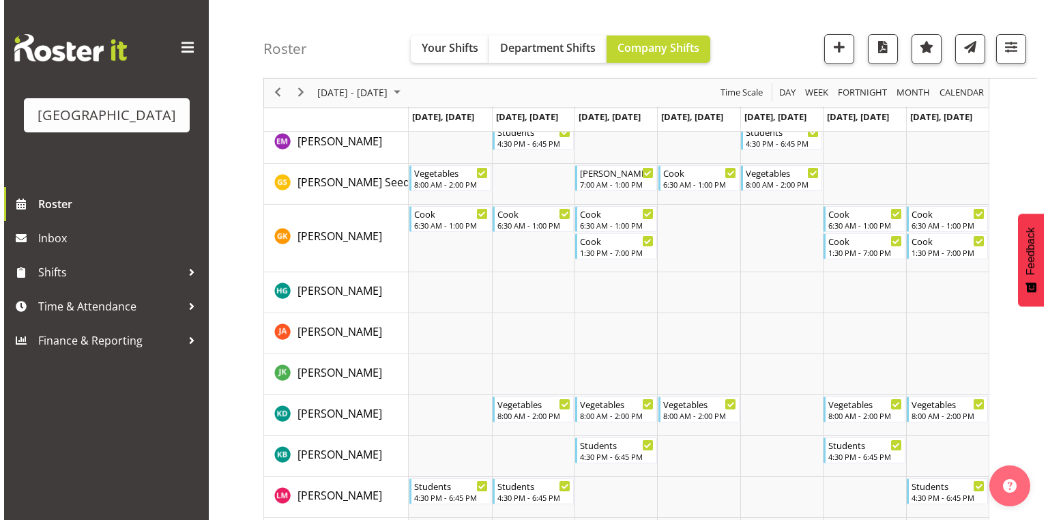
scroll to position [601, 0]
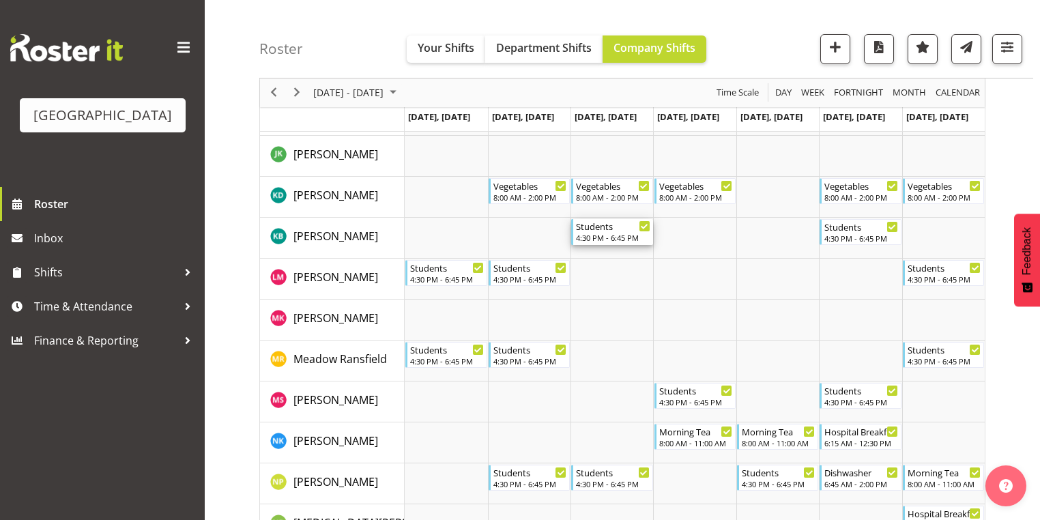
click at [599, 237] on div "4:30 PM - 6:45 PM" at bounding box center [613, 237] width 74 height 11
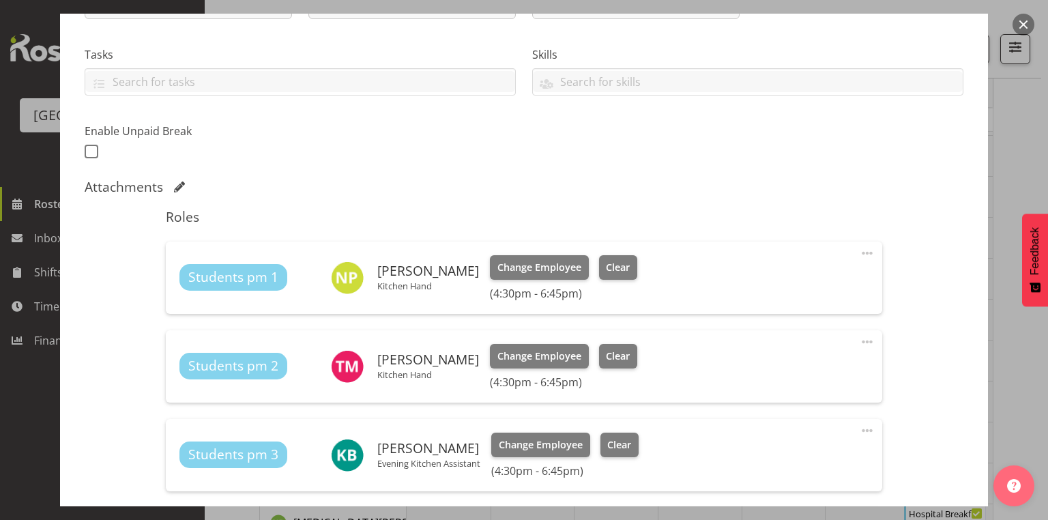
scroll to position [382, 0]
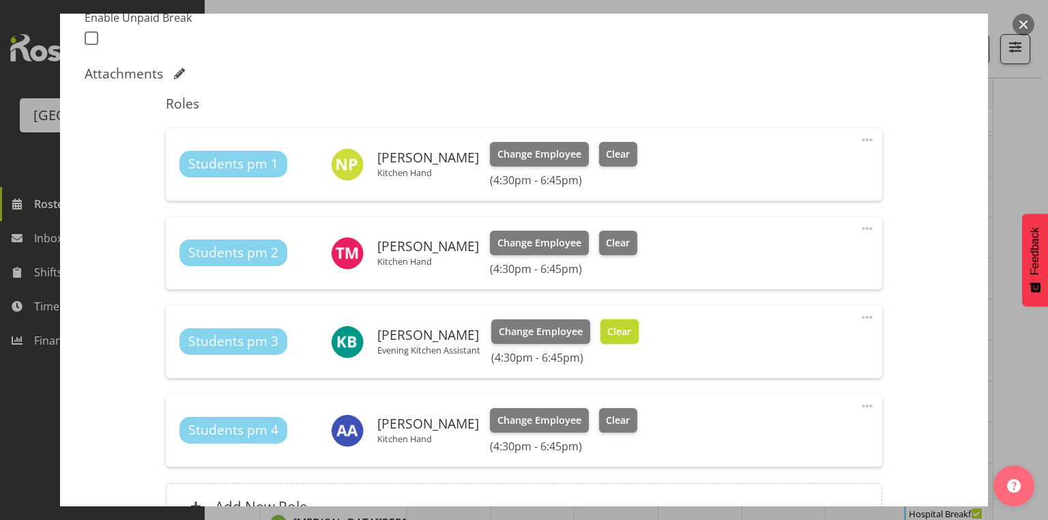
click at [617, 329] on span "Clear" at bounding box center [619, 331] width 24 height 15
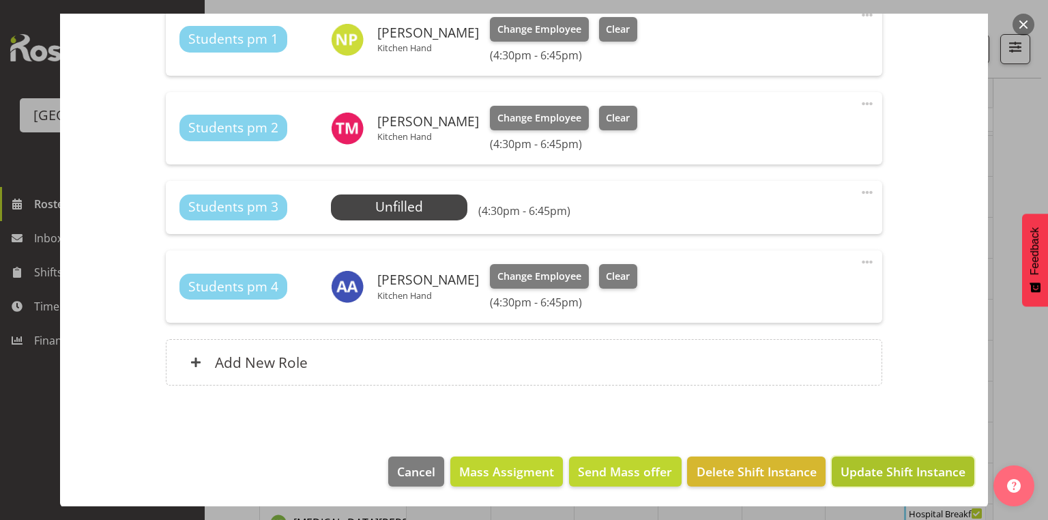
click at [860, 475] on span "Update Shift Instance" at bounding box center [903, 472] width 125 height 18
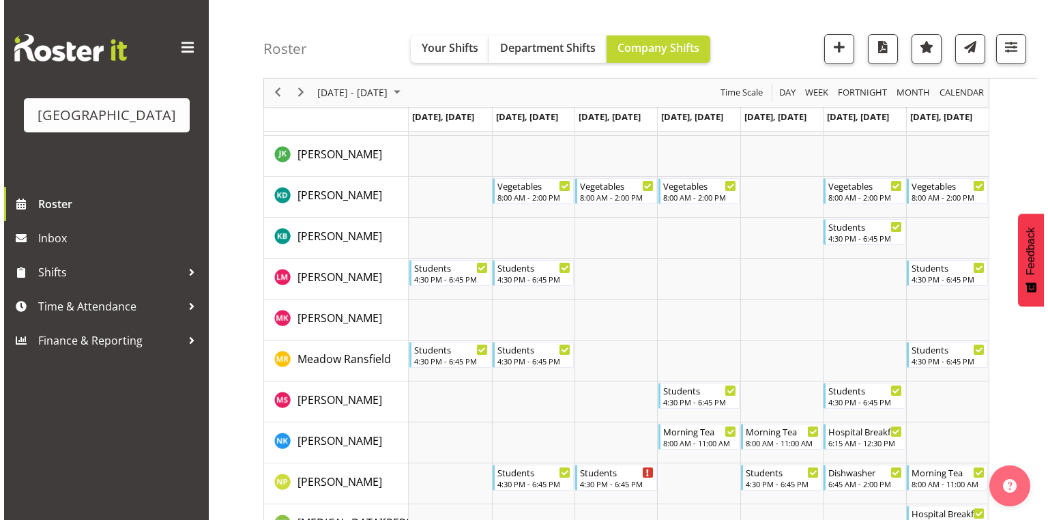
scroll to position [626, 0]
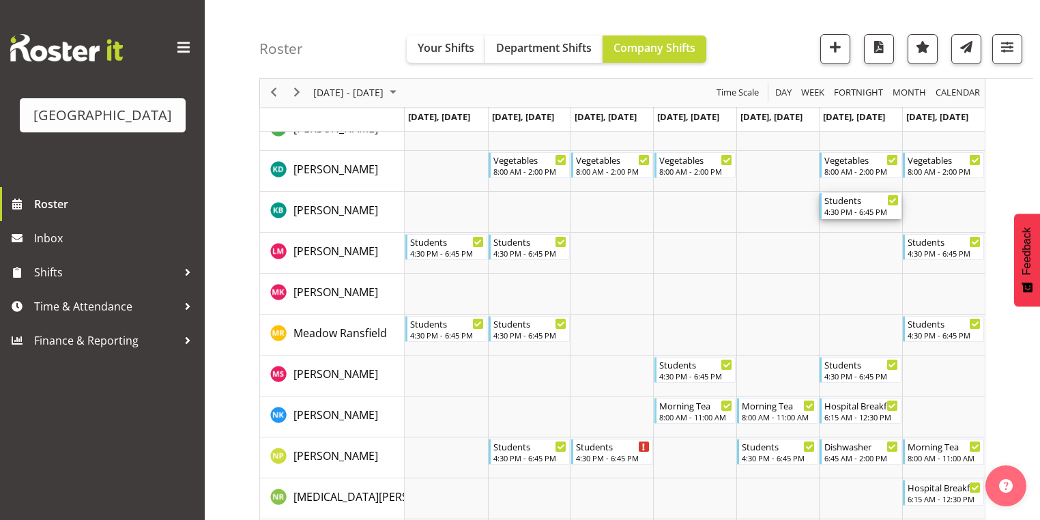
click at [865, 205] on div "Students" at bounding box center [861, 200] width 74 height 14
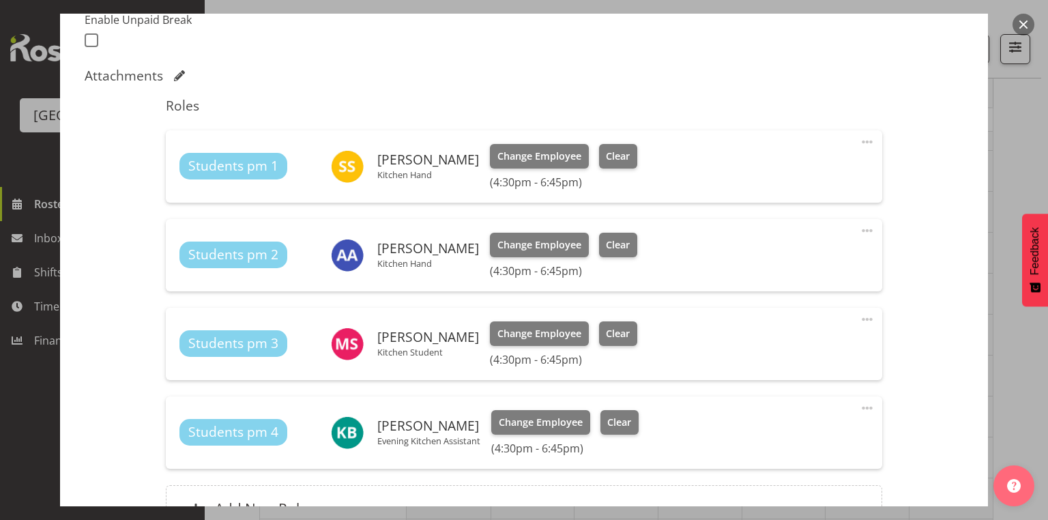
scroll to position [437, 0]
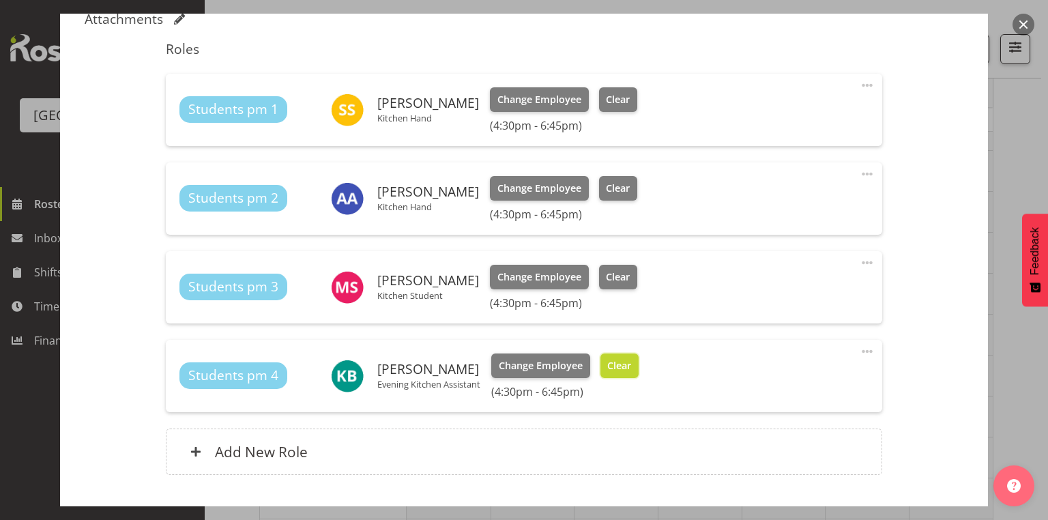
click at [617, 364] on span "Clear" at bounding box center [619, 365] width 24 height 15
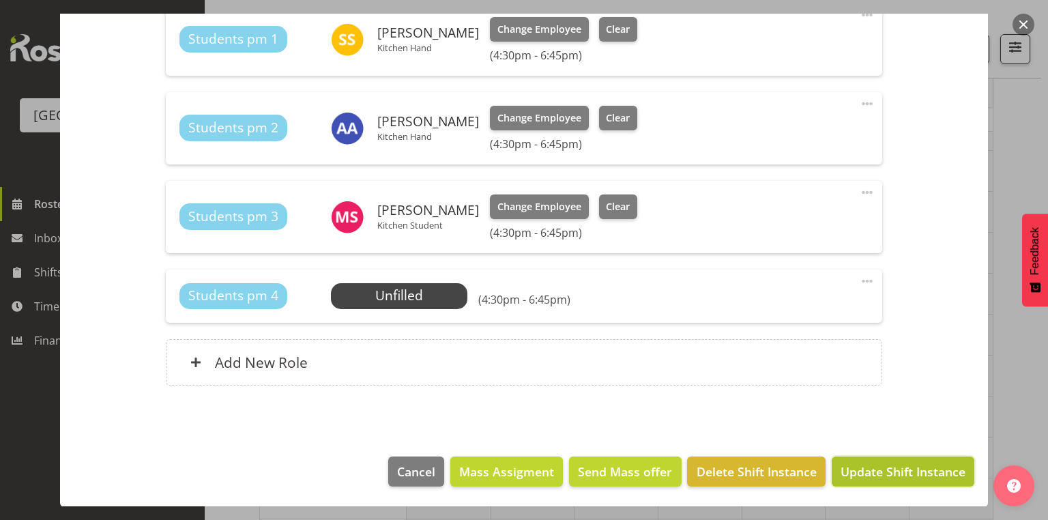
click at [880, 472] on span "Update Shift Instance" at bounding box center [903, 472] width 125 height 18
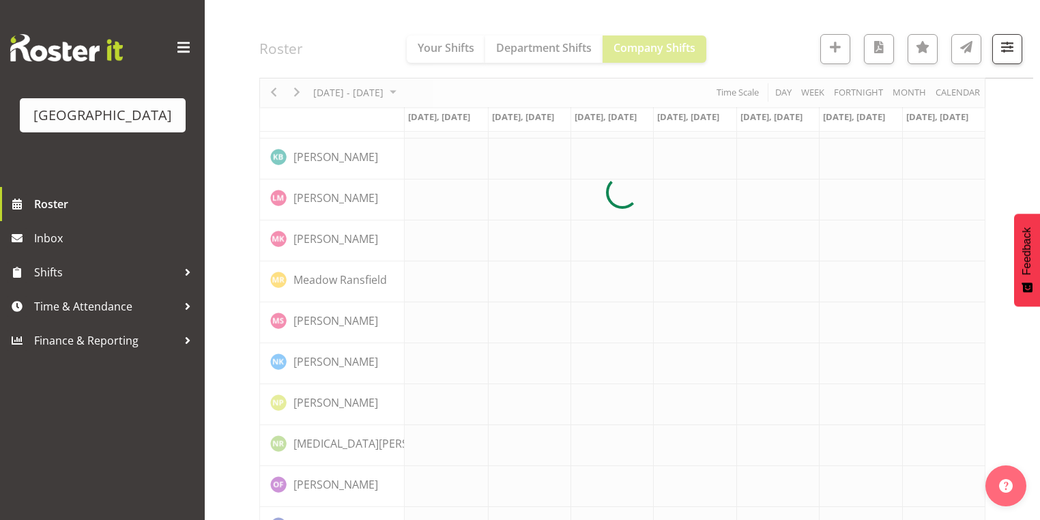
scroll to position [680, 0]
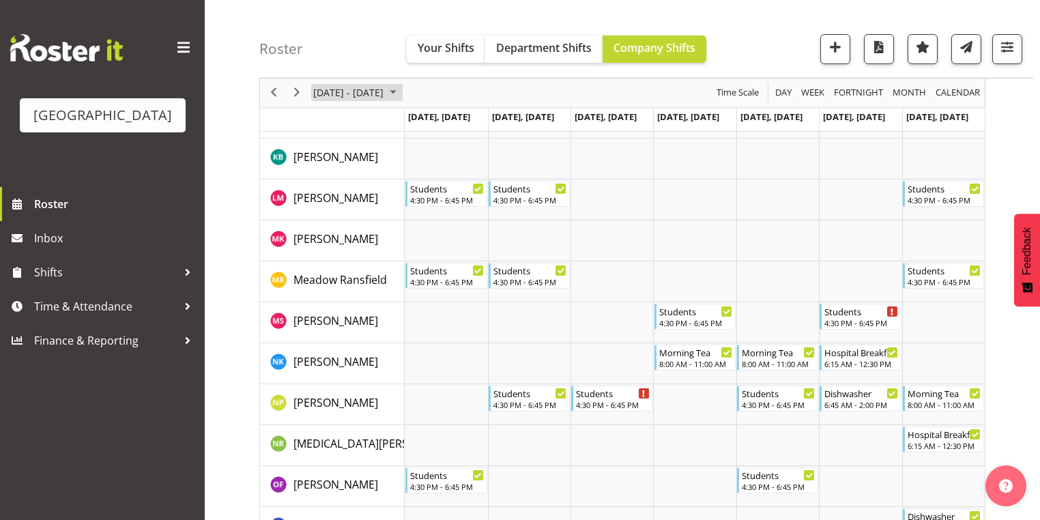
click at [401, 87] on span "October 2025" at bounding box center [393, 93] width 16 height 17
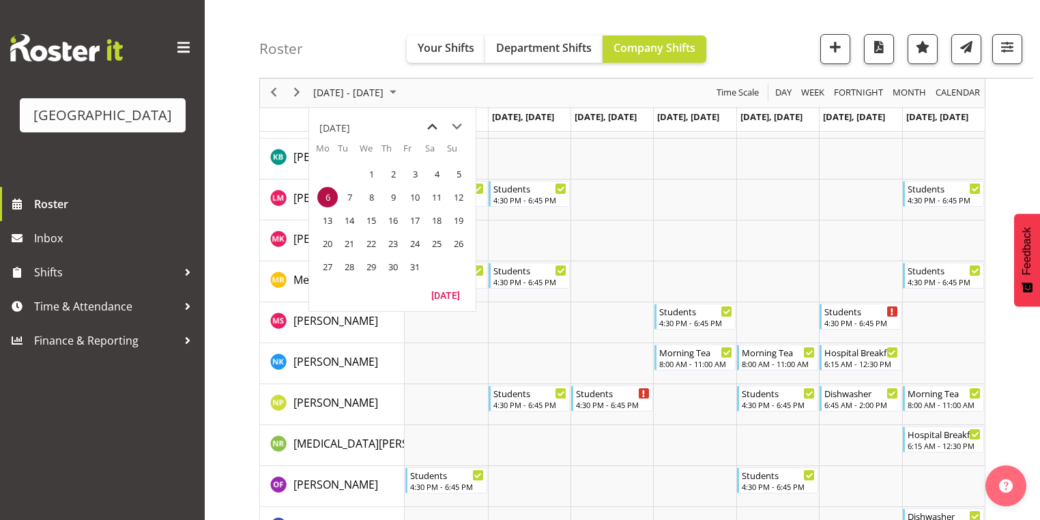
click at [429, 122] on span "previous month" at bounding box center [432, 127] width 24 height 25
click at [328, 221] on span "15" at bounding box center [327, 220] width 20 height 20
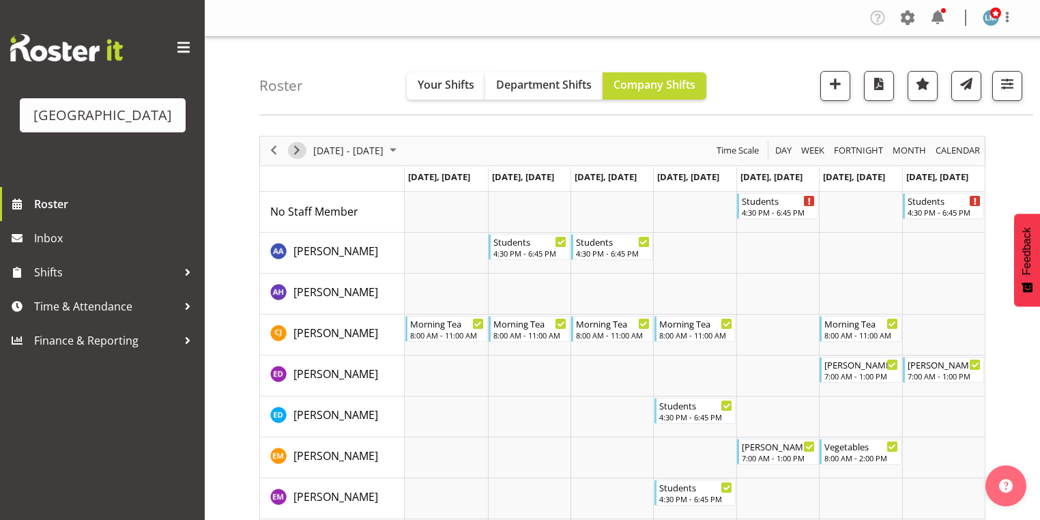
click at [297, 145] on span "Next" at bounding box center [297, 150] width 16 height 17
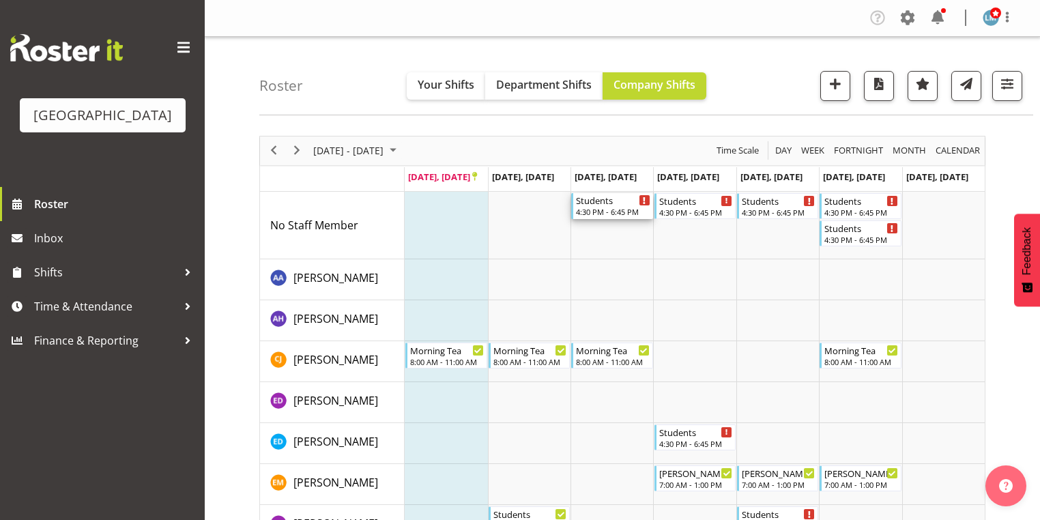
click at [601, 204] on div "Students" at bounding box center [613, 200] width 74 height 14
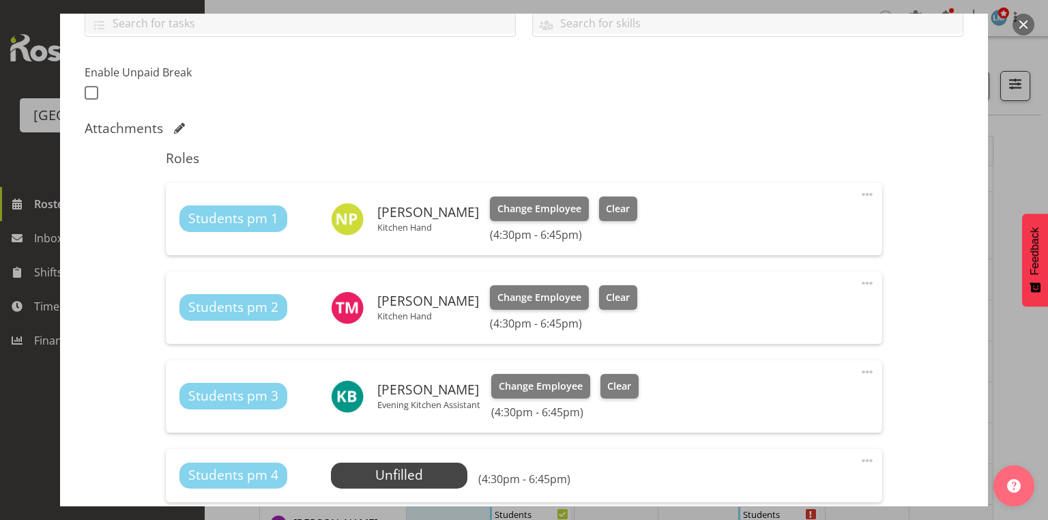
scroll to position [382, 0]
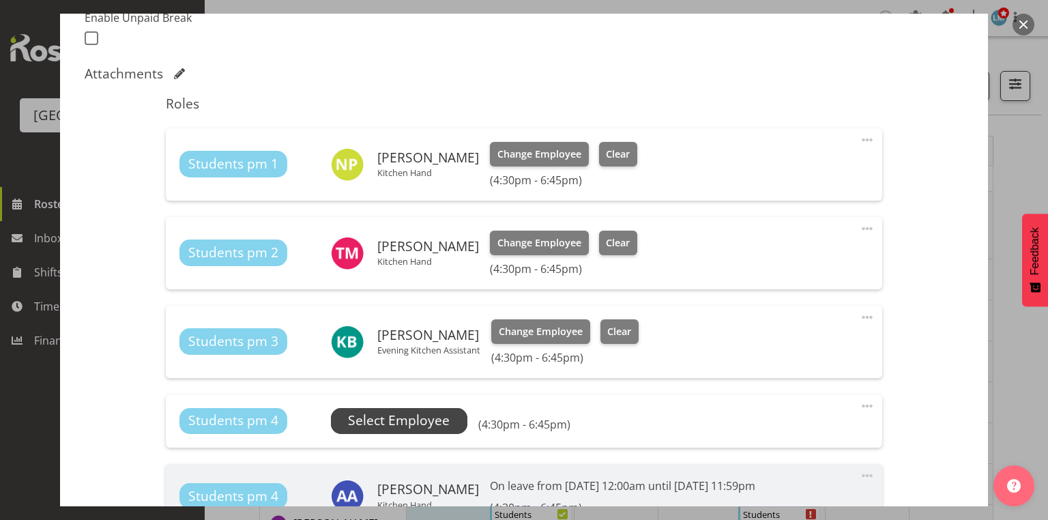
click at [377, 418] on span "Select Employee" at bounding box center [399, 421] width 102 height 20
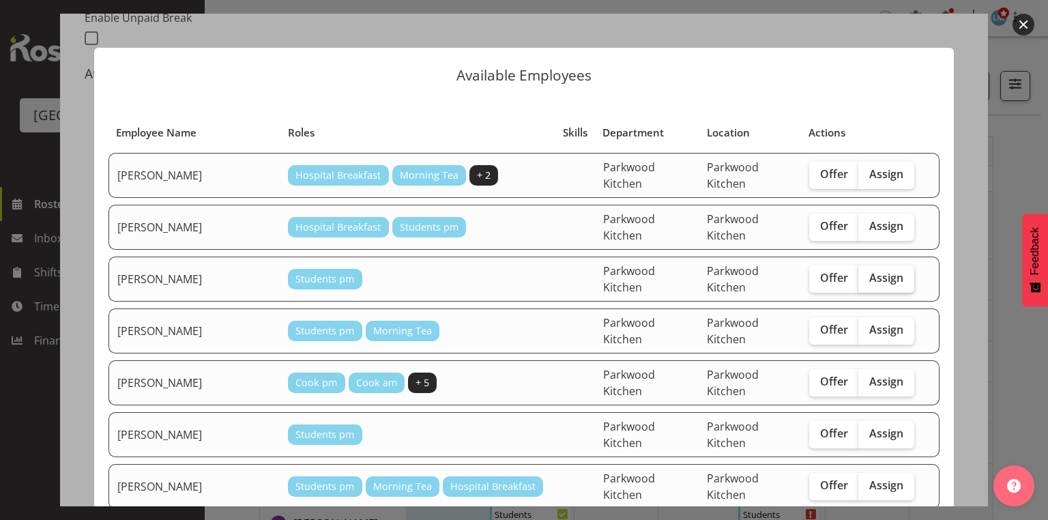
click at [871, 271] on span "Assign" at bounding box center [886, 278] width 34 height 14
click at [867, 274] on input "Assign" at bounding box center [862, 278] width 9 height 9
checkbox input "true"
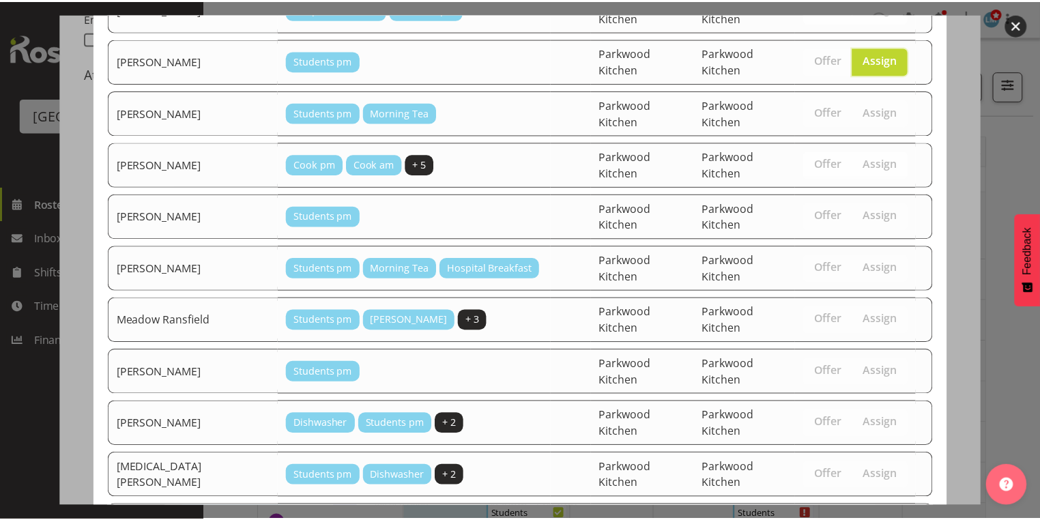
scroll to position [366, 0]
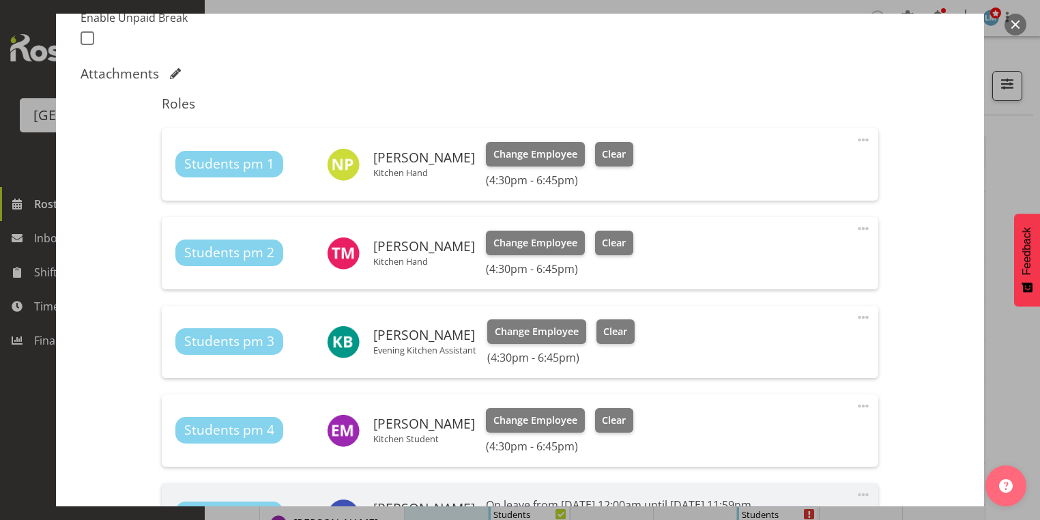
scroll to position [606, 0]
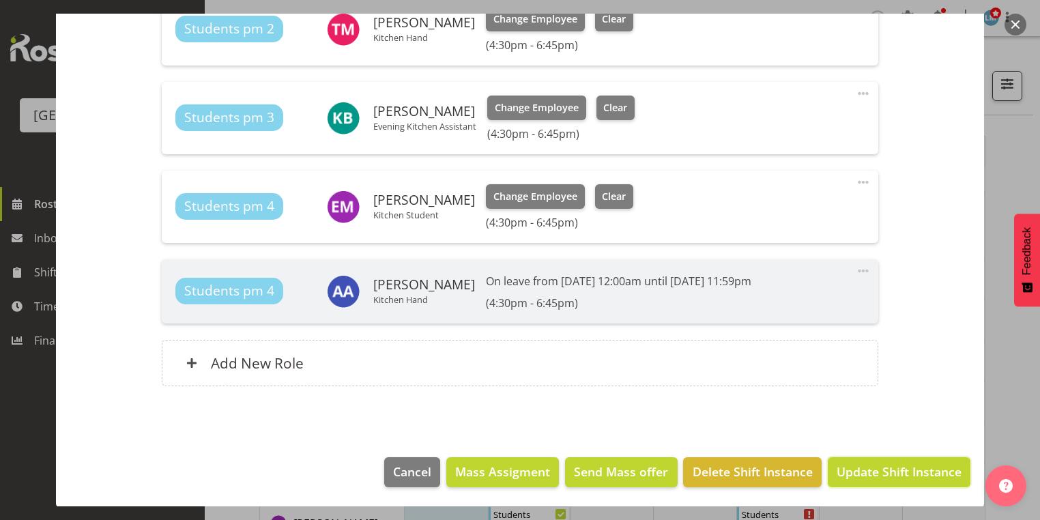
click at [876, 470] on span "Update Shift Instance" at bounding box center [899, 472] width 125 height 18
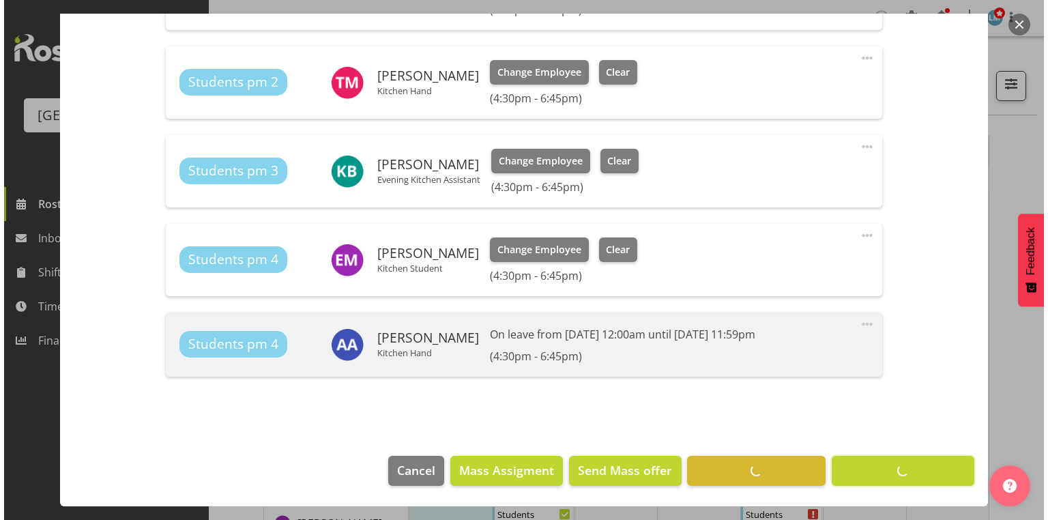
scroll to position [551, 0]
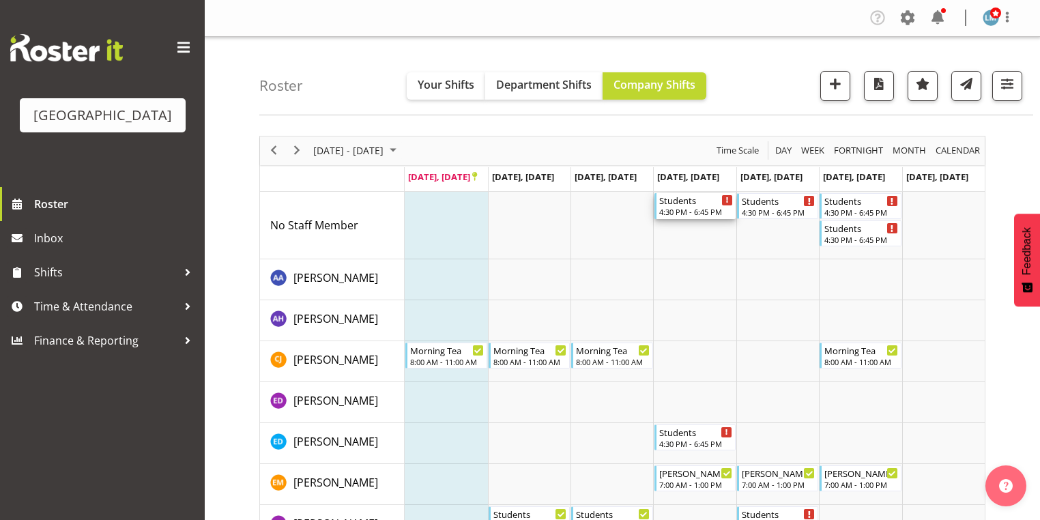
click at [687, 207] on div "4:30 PM - 6:45 PM" at bounding box center [696, 211] width 74 height 11
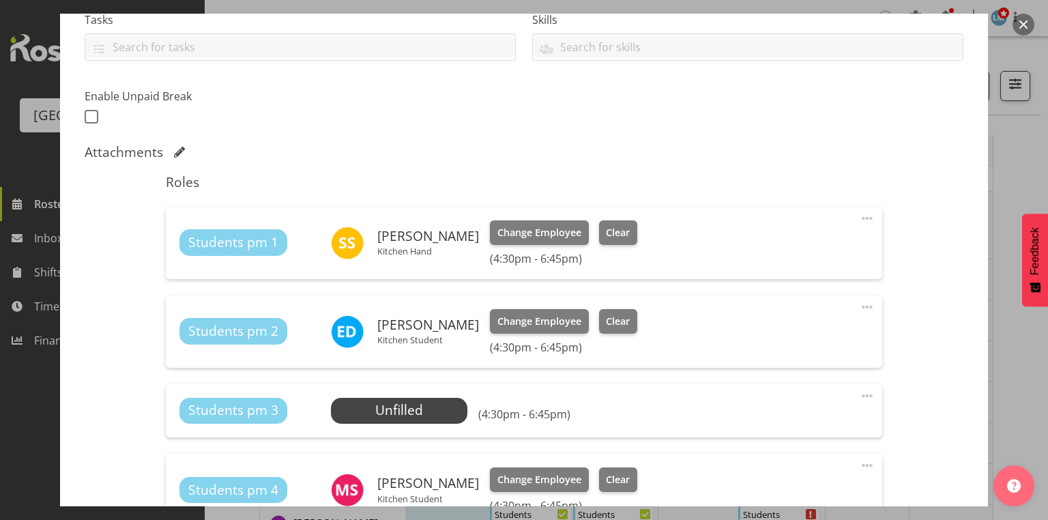
scroll to position [437, 0]
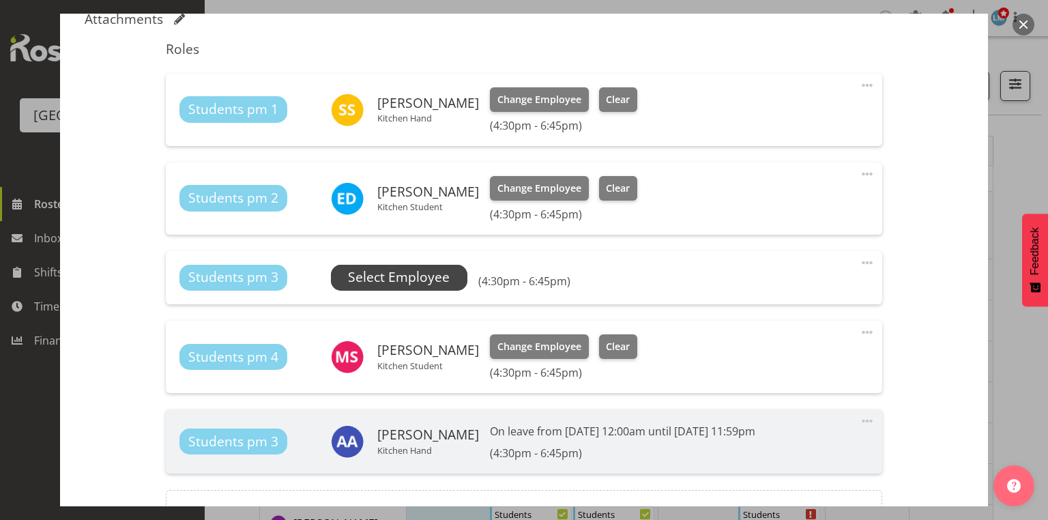
click at [366, 274] on span "Select Employee" at bounding box center [399, 278] width 102 height 20
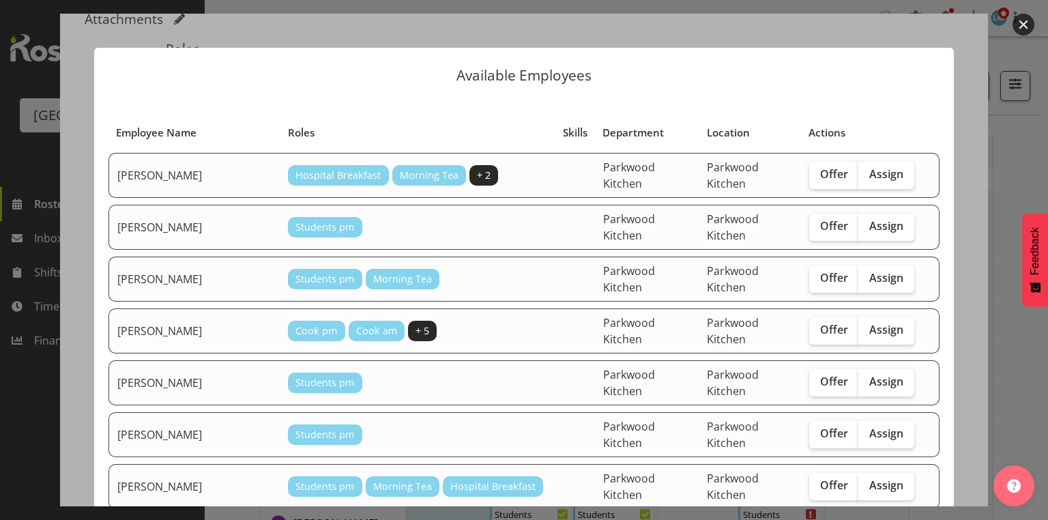
scroll to position [109, 0]
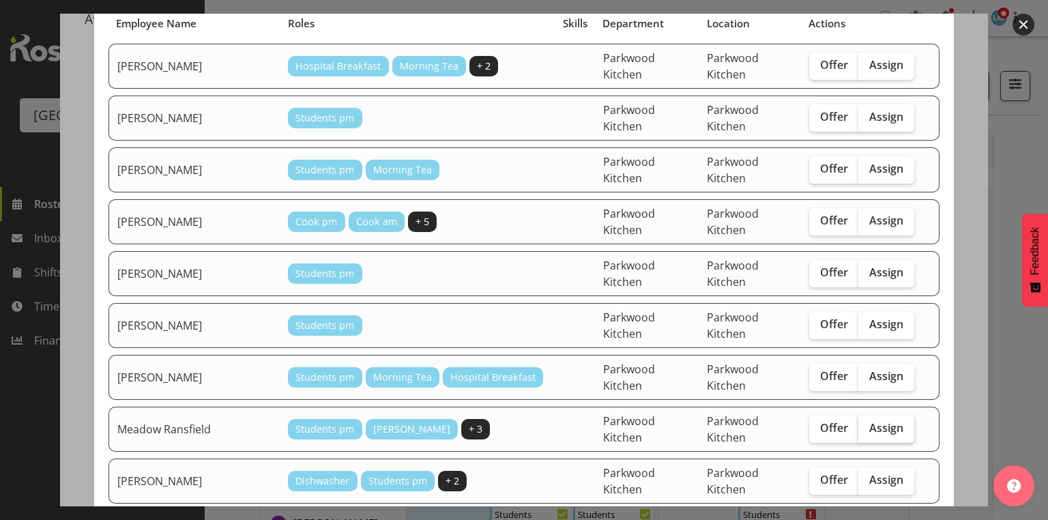
click at [869, 421] on span "Assign" at bounding box center [886, 428] width 34 height 14
click at [867, 424] on input "Assign" at bounding box center [862, 428] width 9 height 9
checkbox input "true"
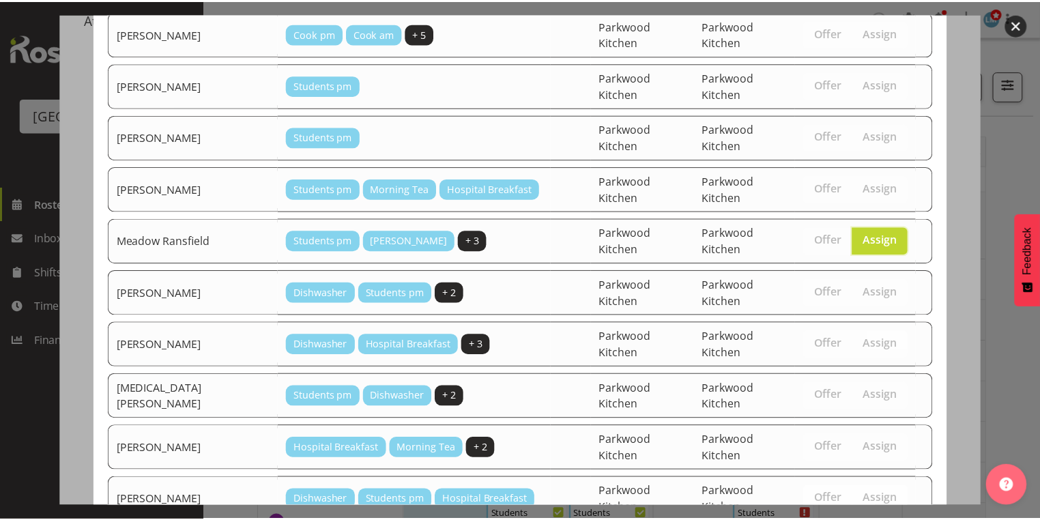
scroll to position [366, 0]
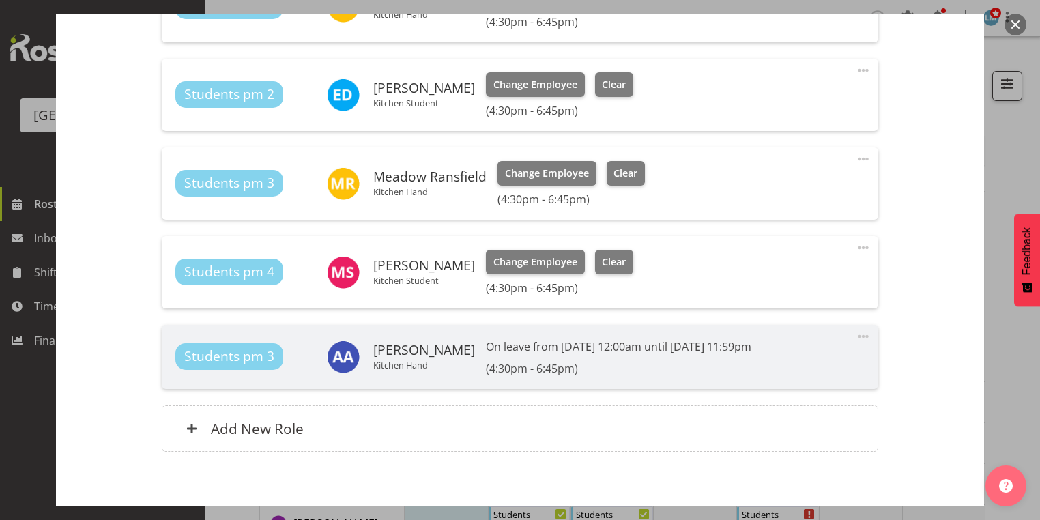
scroll to position [606, 0]
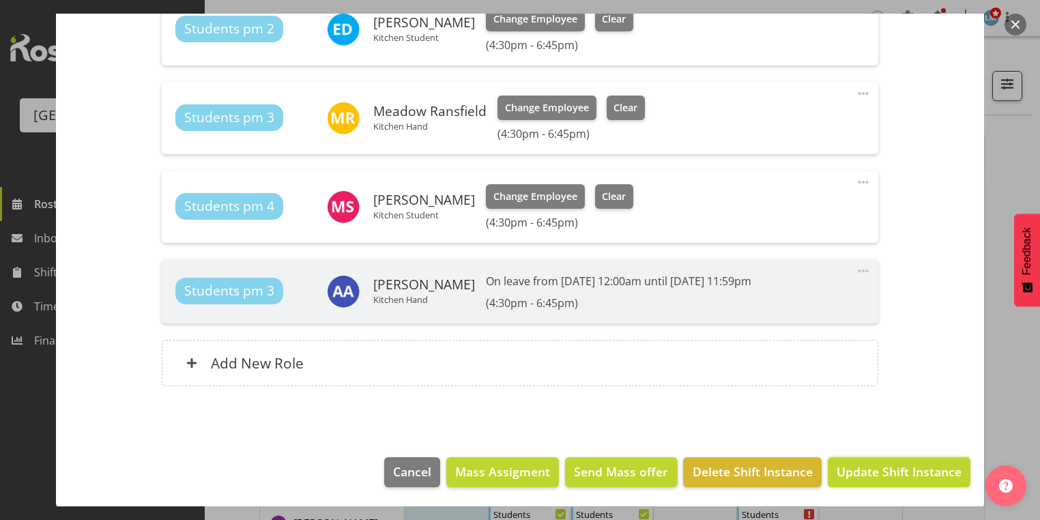
click at [854, 467] on span "Update Shift Instance" at bounding box center [899, 472] width 125 height 18
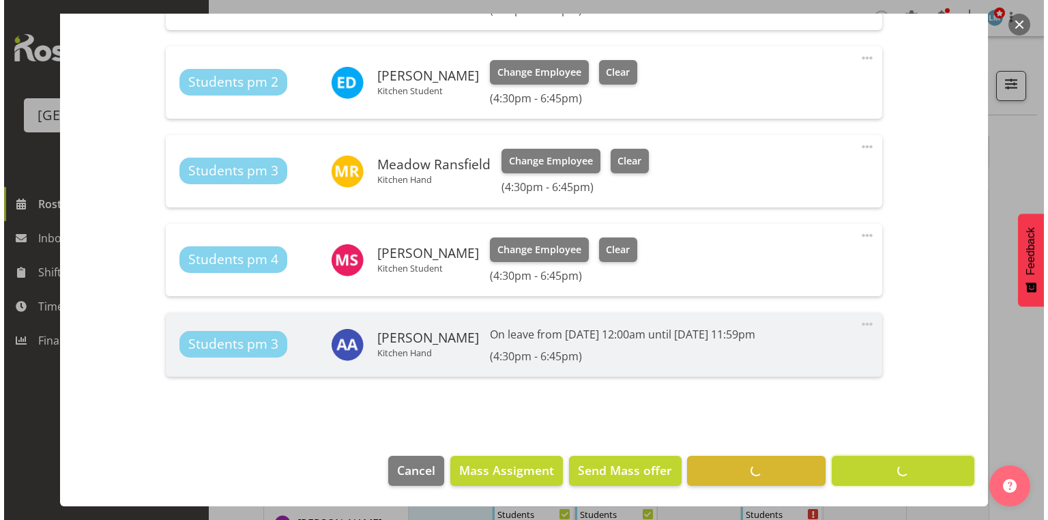
scroll to position [551, 0]
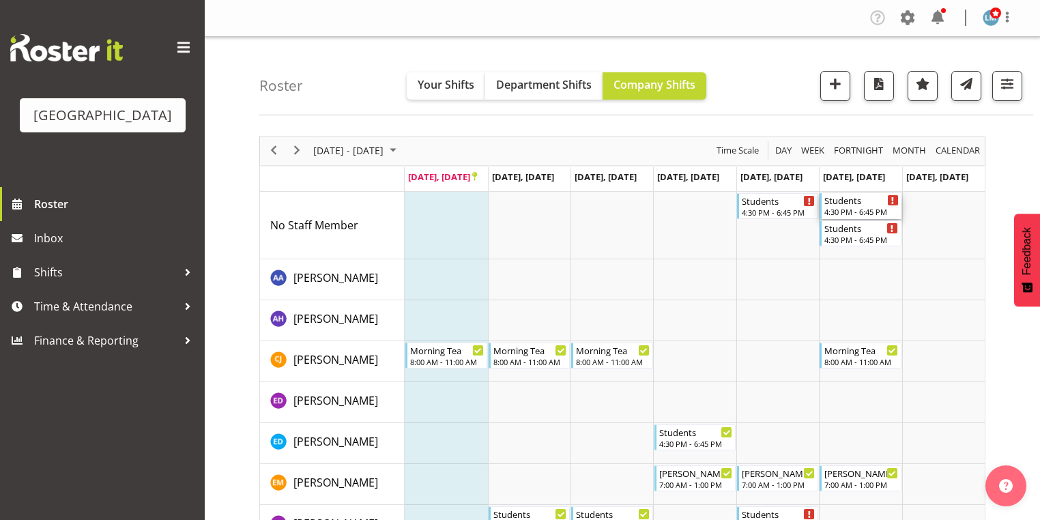
click at [852, 200] on div "Students" at bounding box center [861, 200] width 74 height 14
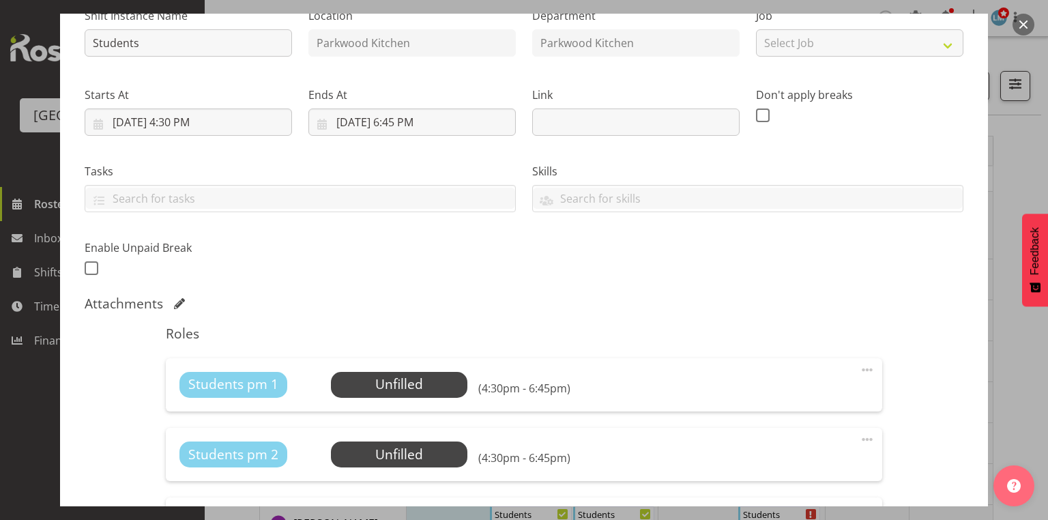
scroll to position [218, 0]
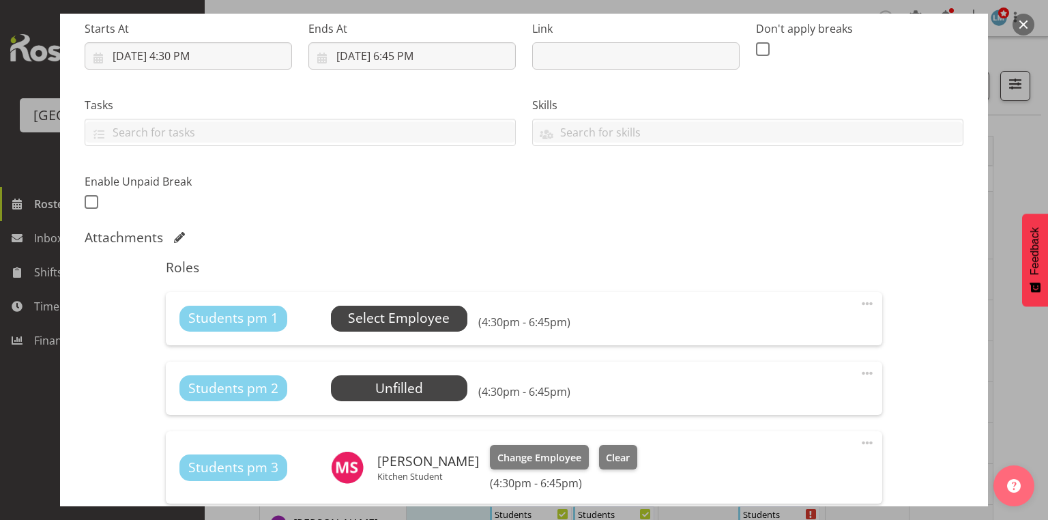
click at [377, 319] on span "Select Employee" at bounding box center [399, 318] width 102 height 20
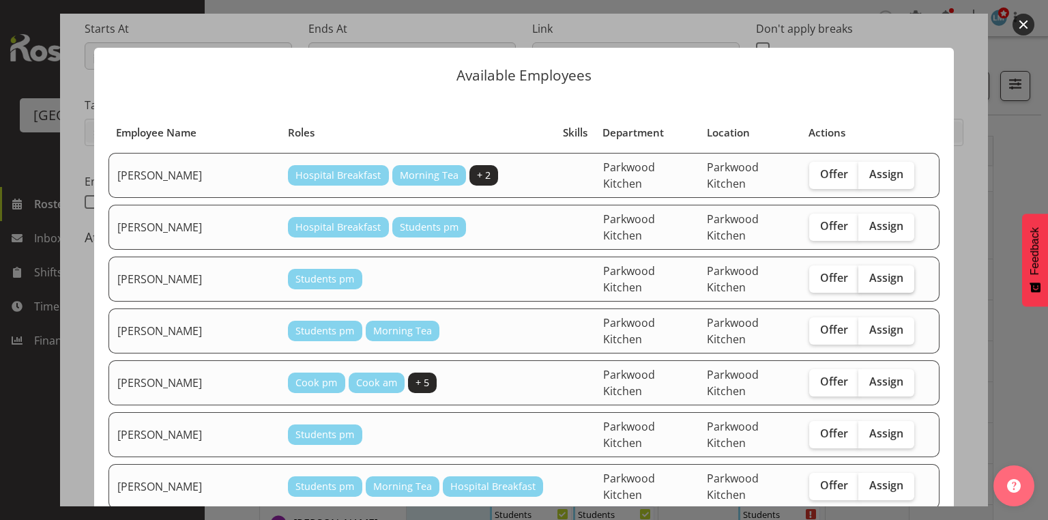
click at [871, 271] on span "Assign" at bounding box center [886, 278] width 34 height 14
click at [867, 274] on input "Assign" at bounding box center [862, 278] width 9 height 9
checkbox input "true"
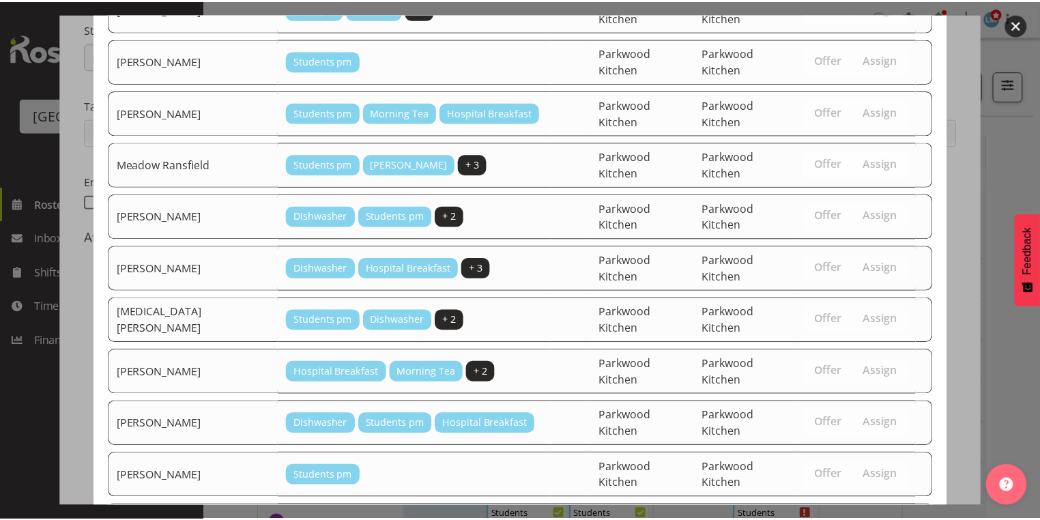
scroll to position [412, 0]
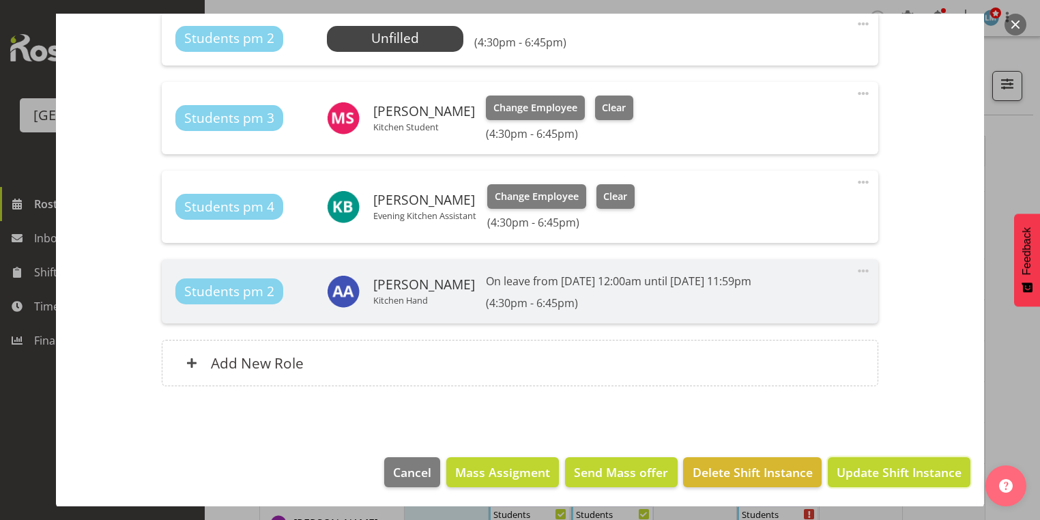
click at [865, 467] on span "Update Shift Instance" at bounding box center [899, 472] width 125 height 18
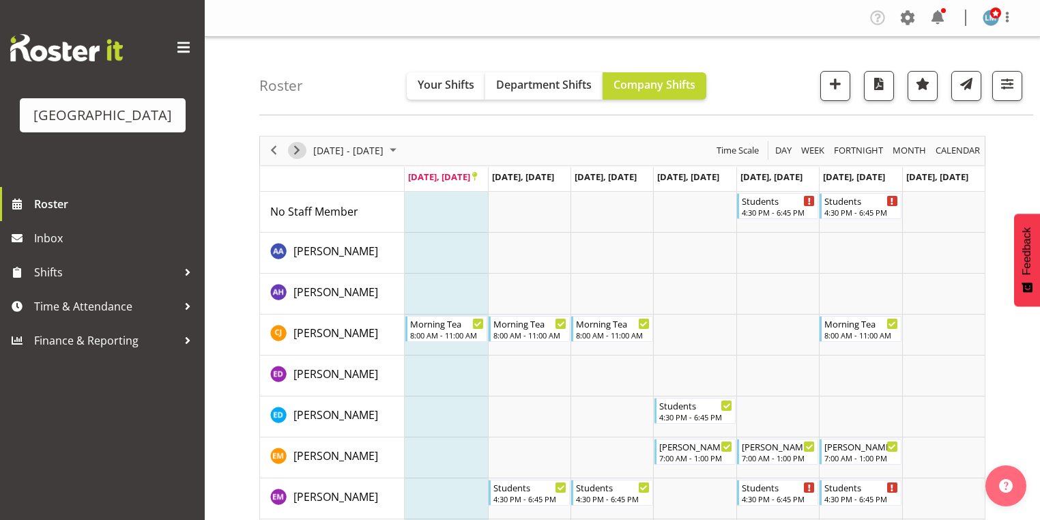
click at [294, 147] on span "Next" at bounding box center [297, 150] width 16 height 17
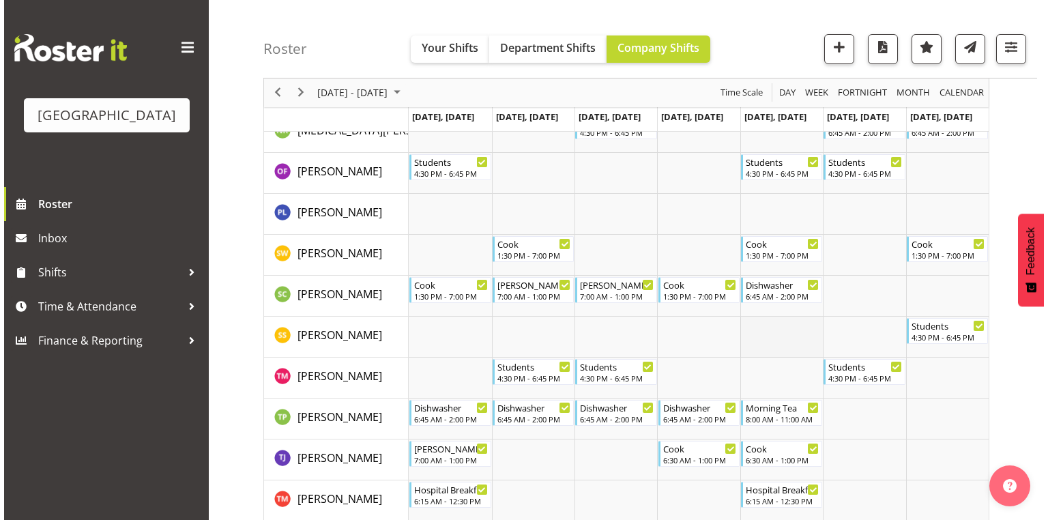
scroll to position [983, 0]
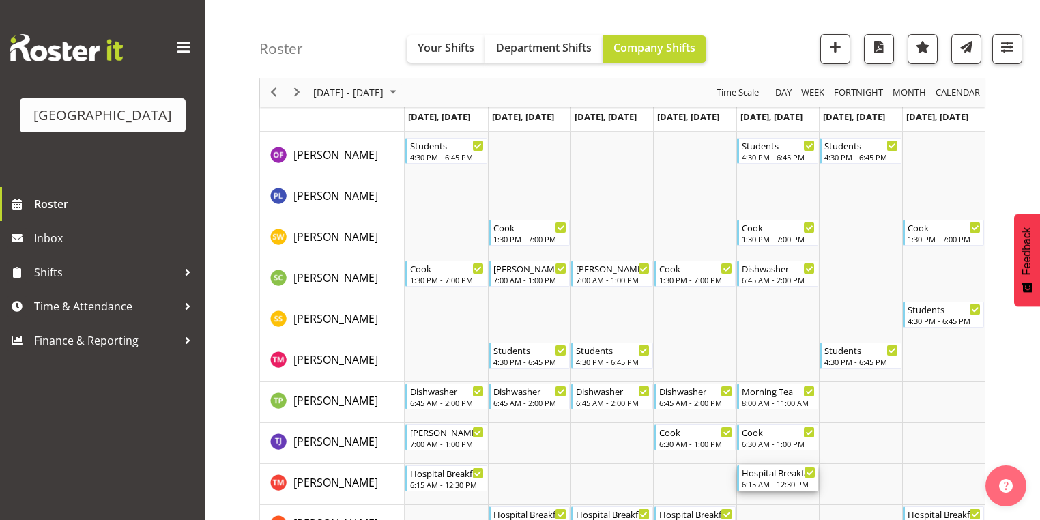
click at [773, 480] on div "6:15 AM - 12:30 PM" at bounding box center [779, 483] width 74 height 11
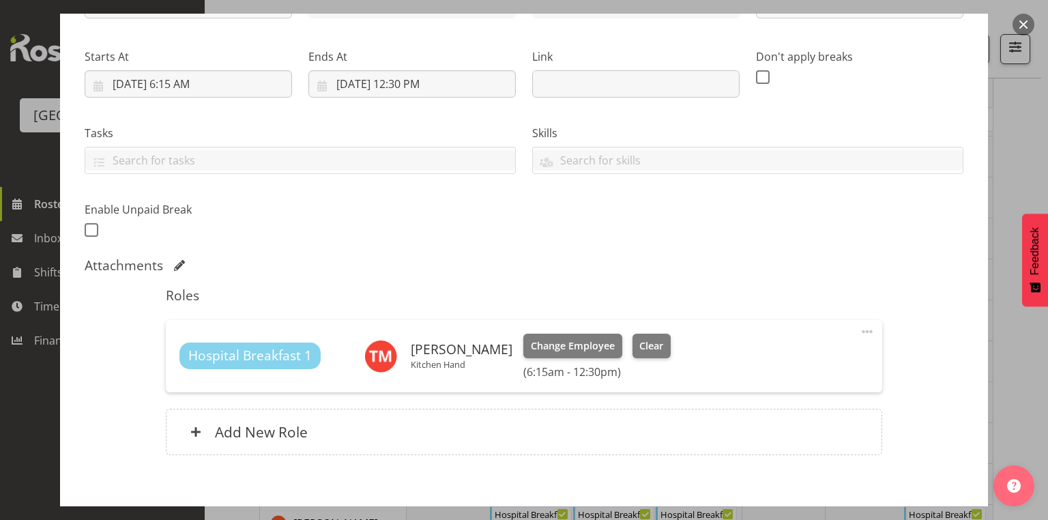
scroll to position [259, 0]
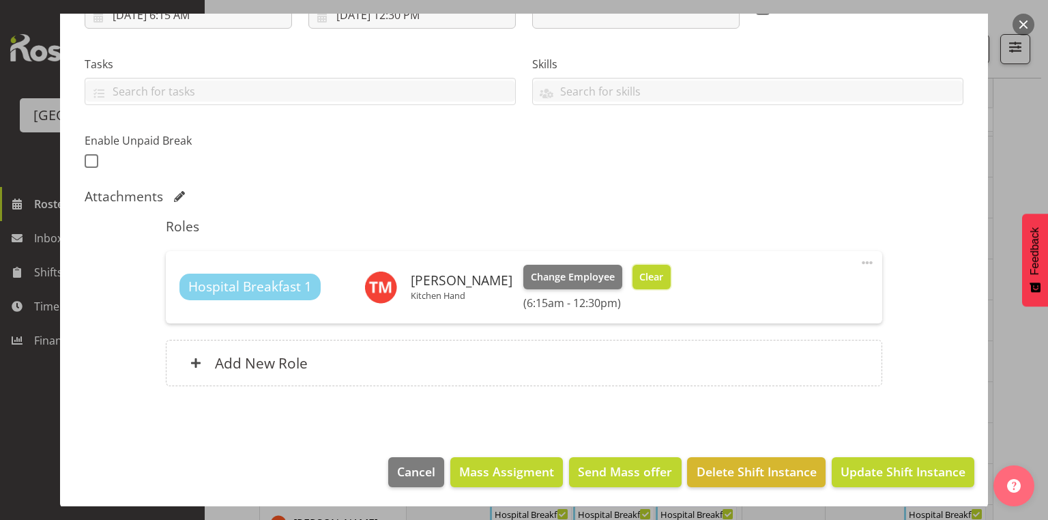
click at [650, 272] on span "Clear" at bounding box center [651, 277] width 24 height 15
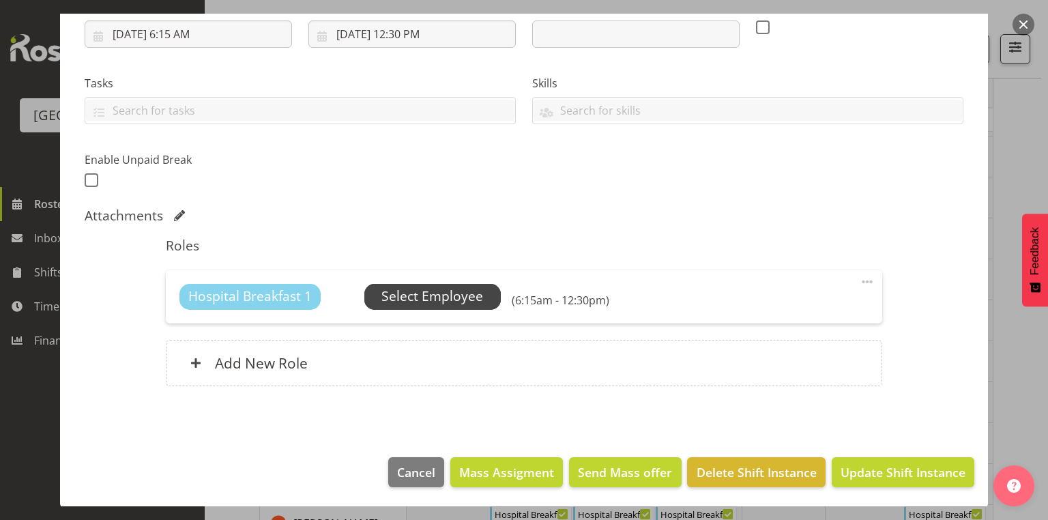
click at [426, 293] on span "Select Employee" at bounding box center [432, 297] width 102 height 20
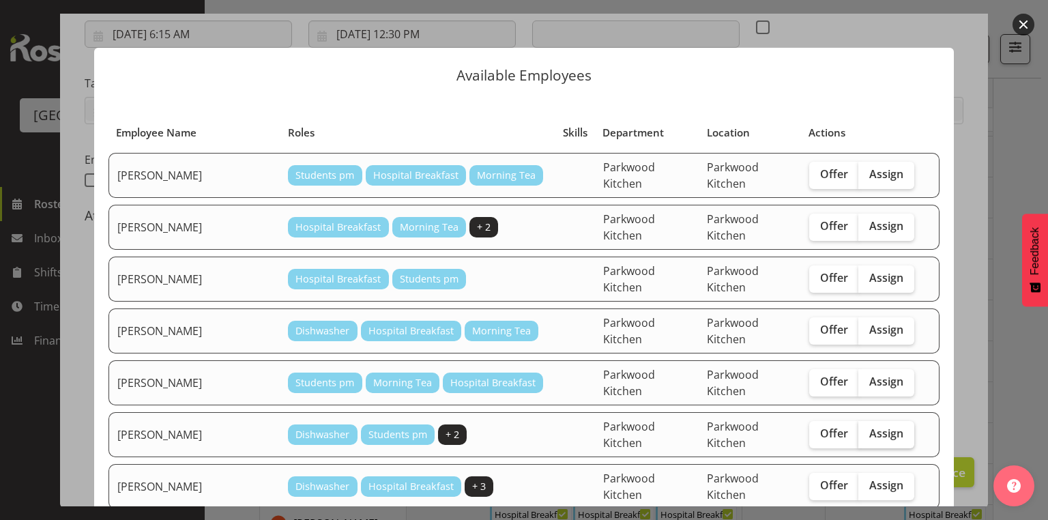
click at [879, 427] on span "Assign" at bounding box center [886, 434] width 34 height 14
click at [867, 429] on input "Assign" at bounding box center [862, 433] width 9 height 9
checkbox input "true"
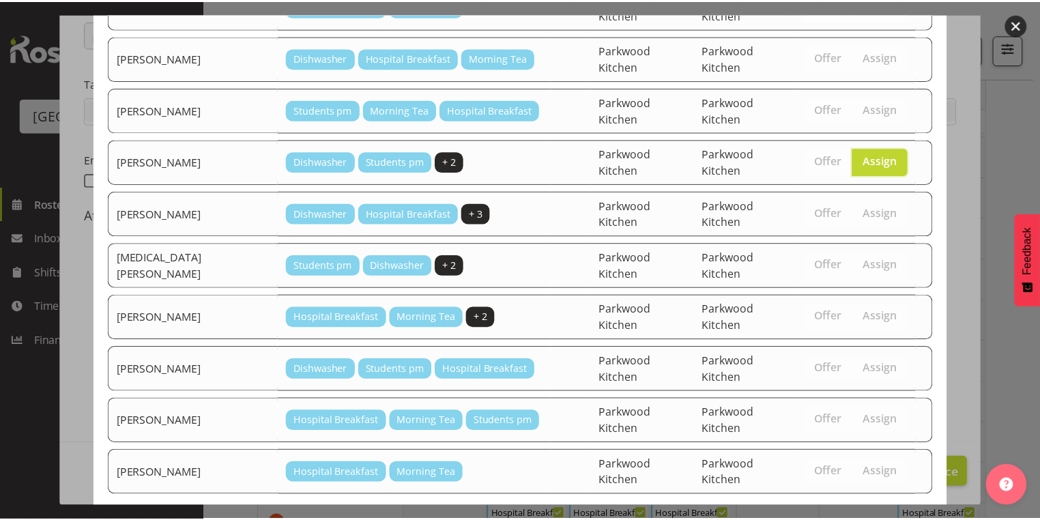
scroll to position [274, 0]
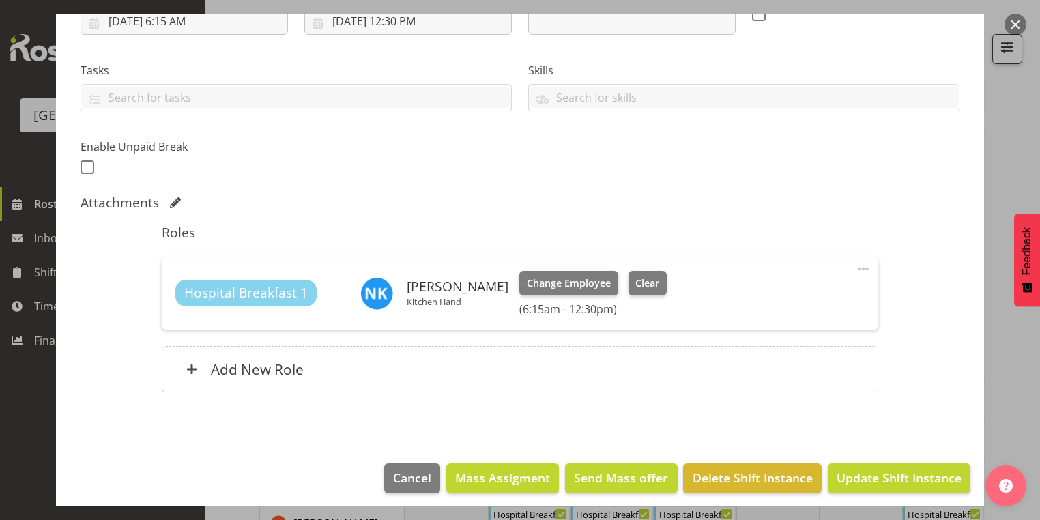
scroll to position [259, 0]
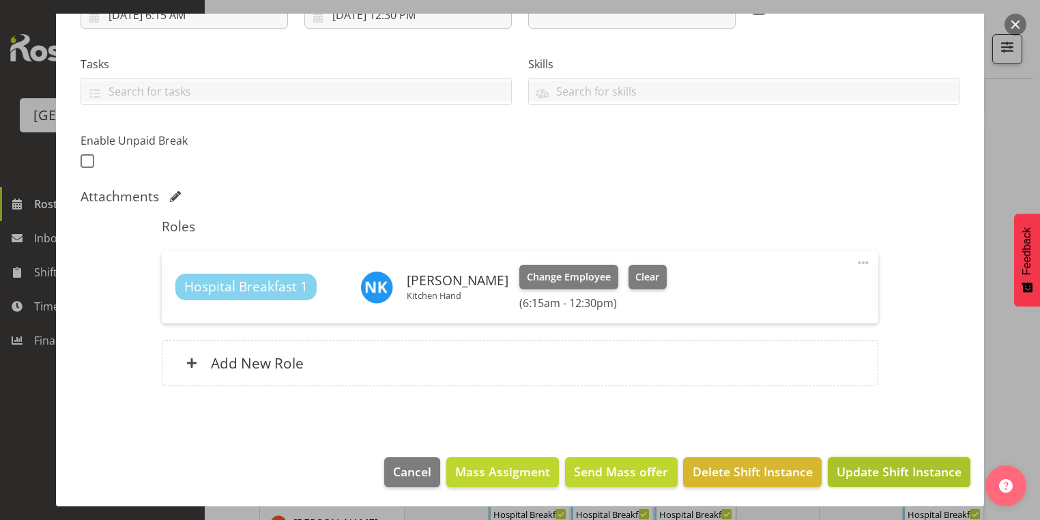
click at [851, 460] on button "Update Shift Instance" at bounding box center [899, 472] width 143 height 30
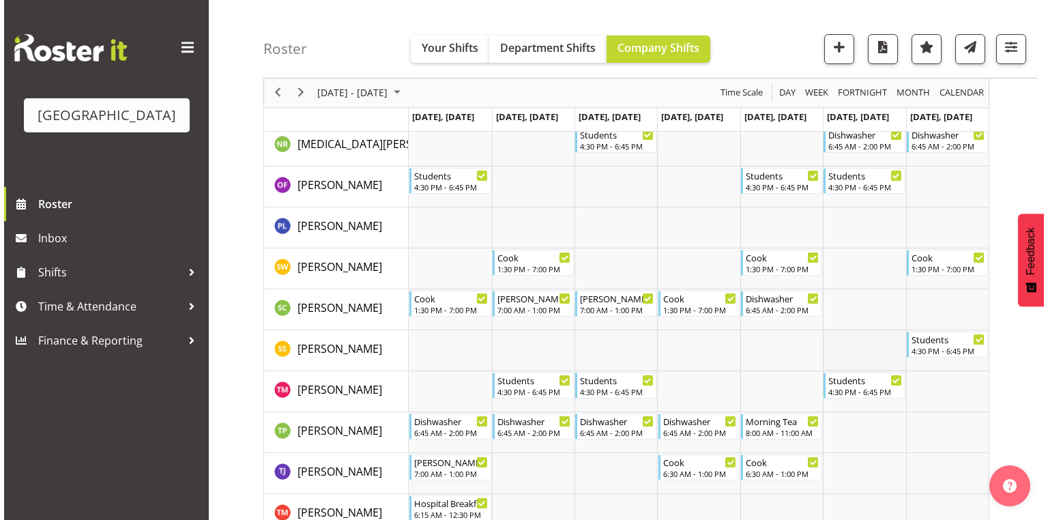
scroll to position [854, 0]
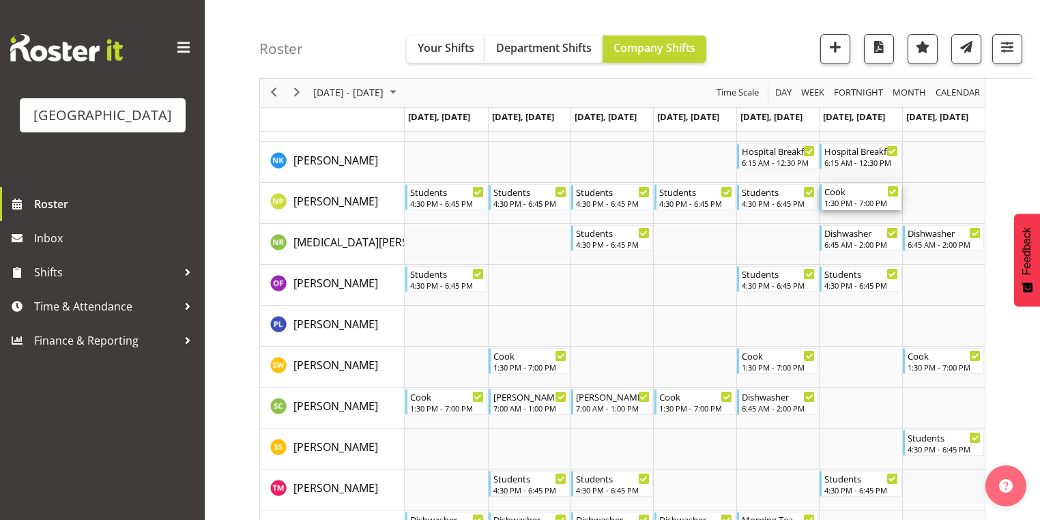
click at [849, 194] on div "Cook" at bounding box center [861, 191] width 74 height 14
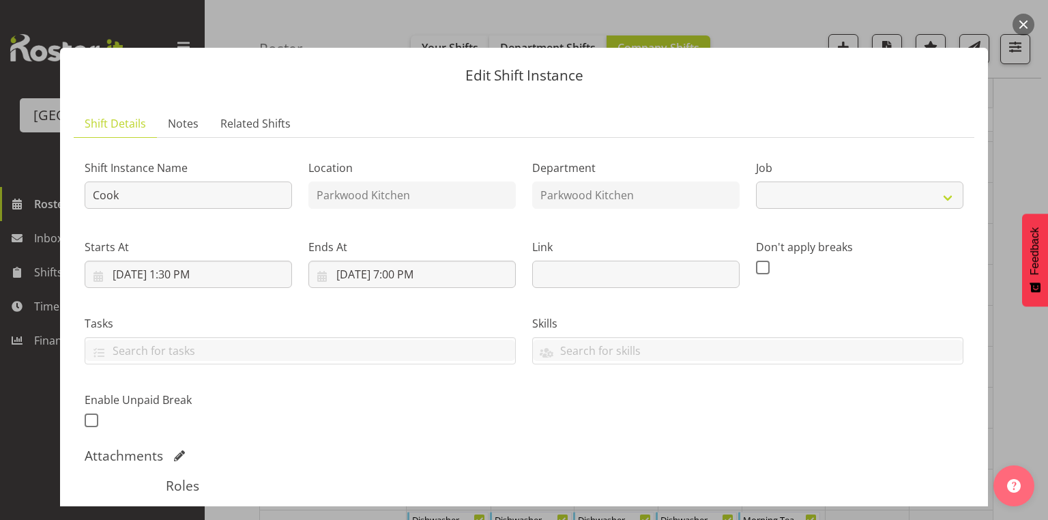
select select "9508"
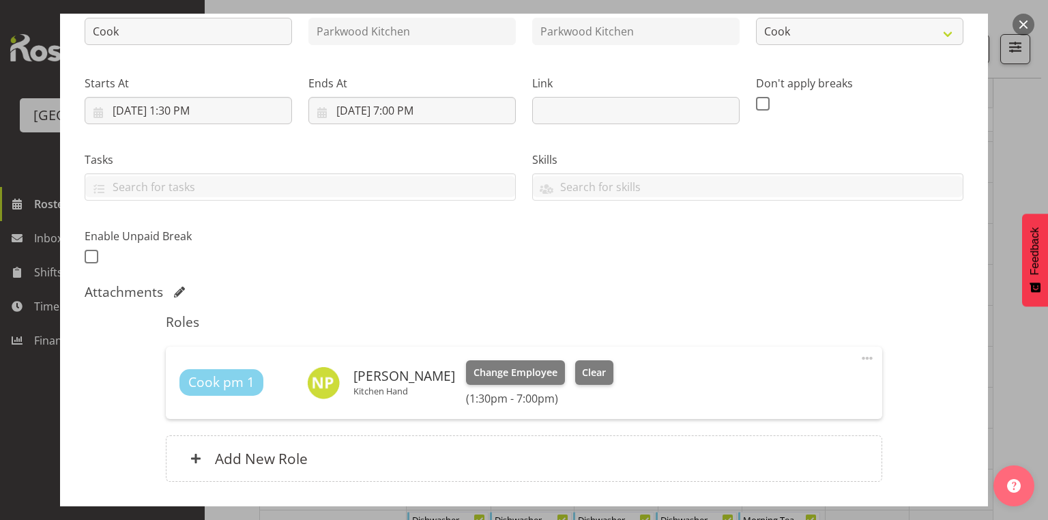
scroll to position [218, 0]
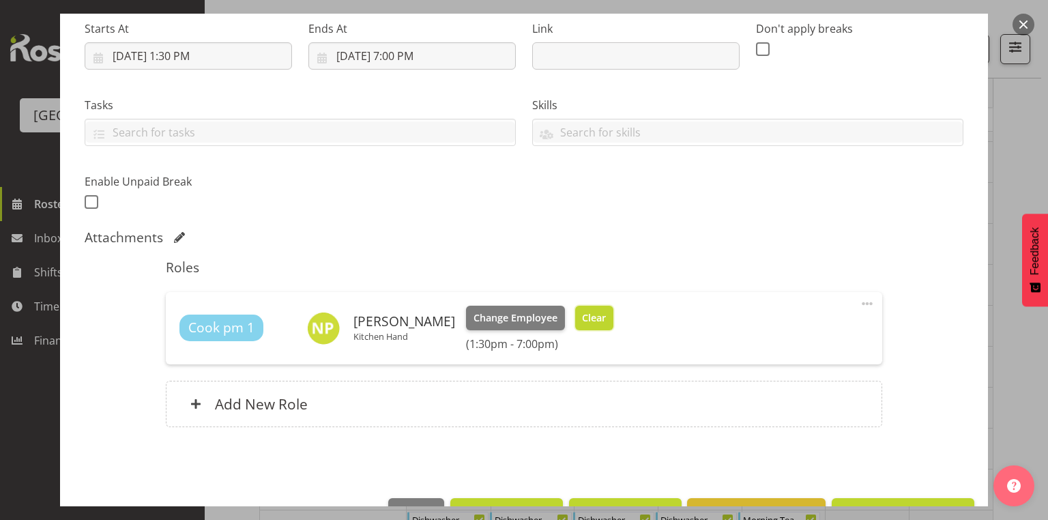
click at [582, 315] on span "Clear" at bounding box center [594, 318] width 24 height 15
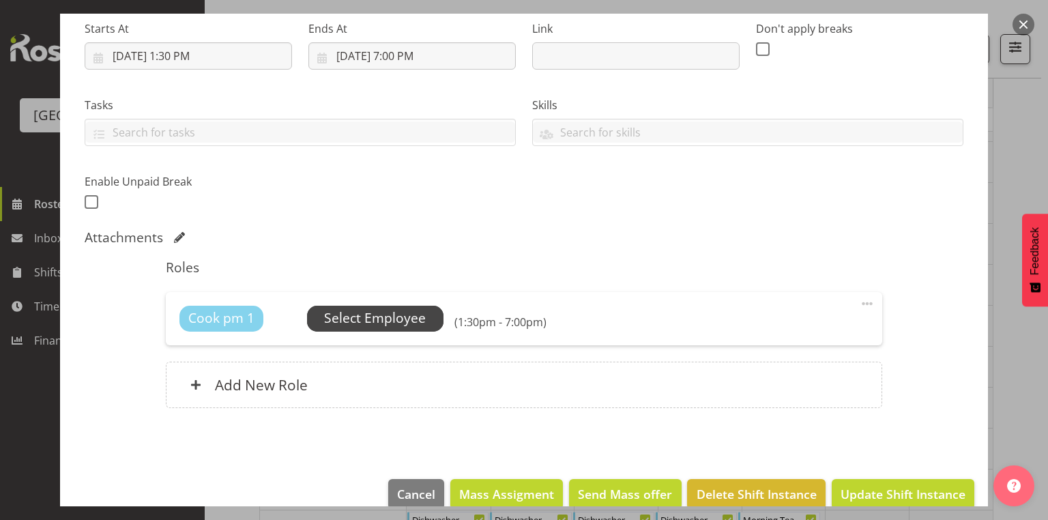
click at [329, 312] on span "Select Employee" at bounding box center [375, 318] width 102 height 20
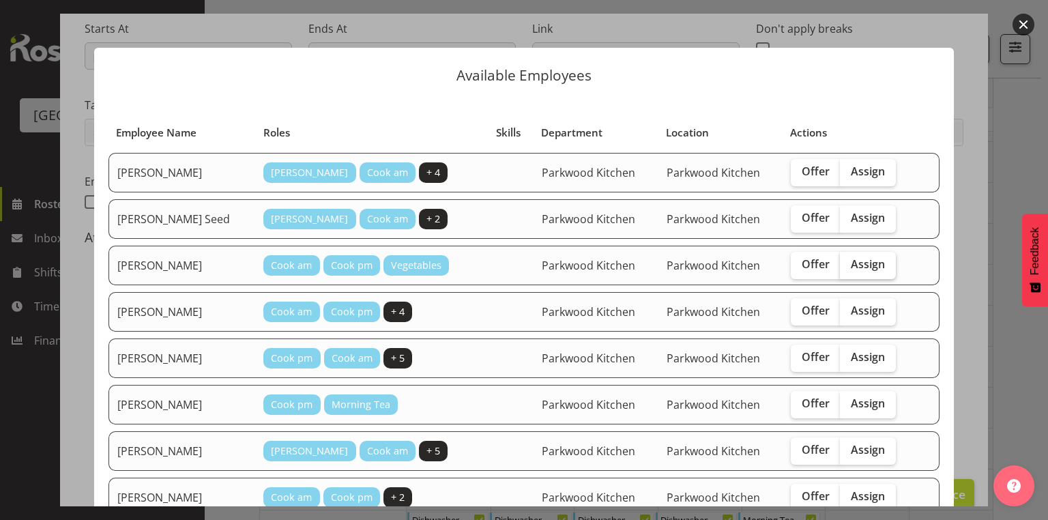
click at [852, 261] on span "Assign" at bounding box center [868, 264] width 34 height 14
click at [849, 261] on input "Assign" at bounding box center [844, 264] width 9 height 9
checkbox input "true"
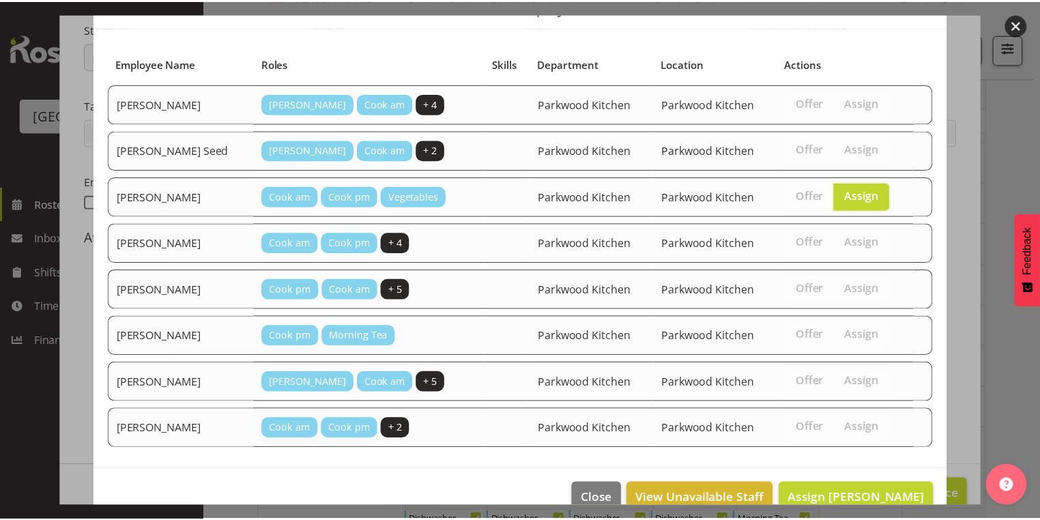
scroll to position [90, 0]
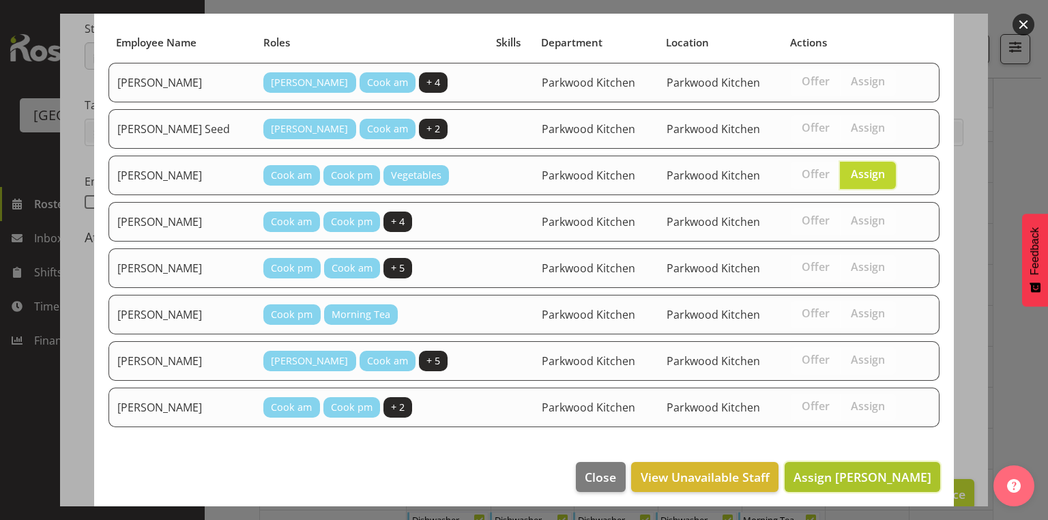
click at [860, 470] on span "Assign Guy Kierulf" at bounding box center [863, 477] width 138 height 16
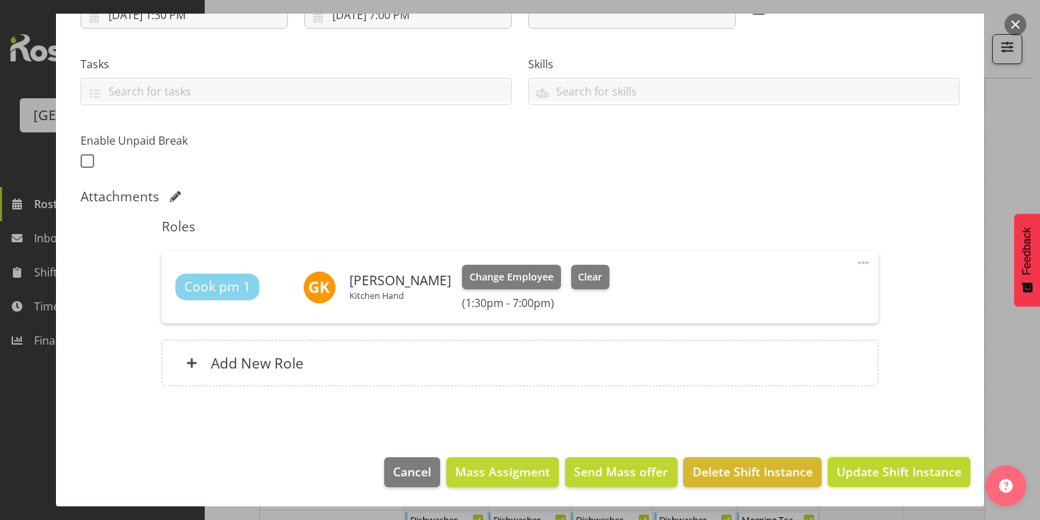
click at [860, 470] on span "Update Shift Instance" at bounding box center [899, 472] width 125 height 18
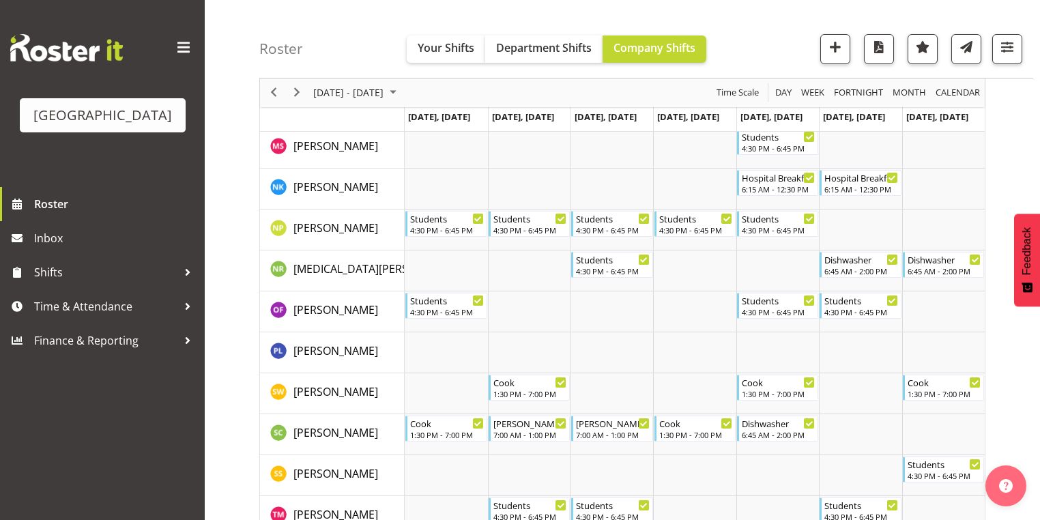
scroll to position [854, 0]
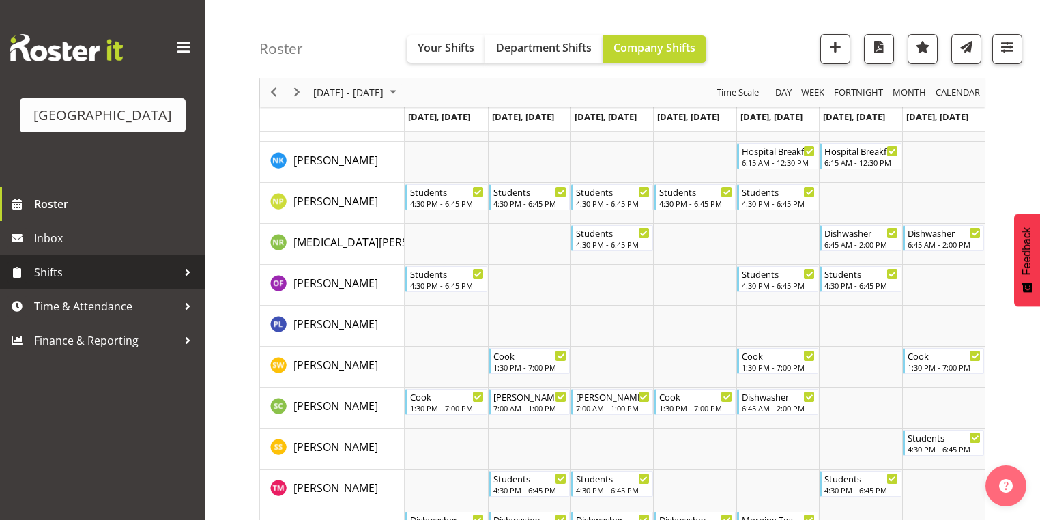
click at [188, 283] on div at bounding box center [187, 272] width 20 height 20
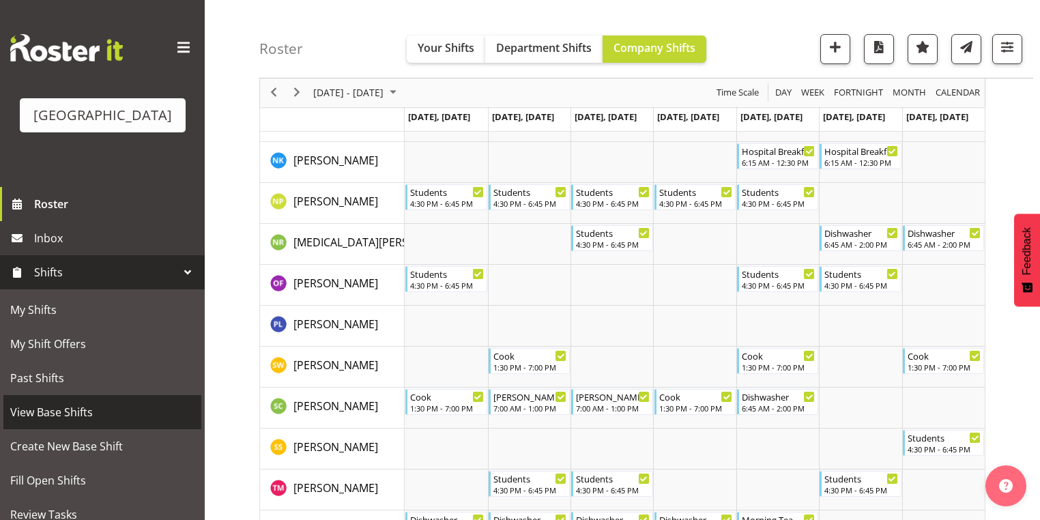
click at [82, 422] on span "View Base Shifts" at bounding box center [102, 412] width 184 height 20
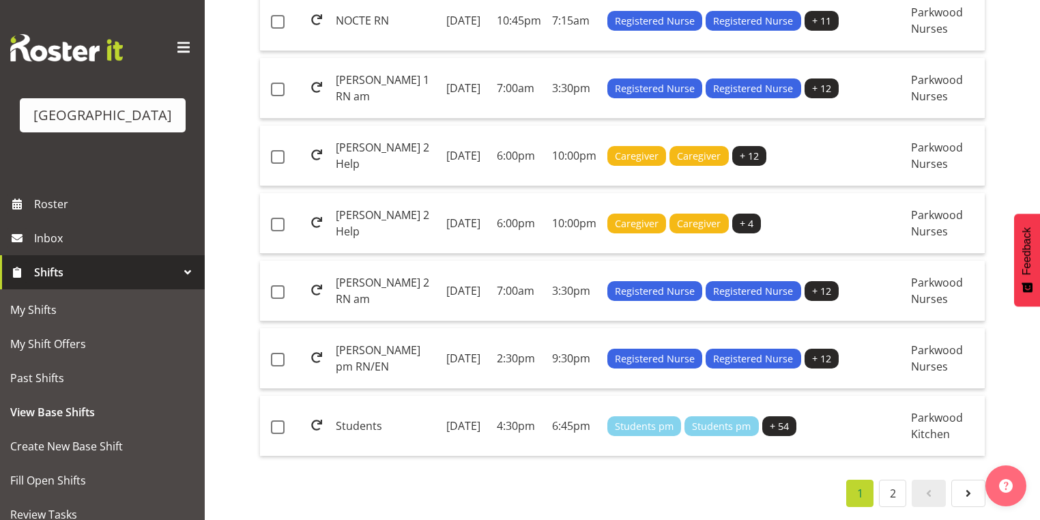
scroll to position [1654, 0]
click at [482, 396] on td "[DATE]" at bounding box center [466, 426] width 50 height 60
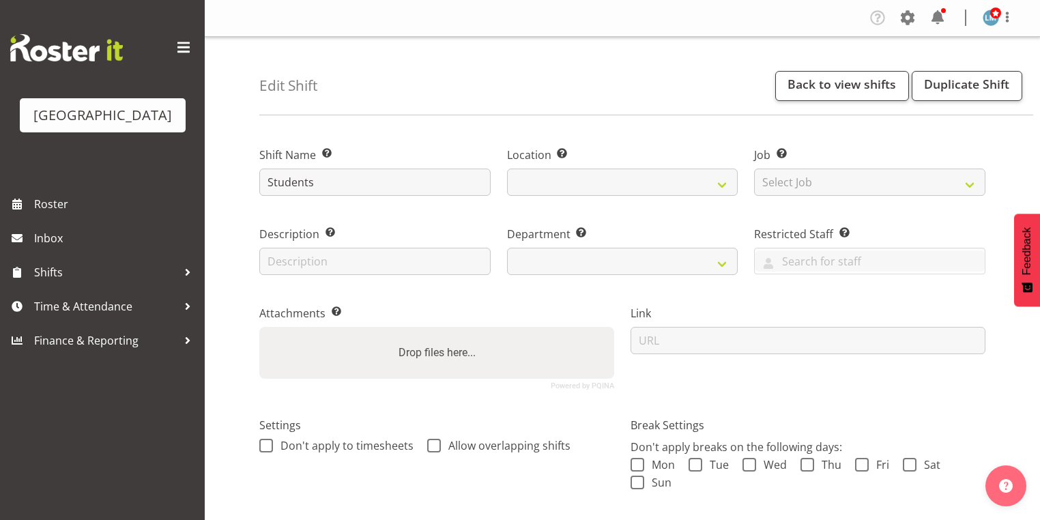
select select
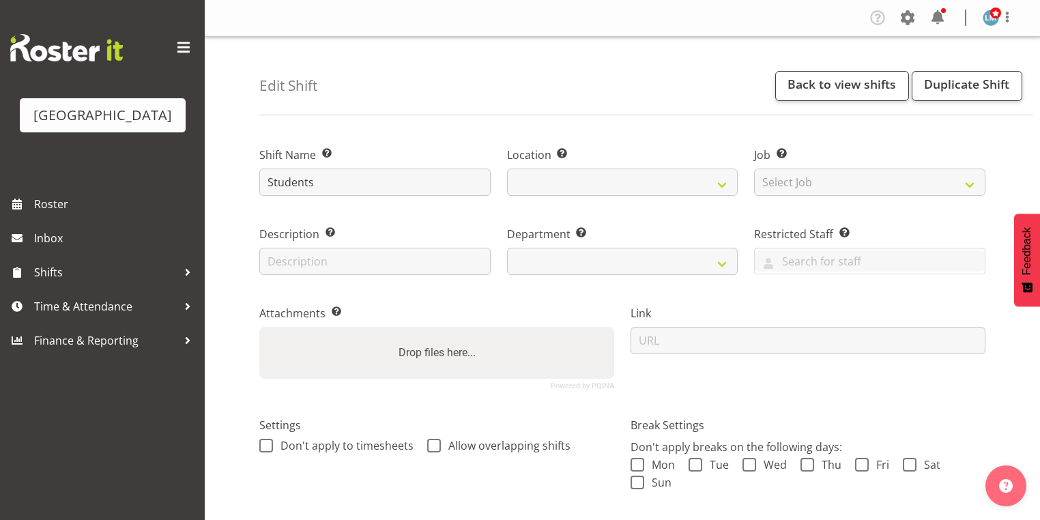
select select
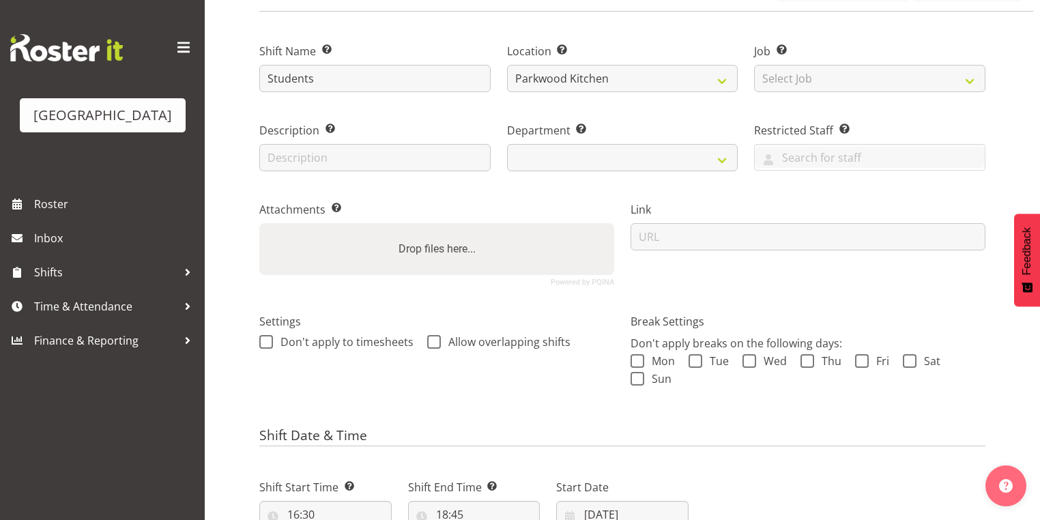
scroll to position [218, 0]
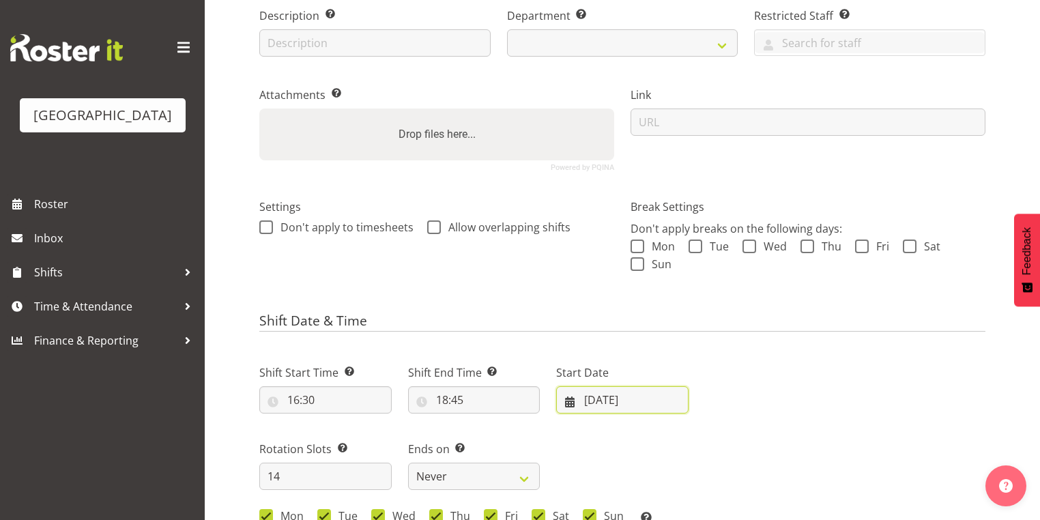
click at [569, 404] on input "[DATE]" at bounding box center [622, 399] width 132 height 27
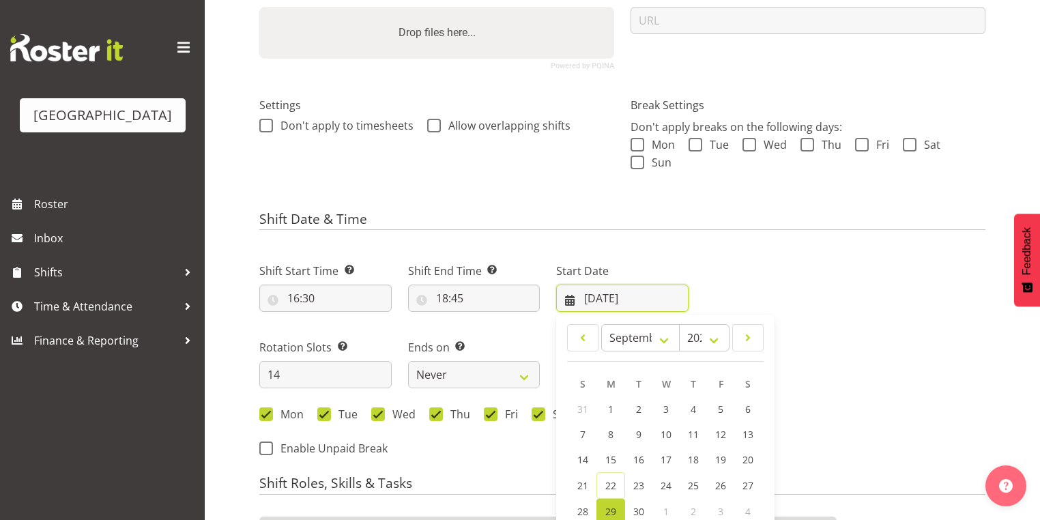
scroll to position [437, 0]
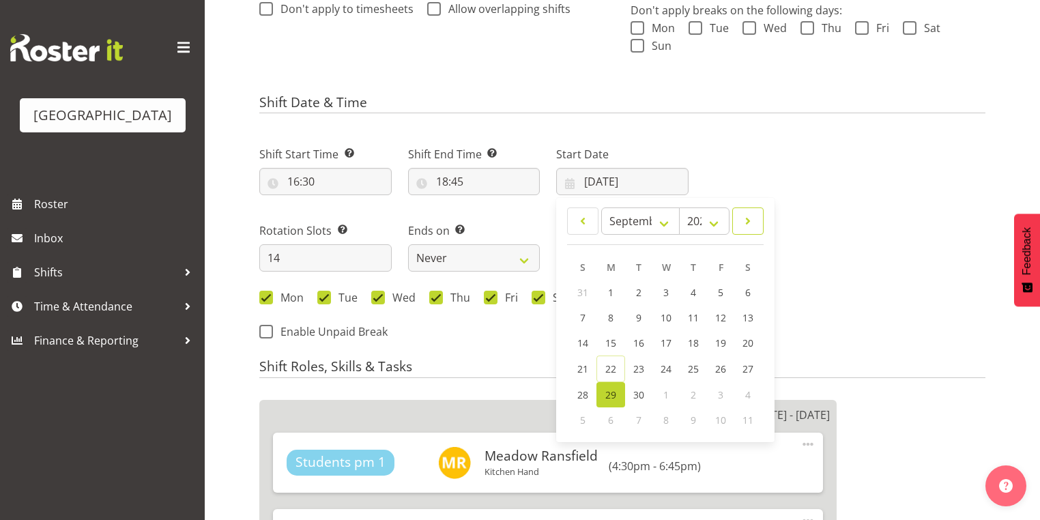
click at [744, 216] on span at bounding box center [748, 221] width 14 height 16
select select "9"
click at [617, 337] on link "13" at bounding box center [610, 342] width 27 height 25
type input "[DATE]"
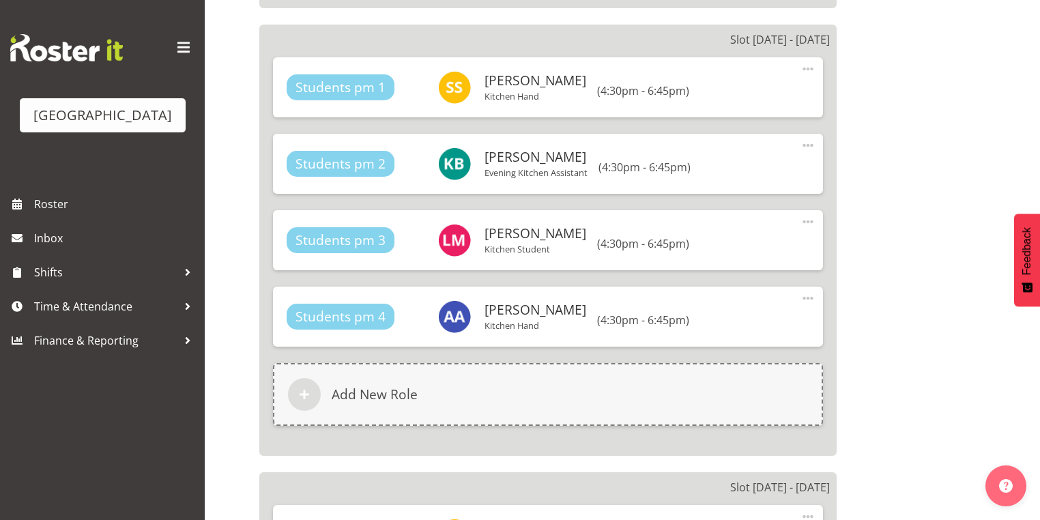
scroll to position [3549, 0]
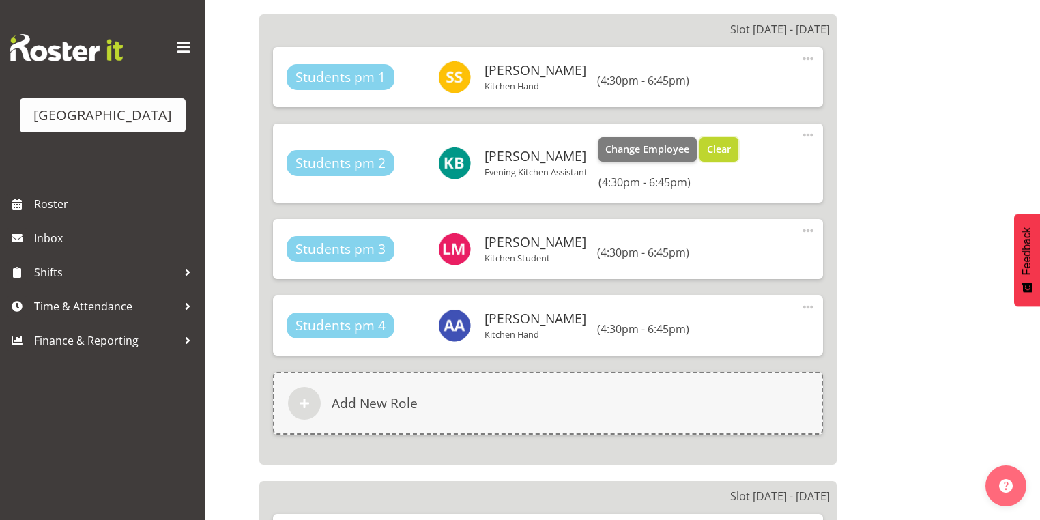
click at [712, 142] on span "Clear" at bounding box center [719, 149] width 24 height 15
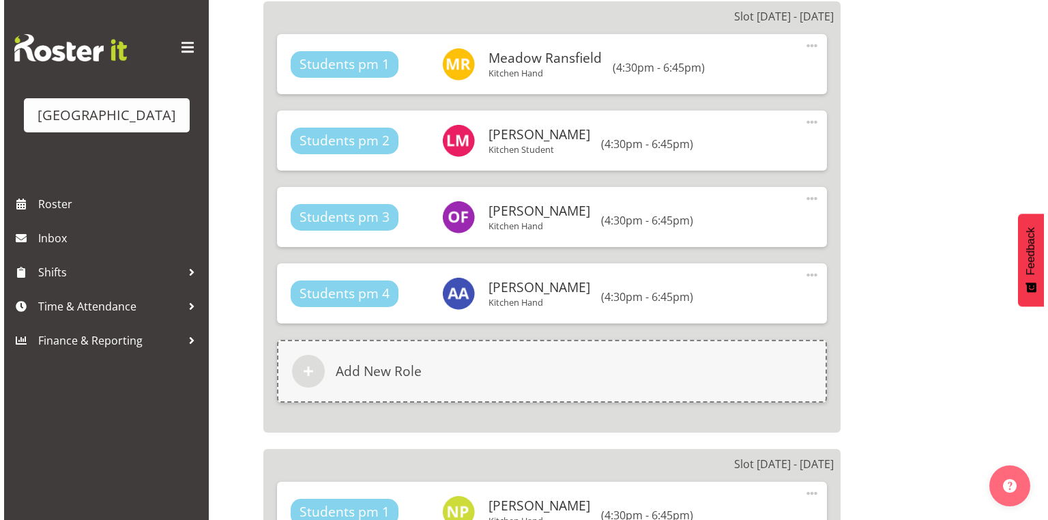
scroll to position [3985, 0]
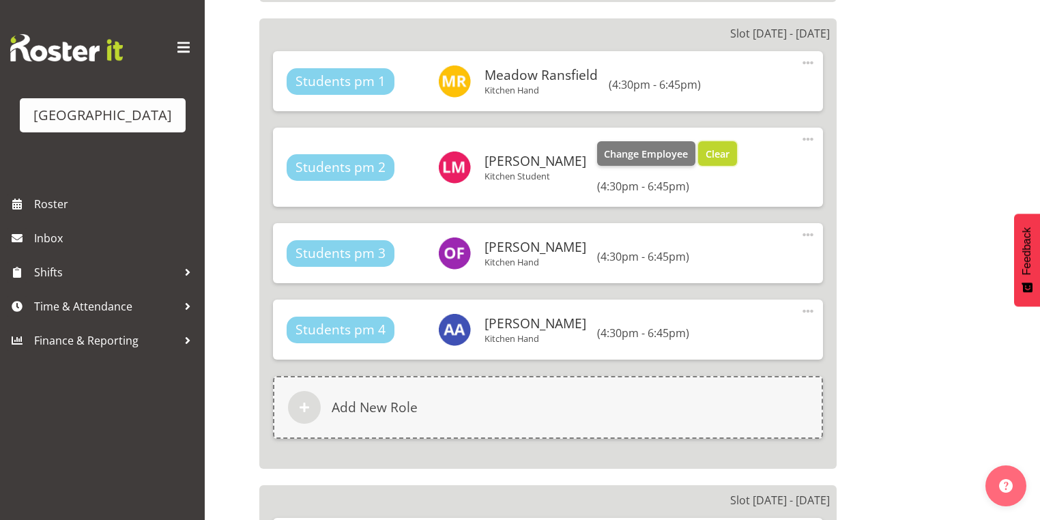
click at [706, 147] on span "Clear" at bounding box center [718, 154] width 24 height 15
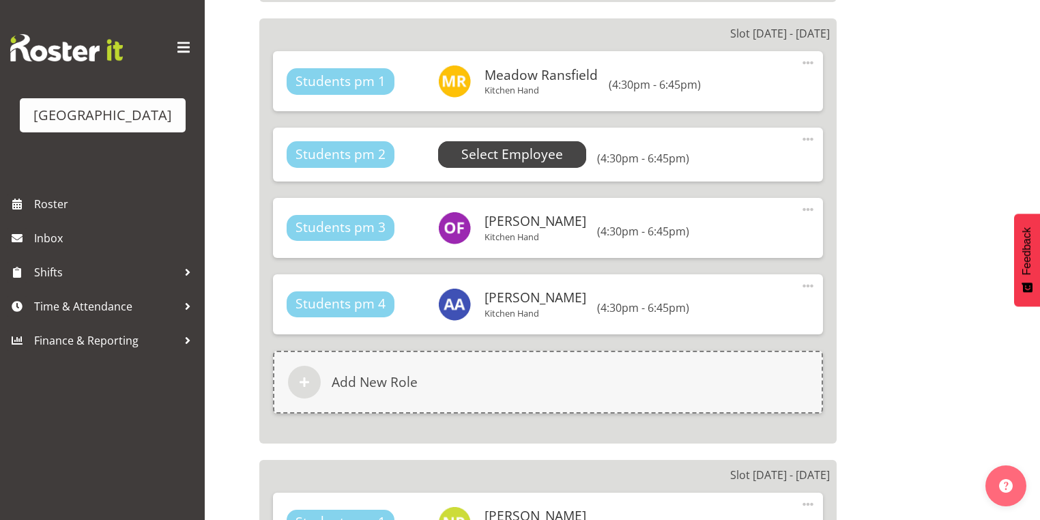
click at [527, 145] on span "Select Employee" at bounding box center [512, 155] width 102 height 20
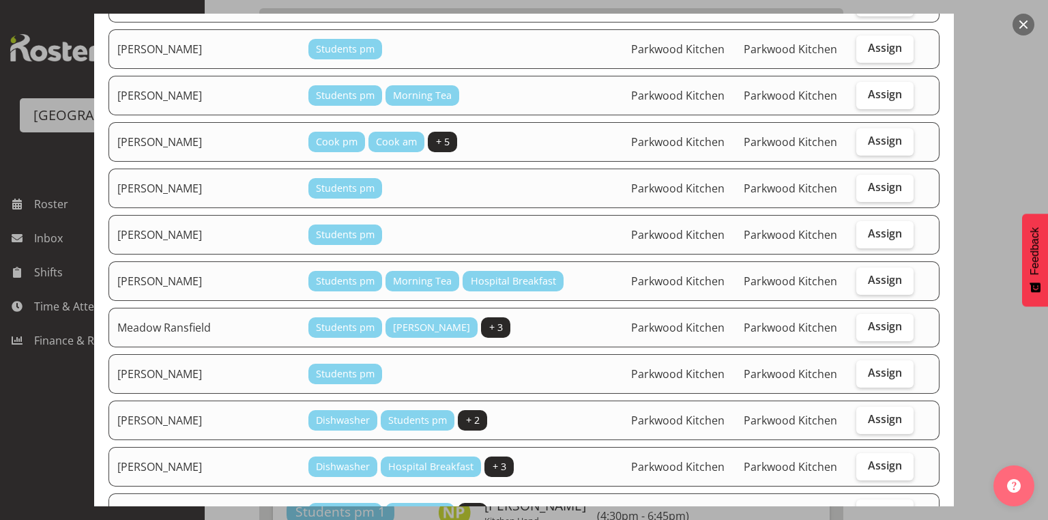
scroll to position [328, 0]
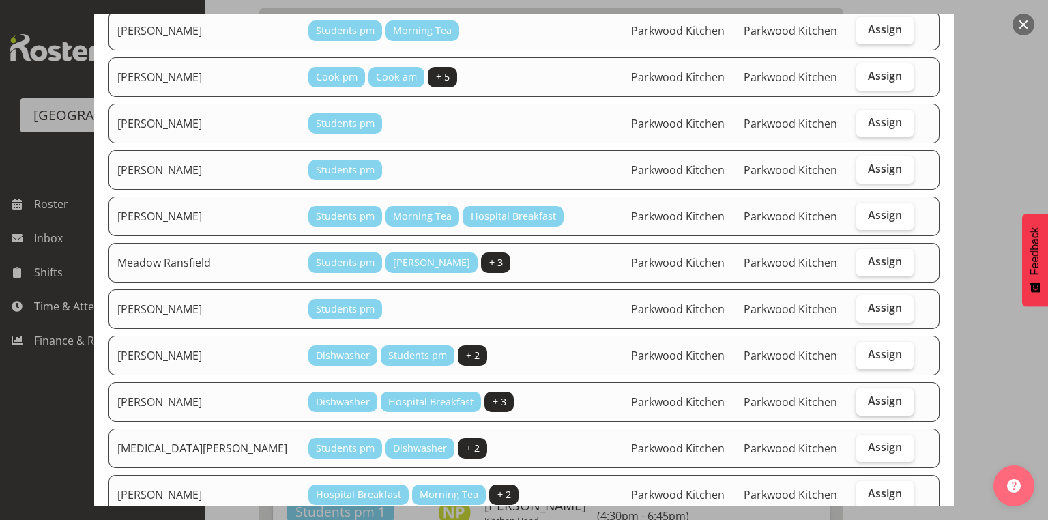
click at [876, 394] on span "Assign" at bounding box center [885, 401] width 34 height 14
click at [865, 396] on input "Assign" at bounding box center [860, 400] width 9 height 9
checkbox input "true"
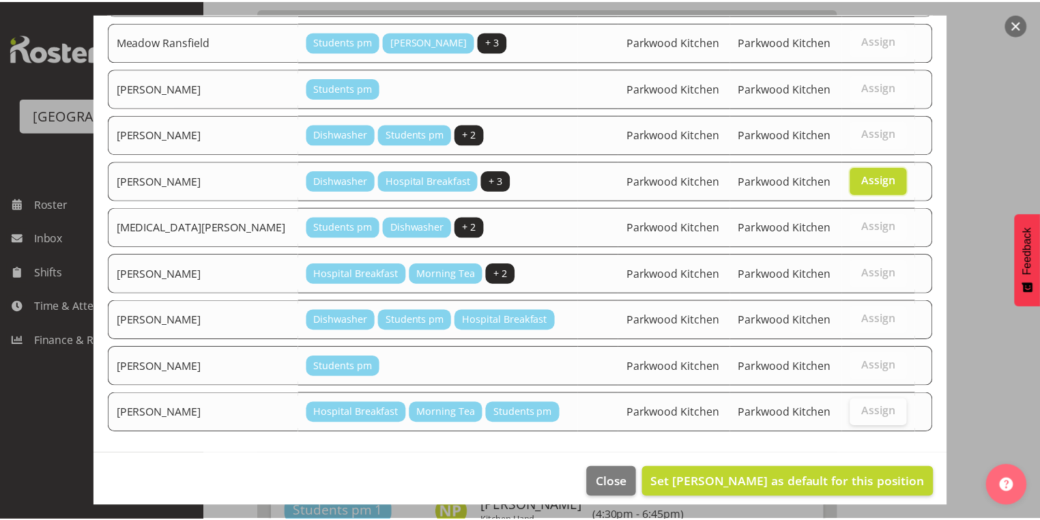
scroll to position [549, 0]
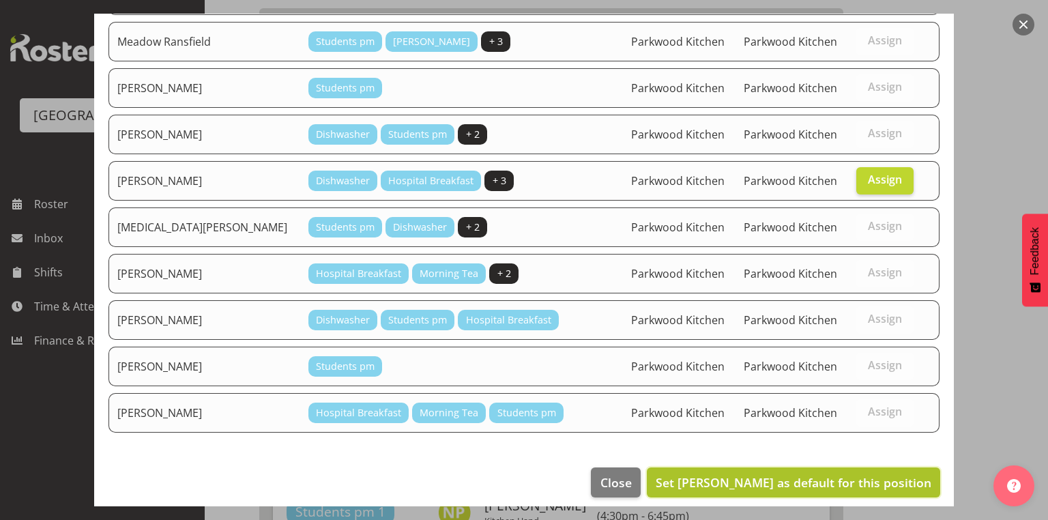
click at [780, 474] on span "Set [PERSON_NAME] as default for this position" at bounding box center [794, 482] width 276 height 16
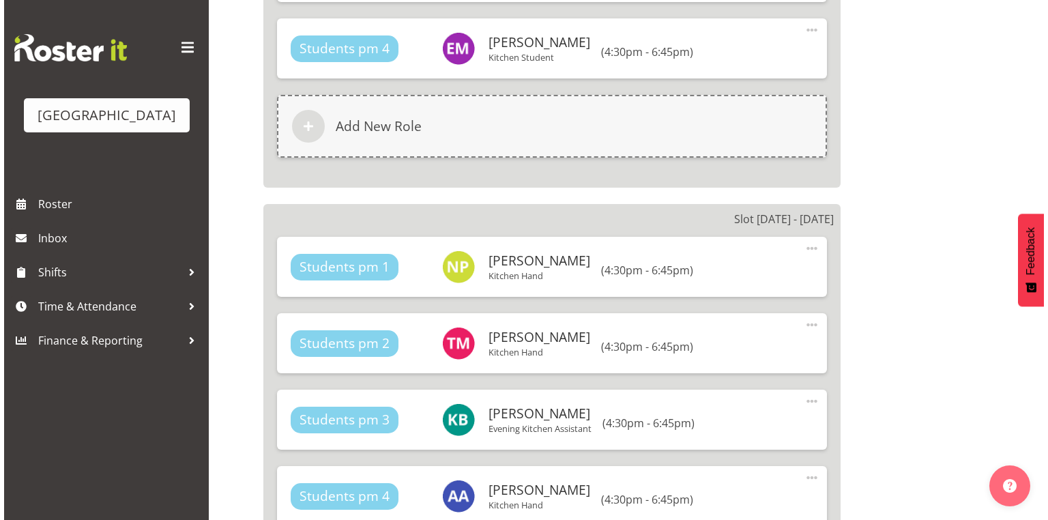
scroll to position [4859, 0]
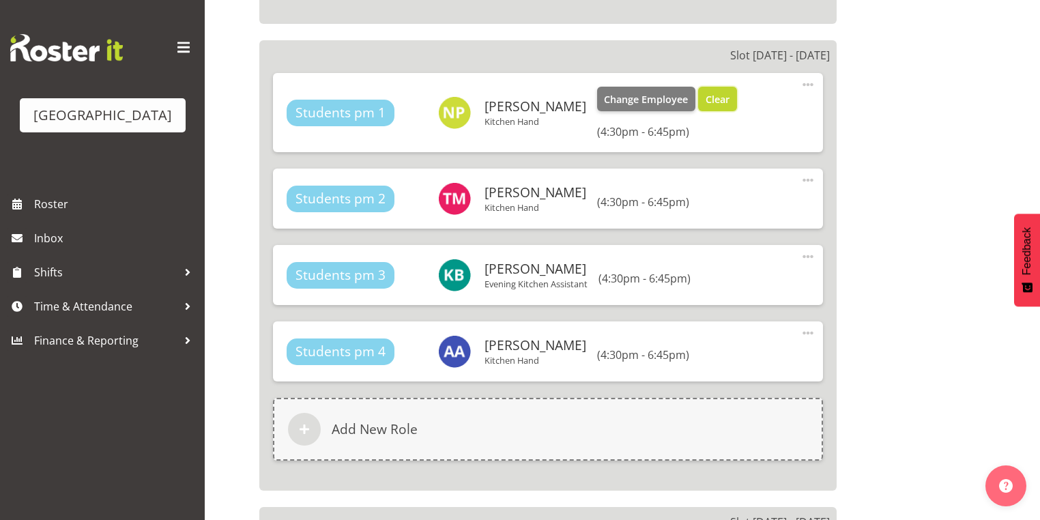
click at [706, 92] on span "Clear" at bounding box center [718, 99] width 24 height 15
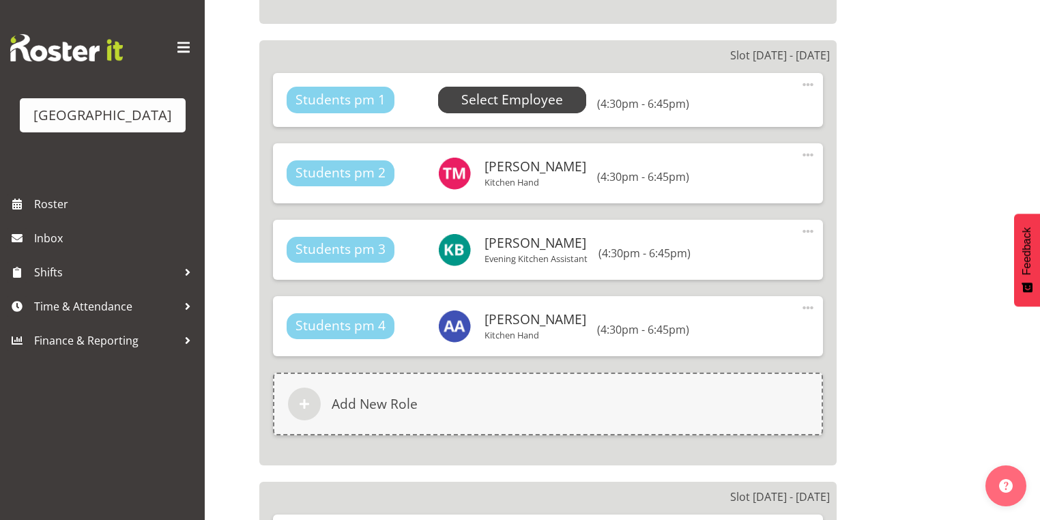
click at [528, 90] on span "Select Employee" at bounding box center [512, 100] width 102 height 20
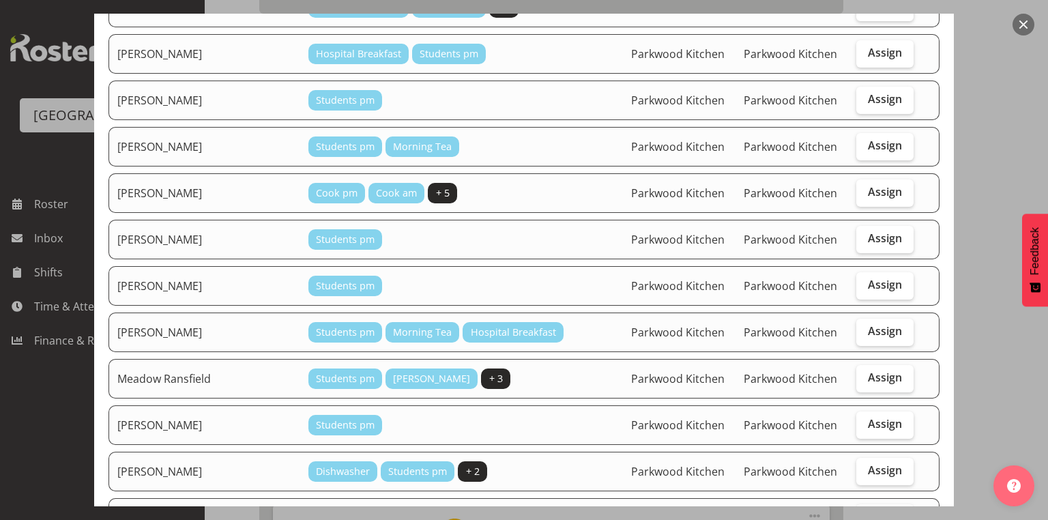
scroll to position [218, 0]
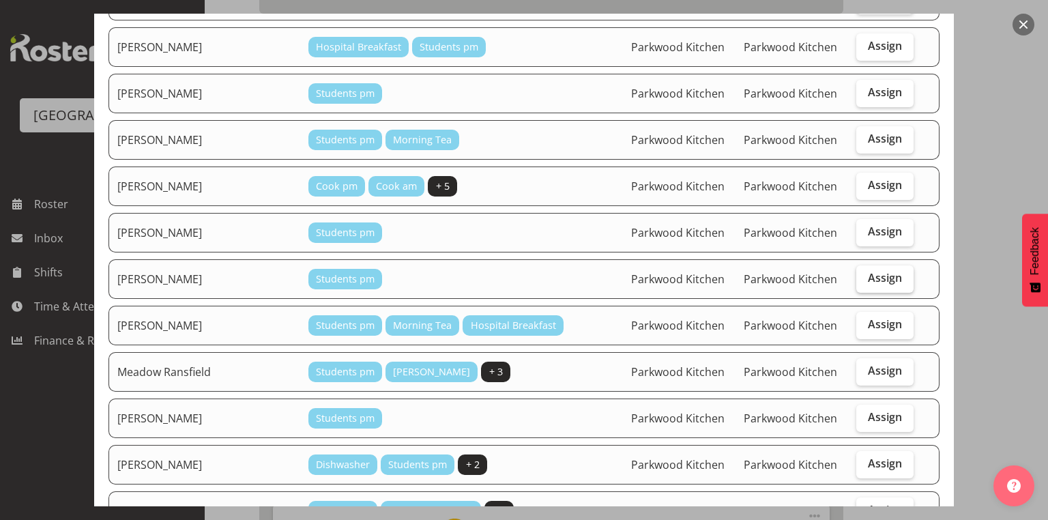
click at [874, 274] on span "Assign" at bounding box center [885, 278] width 34 height 14
click at [865, 274] on input "Assign" at bounding box center [860, 278] width 9 height 9
checkbox input "true"
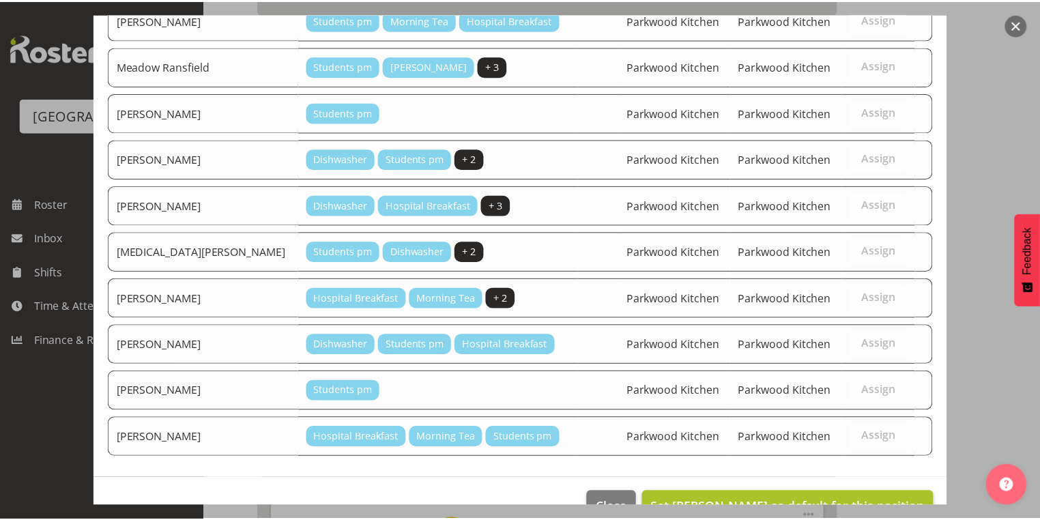
scroll to position [549, 0]
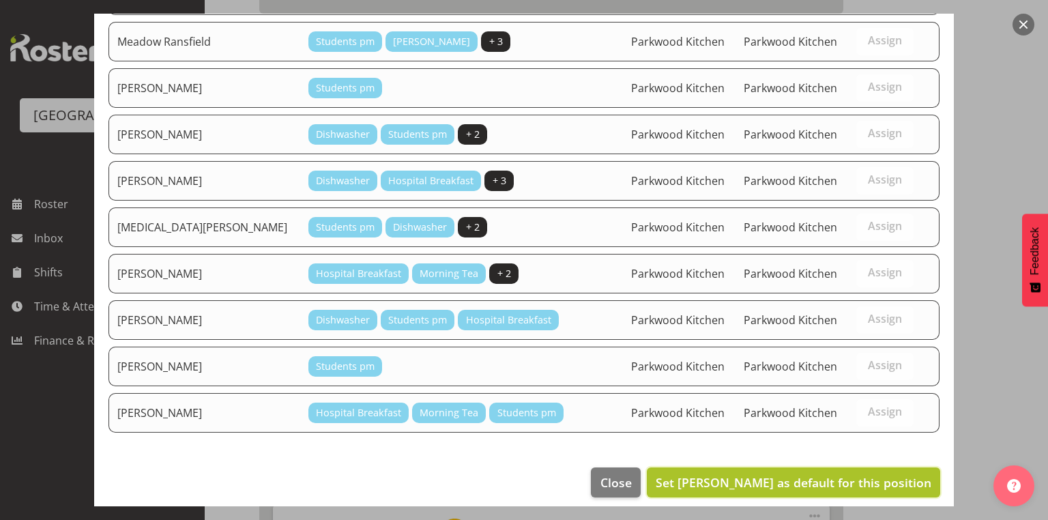
click at [824, 474] on span "Set [PERSON_NAME] as default for this position" at bounding box center [794, 482] width 276 height 16
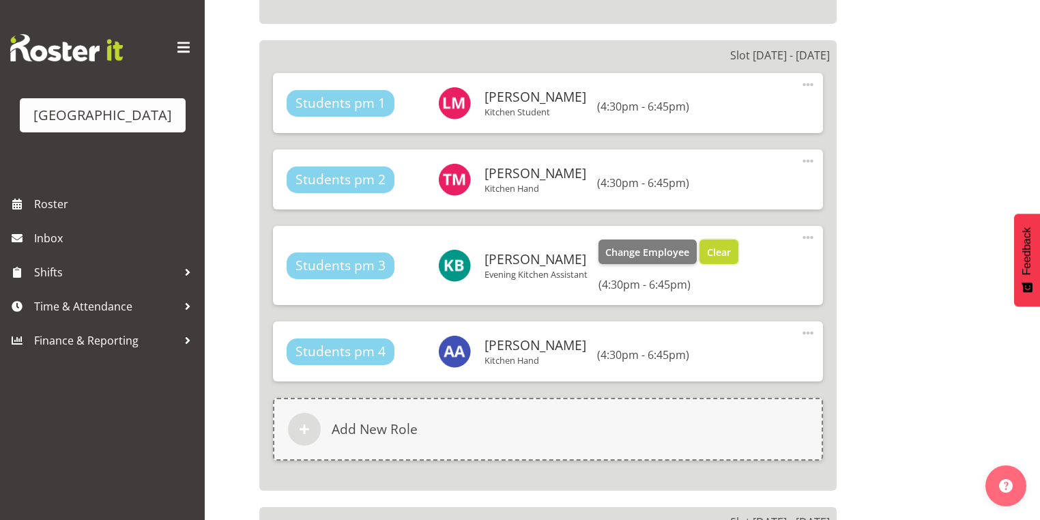
click at [721, 245] on span "Clear" at bounding box center [719, 252] width 24 height 15
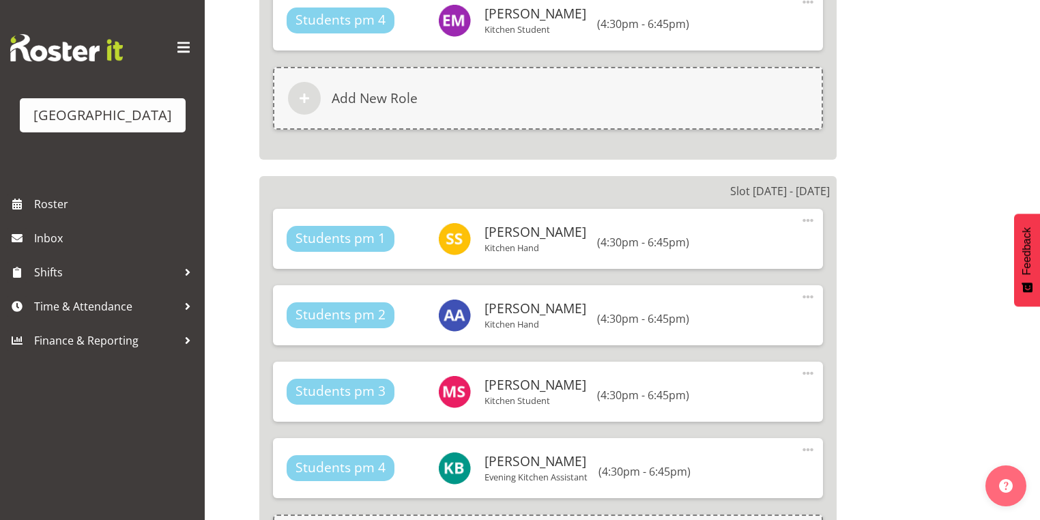
scroll to position [6224, 0]
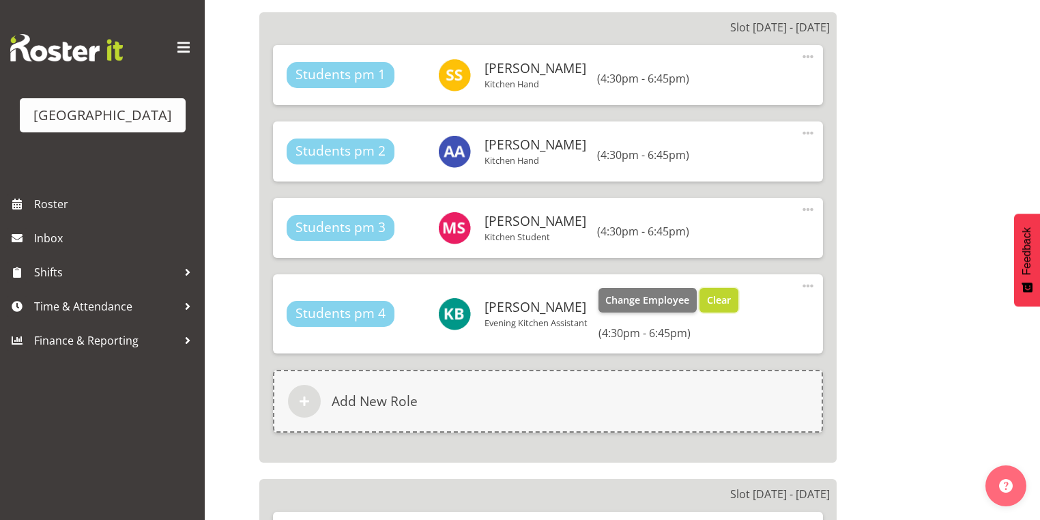
click at [721, 293] on span "Clear" at bounding box center [719, 300] width 24 height 15
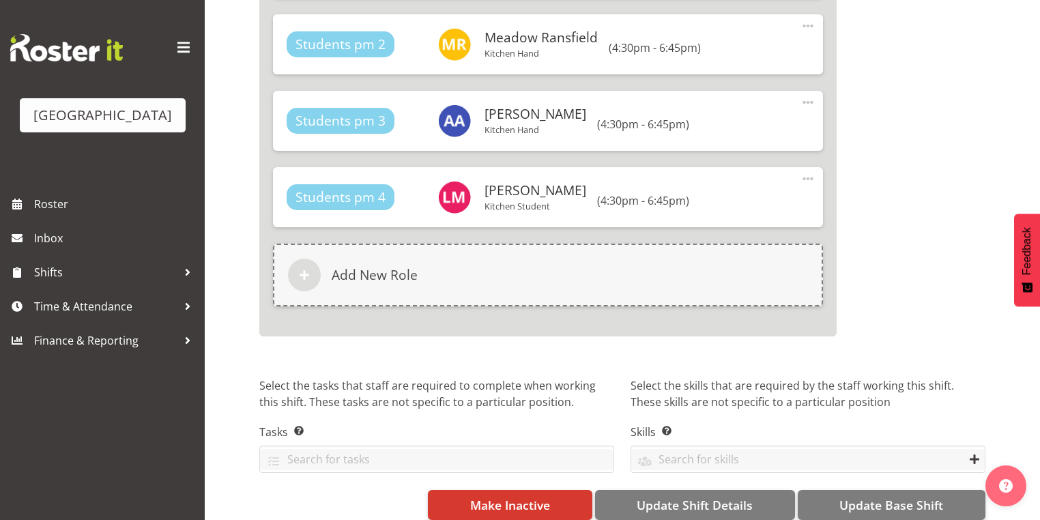
scroll to position [6772, 0]
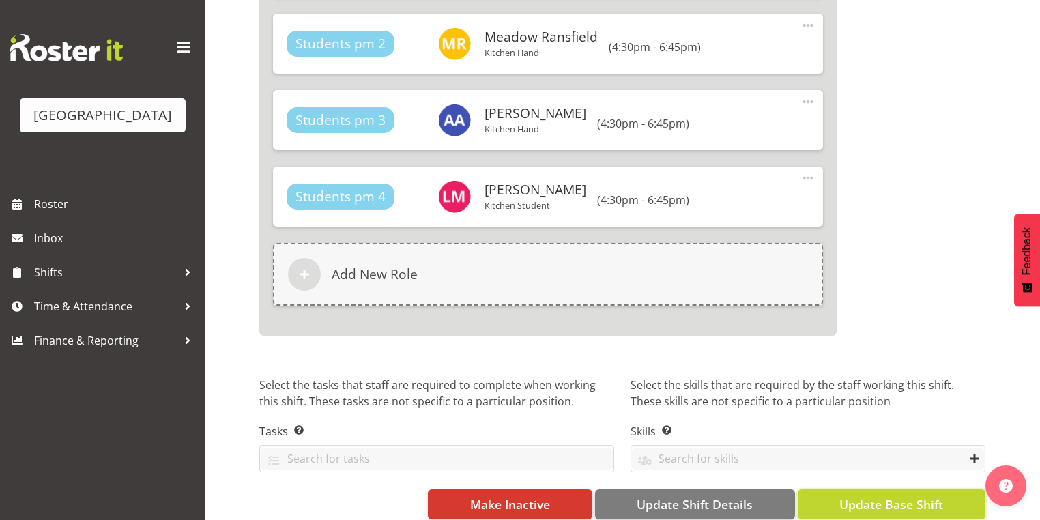
click at [901, 495] on span "Update Base Shift" at bounding box center [891, 504] width 104 height 18
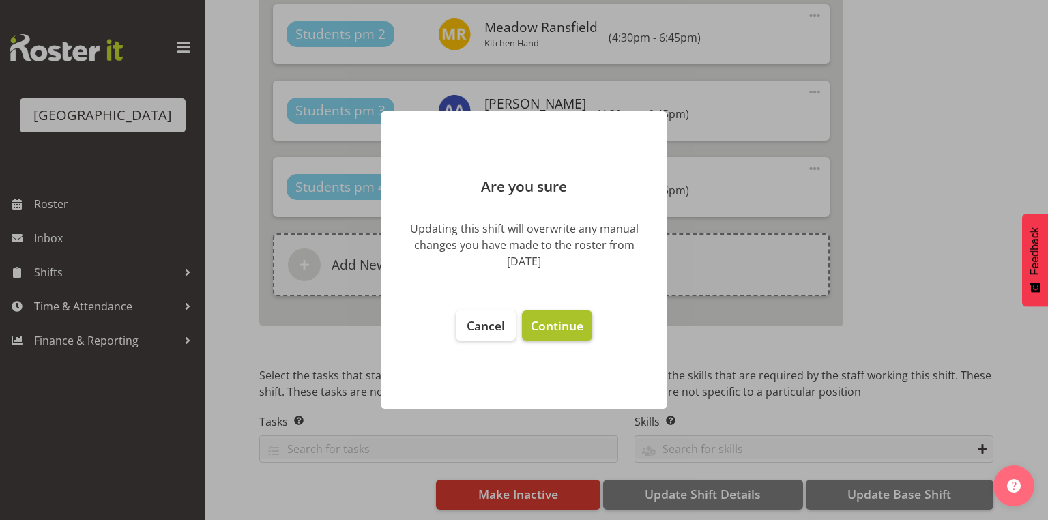
click at [544, 323] on span "Continue" at bounding box center [557, 325] width 53 height 16
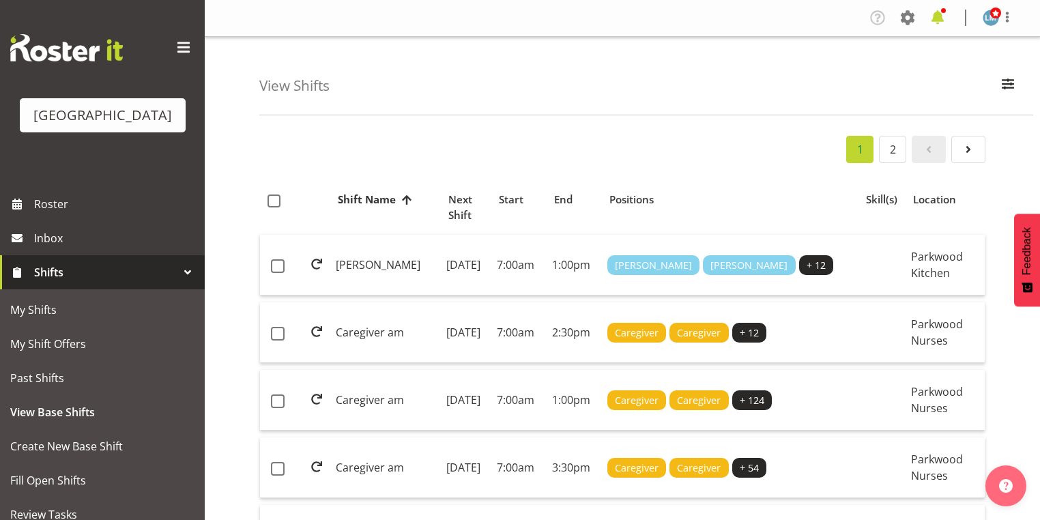
click at [938, 14] on span at bounding box center [938, 18] width 22 height 22
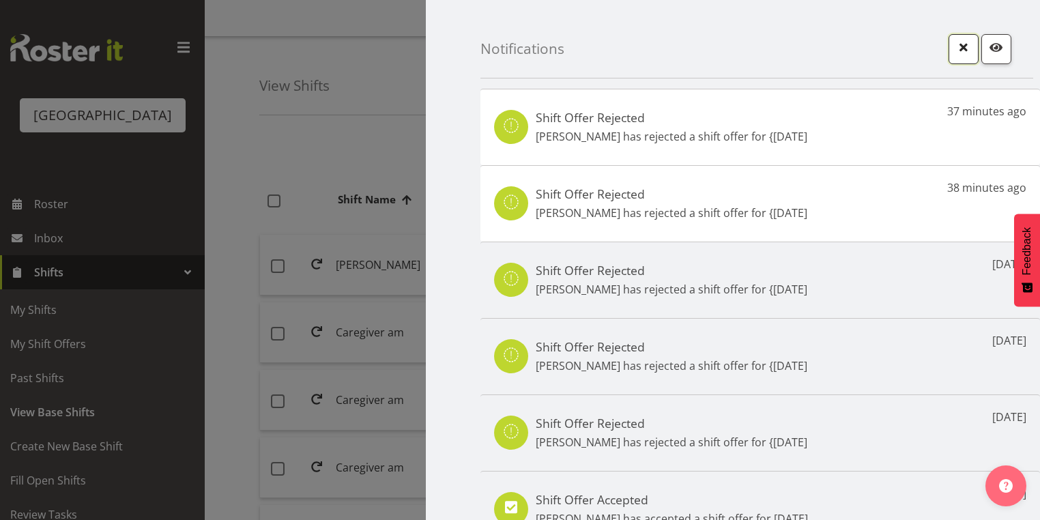
click at [955, 47] on span "button" at bounding box center [964, 47] width 18 height 18
